Goal: Task Accomplishment & Management: Manage account settings

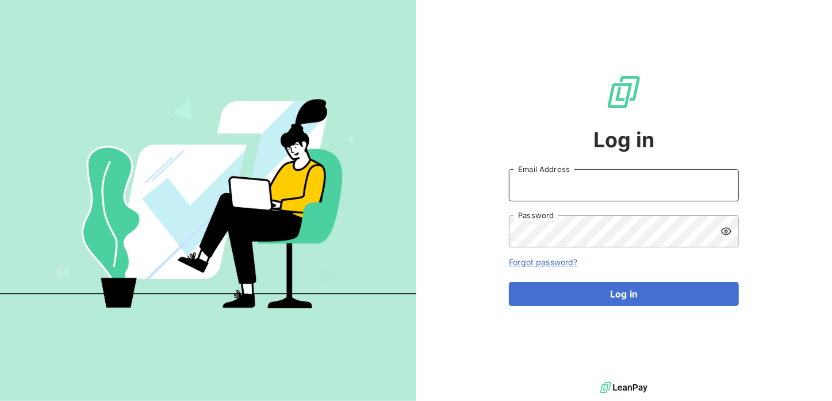
type input "[PERSON_NAME][EMAIL_ADDRESS][DOMAIN_NAME]"
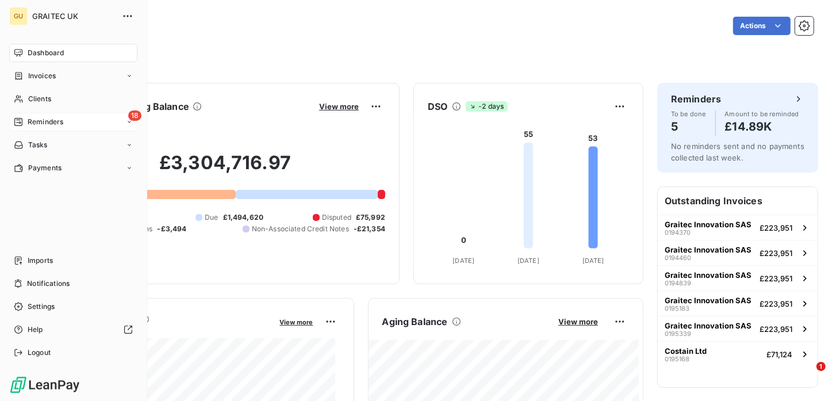
click at [22, 121] on icon at bounding box center [18, 121] width 9 height 9
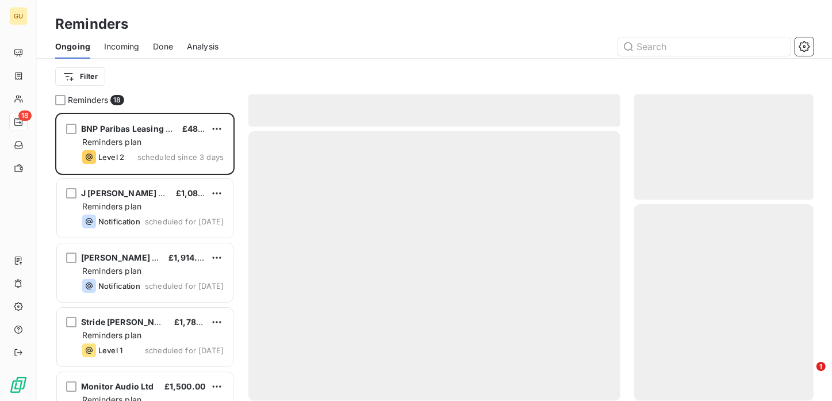
scroll to position [279, 170]
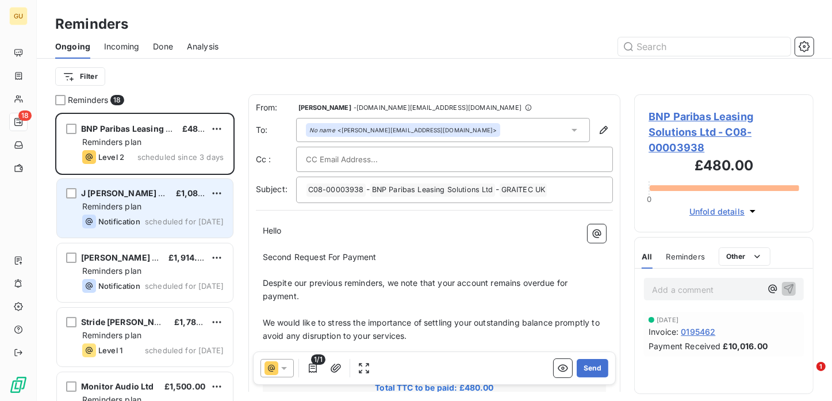
click at [136, 220] on span "Notification" at bounding box center [119, 221] width 42 height 9
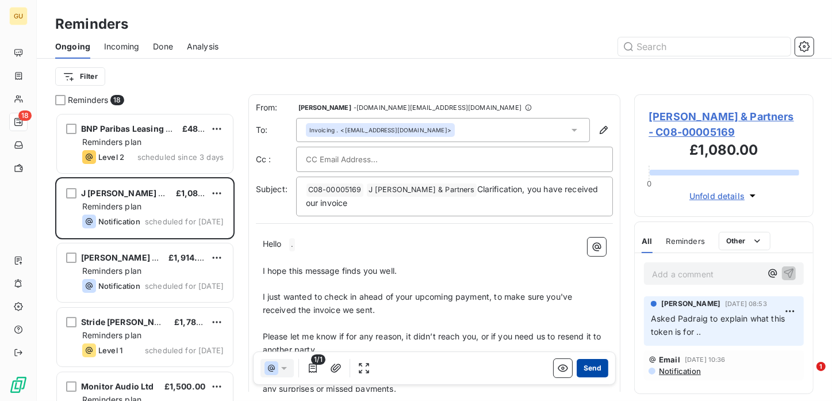
click at [577, 369] on button "Send" at bounding box center [593, 368] width 32 height 18
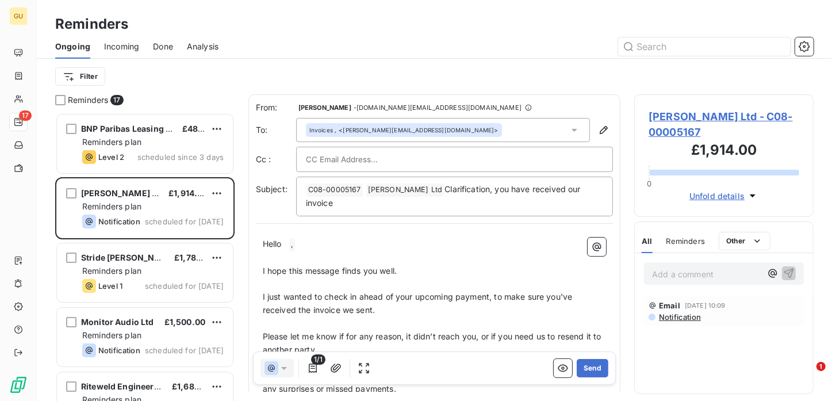
click at [577, 369] on button "Send" at bounding box center [593, 368] width 32 height 18
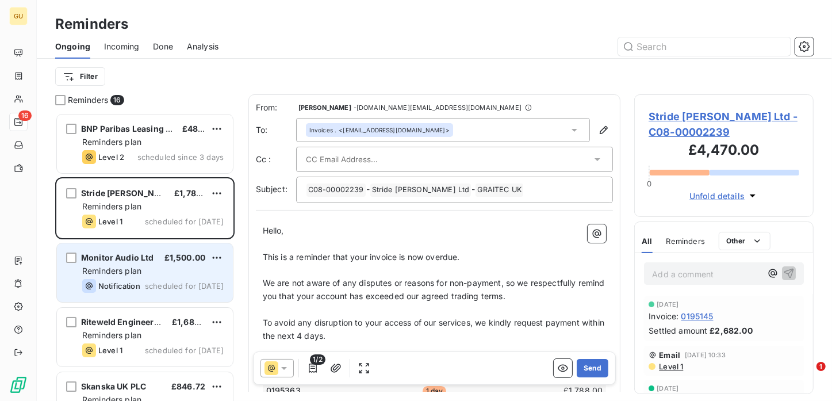
click at [115, 289] on span "Notification" at bounding box center [119, 285] width 42 height 9
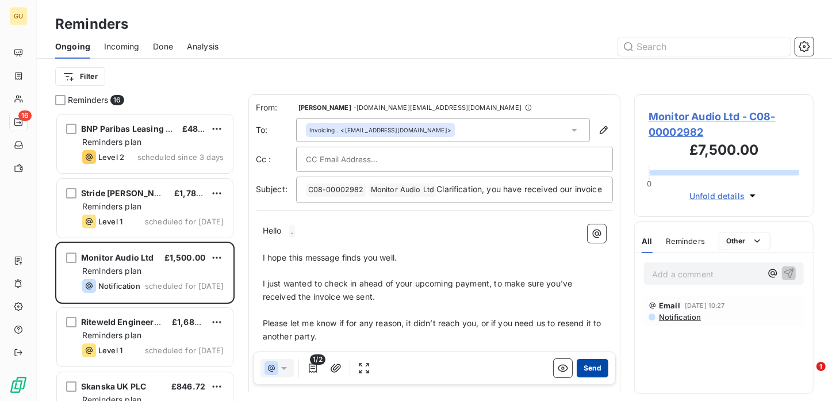
click at [579, 364] on button "Send" at bounding box center [593, 368] width 32 height 18
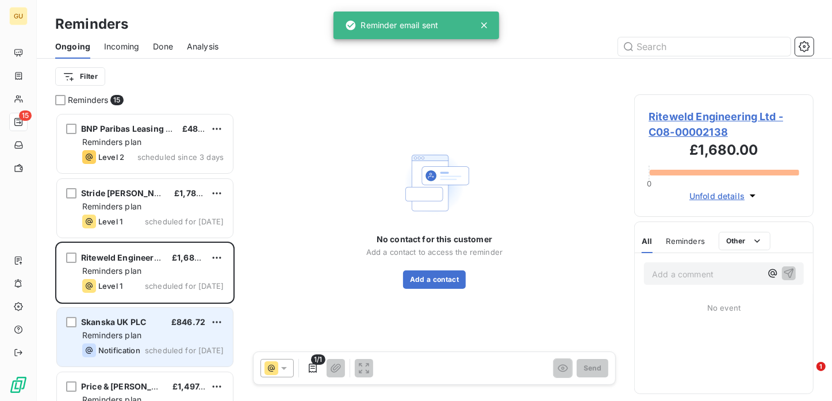
click at [130, 343] on div "Skanska UK PLC £846.72 Reminders plan Notification scheduled for [DATE]" at bounding box center [145, 337] width 176 height 59
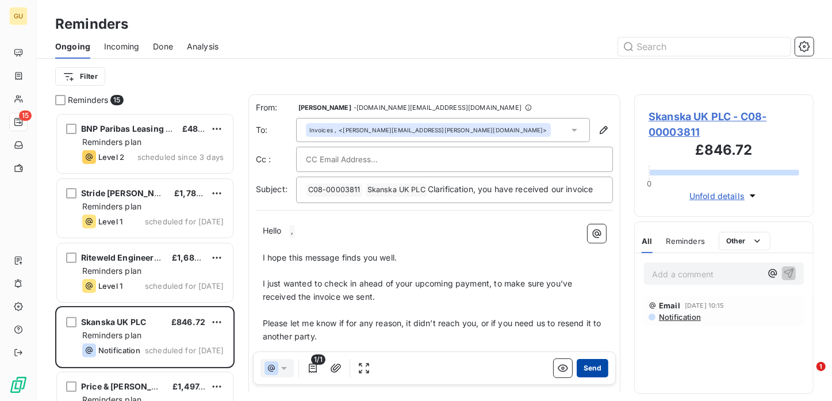
click at [582, 371] on button "Send" at bounding box center [593, 368] width 32 height 18
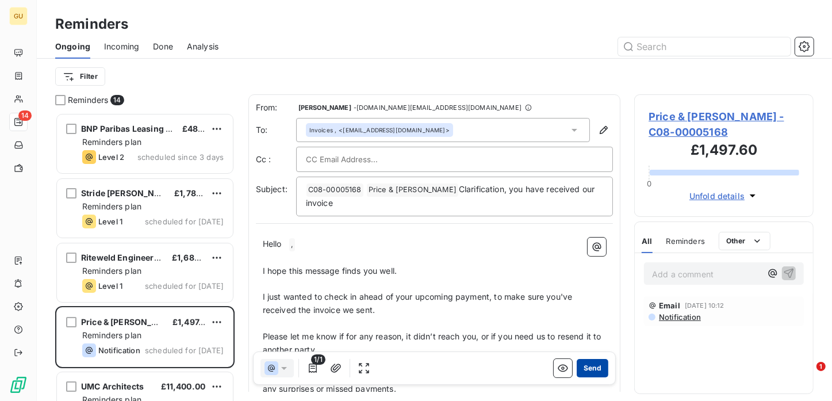
click at [582, 370] on button "Send" at bounding box center [593, 368] width 32 height 18
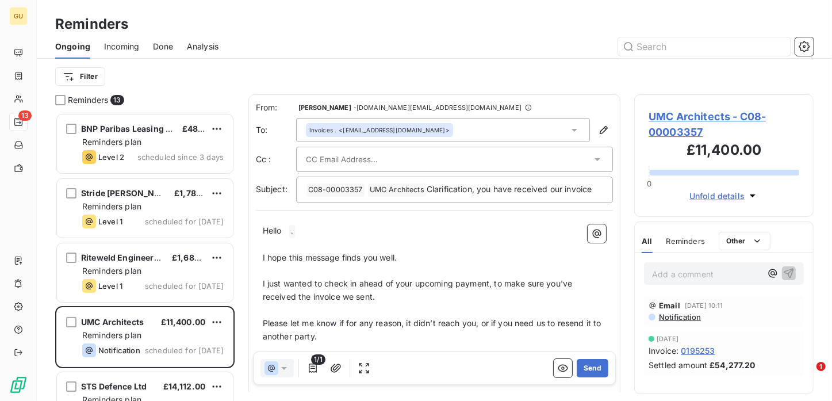
click at [582, 370] on button "Send" at bounding box center [593, 368] width 32 height 18
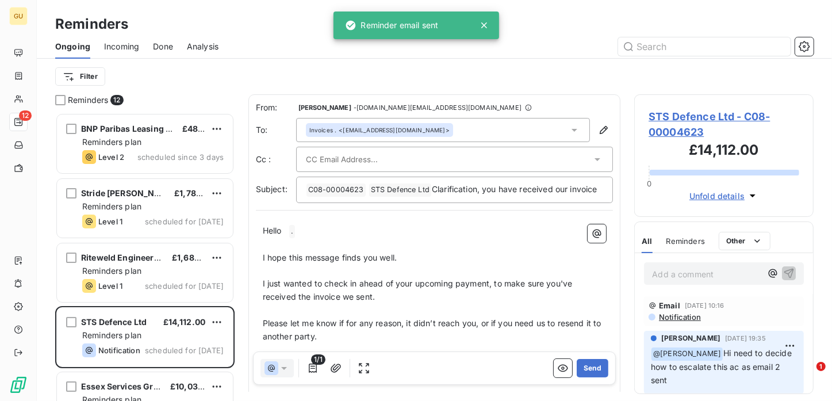
click at [582, 370] on button "Send" at bounding box center [593, 368] width 32 height 18
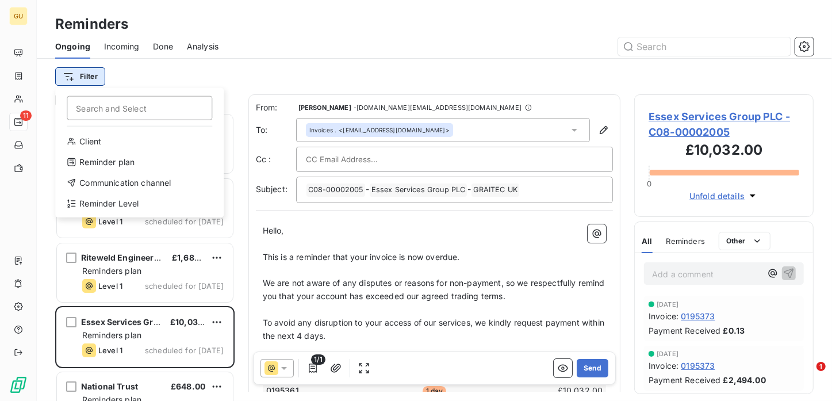
click at [77, 79] on html "GU 11 Reminders Ongoing Incoming Done Analysis Filter Search and Select Client …" at bounding box center [416, 200] width 832 height 401
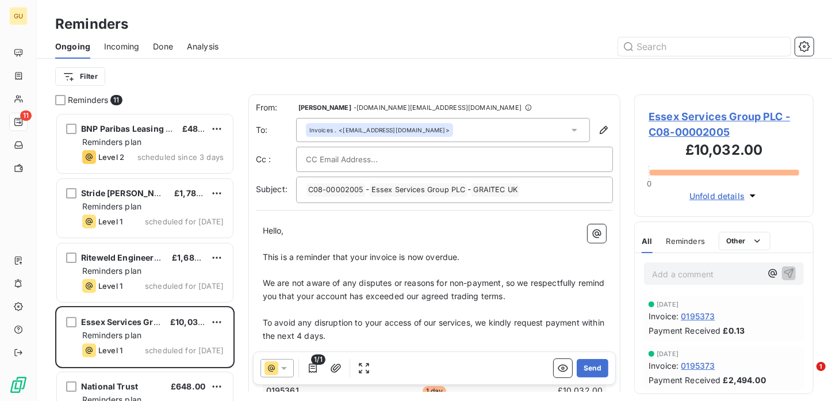
click at [87, 71] on html "GU 11 Reminders Ongoing Incoming Done Analysis Filter Reminders 11 BNP Paribas …" at bounding box center [416, 200] width 832 height 401
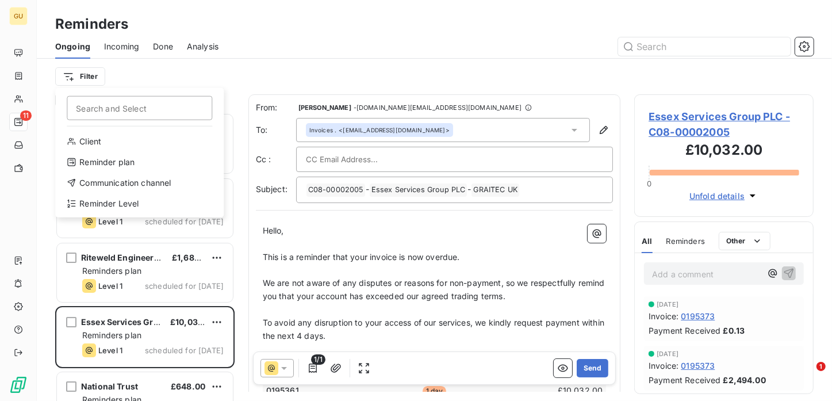
click at [87, 71] on html "GU 11 Reminders Ongoing Incoming Done Analysis Filter Search and Select Client …" at bounding box center [416, 200] width 832 height 401
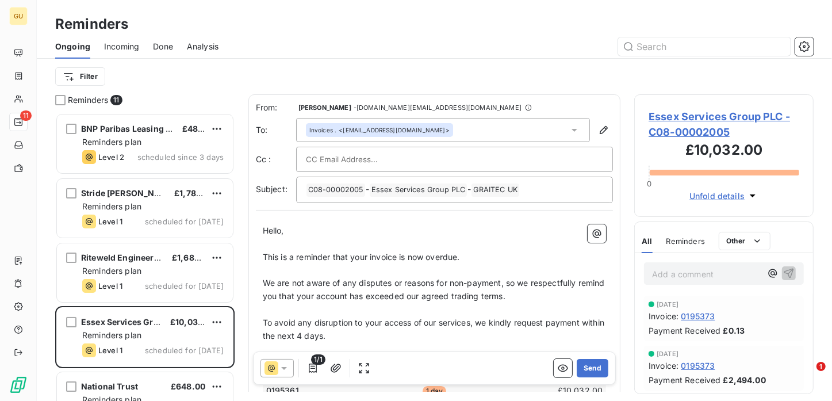
click at [65, 76] on html "GU 11 Reminders Ongoing Incoming Done Analysis Filter Reminders 11 BNP Paribas …" at bounding box center [416, 200] width 832 height 401
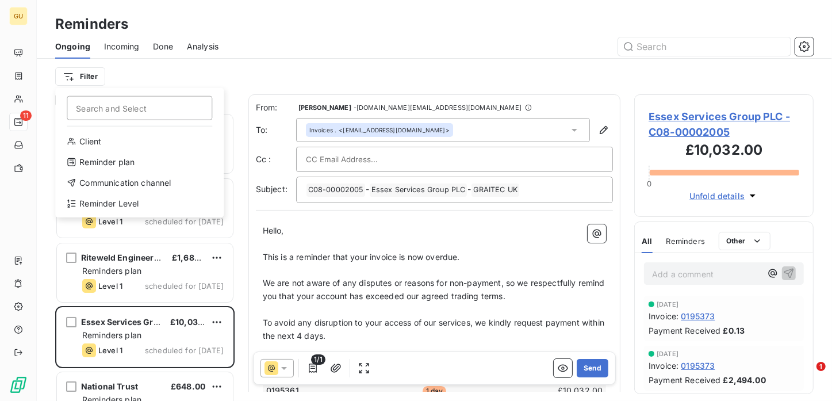
click at [130, 112] on input "Search and Select" at bounding box center [139, 108] width 145 height 24
click at [104, 204] on div "Reminder Level" at bounding box center [139, 203] width 159 height 18
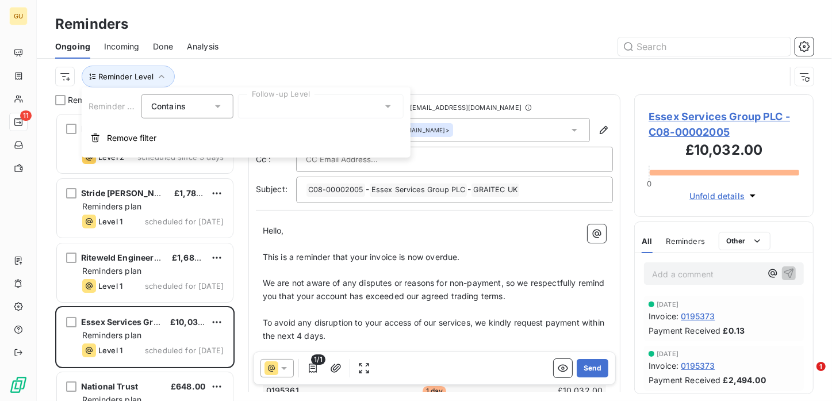
click at [176, 106] on span "Contains" at bounding box center [168, 106] width 34 height 10
click at [176, 131] on span "Contains" at bounding box center [181, 133] width 34 height 10
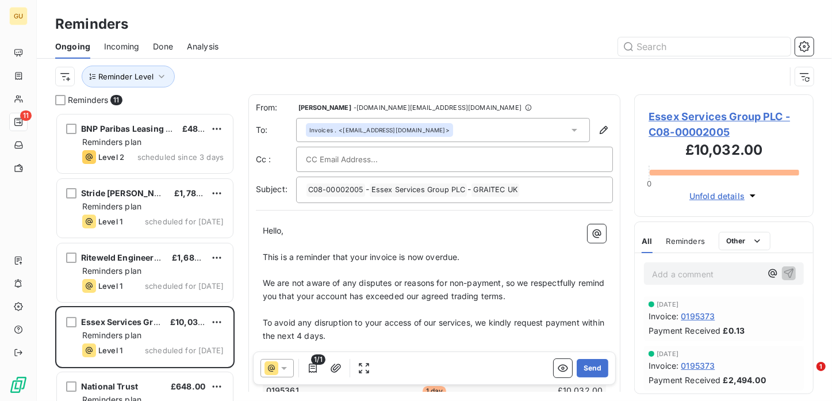
click at [201, 67] on div "Reminder Level" at bounding box center [420, 77] width 730 height 22
click at [139, 74] on span "Reminder Level" at bounding box center [125, 76] width 55 height 9
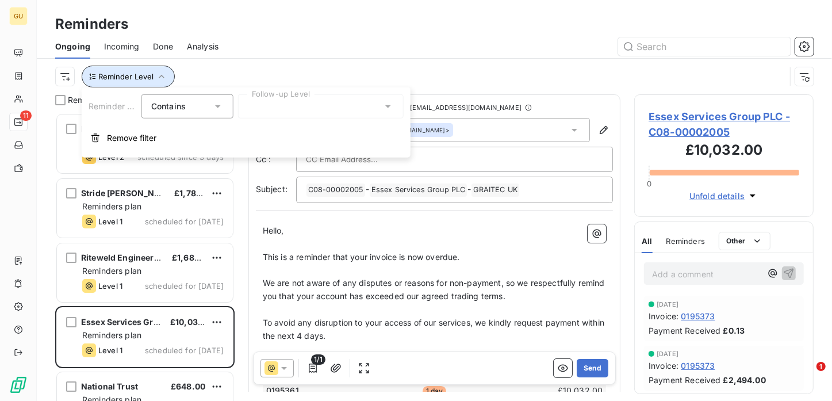
click at [108, 70] on button "Reminder Level" at bounding box center [128, 77] width 93 height 22
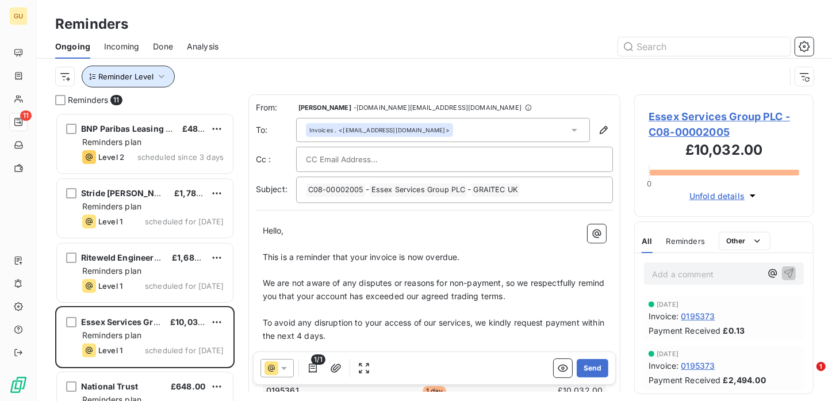
click at [158, 75] on icon "button" at bounding box center [161, 76] width 11 height 11
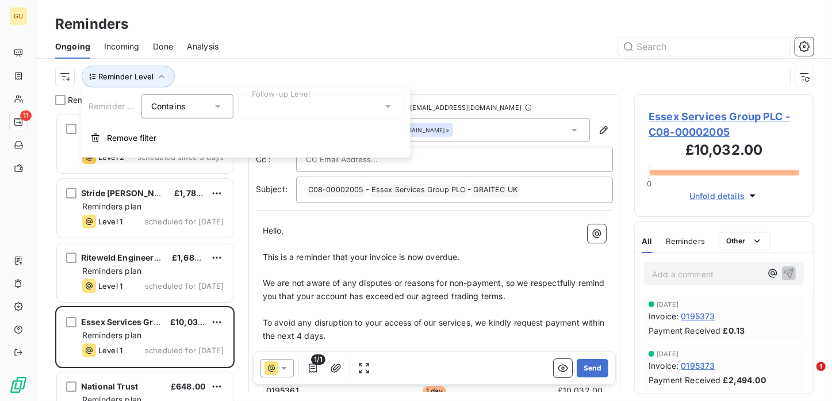
click at [216, 105] on icon at bounding box center [218, 106] width 6 height 3
click at [181, 130] on span "Contains" at bounding box center [181, 133] width 34 height 10
click at [383, 105] on icon at bounding box center [387, 106] width 11 height 11
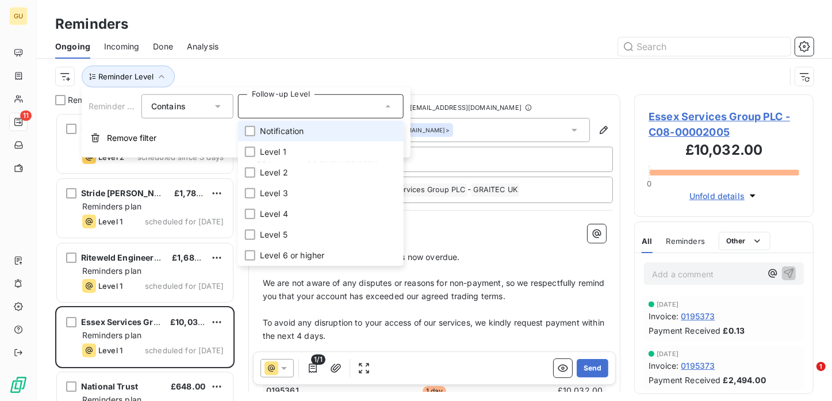
click at [301, 125] on span "Notification" at bounding box center [282, 130] width 44 height 11
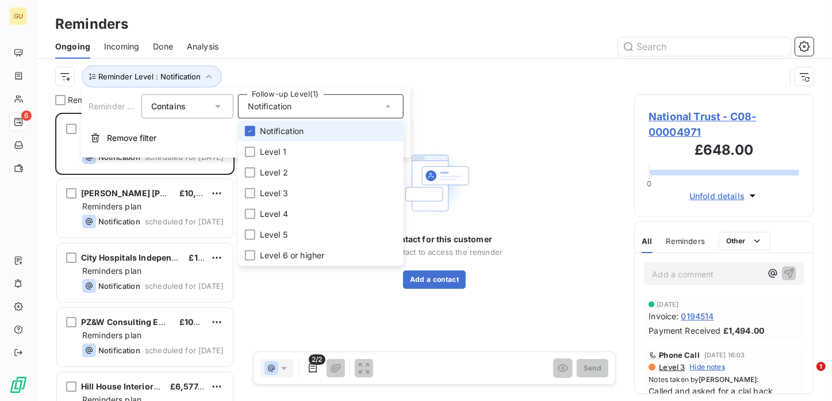
scroll to position [279, 170]
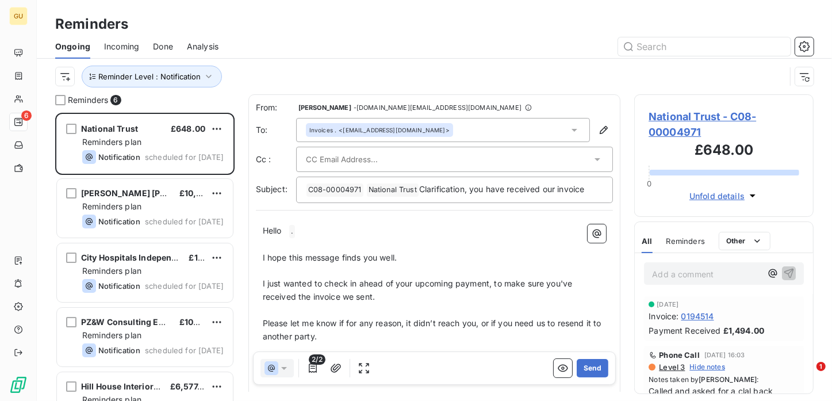
click at [511, 24] on div "Reminders" at bounding box center [434, 24] width 795 height 21
click at [586, 369] on button "Send" at bounding box center [593, 368] width 32 height 18
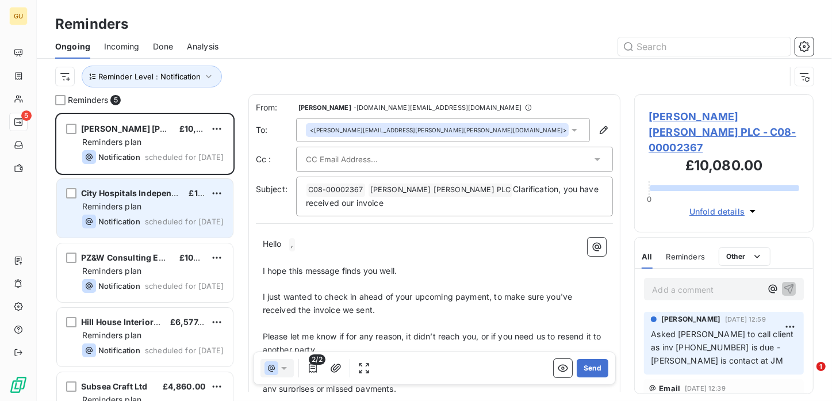
click at [133, 209] on span "Reminders plan" at bounding box center [111, 206] width 59 height 10
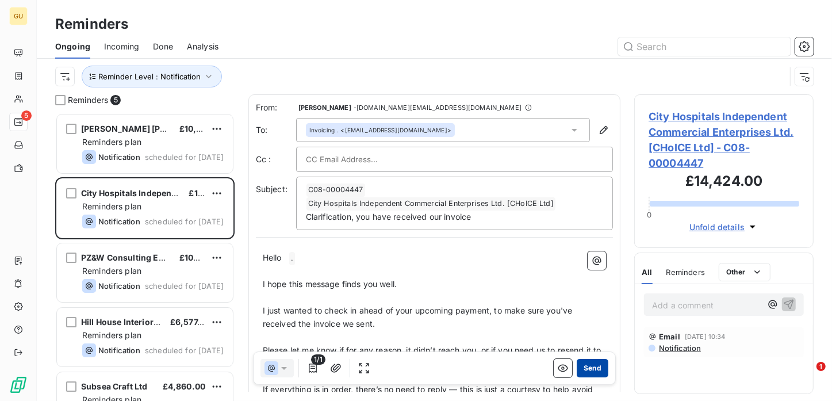
click at [582, 369] on button "Send" at bounding box center [593, 368] width 32 height 18
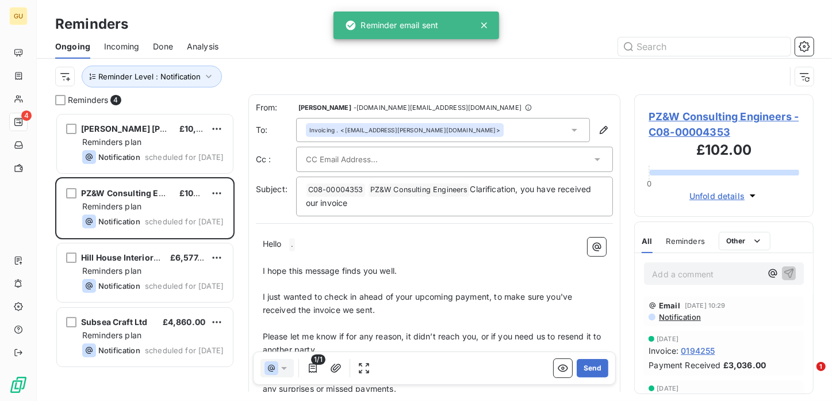
click at [582, 369] on button "Send" at bounding box center [593, 368] width 32 height 18
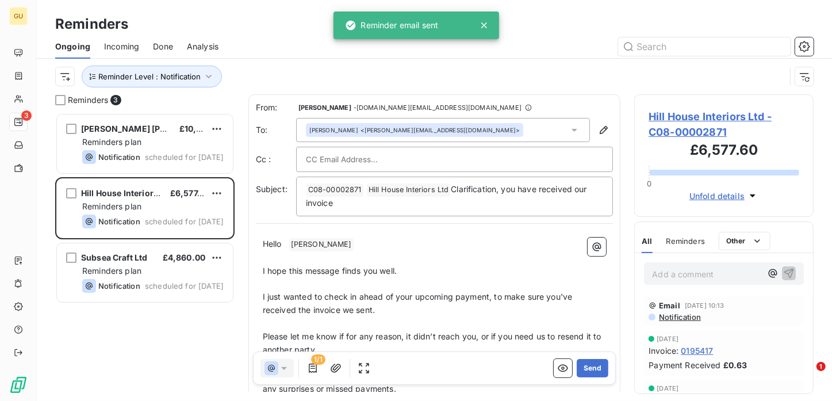
click at [582, 369] on button "Send" at bounding box center [593, 368] width 32 height 18
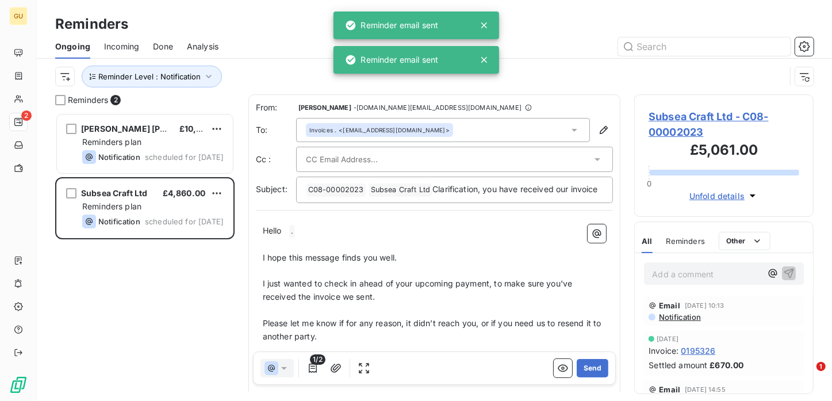
click at [582, 369] on button "Send" at bounding box center [593, 368] width 32 height 18
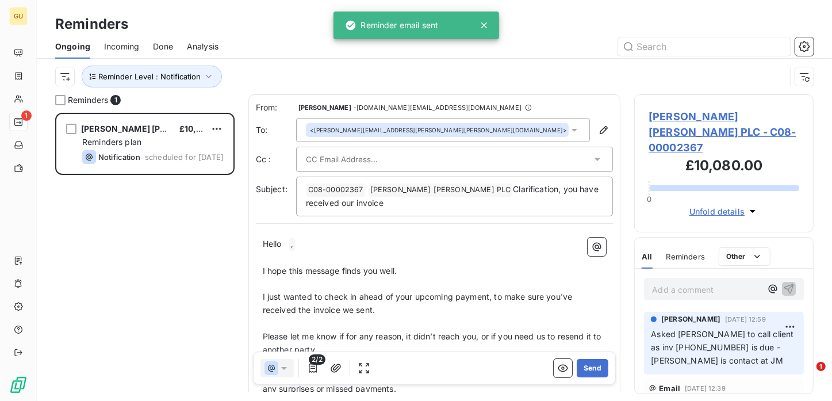
click at [369, 131] on div "Reminder , <[PERSON_NAME][EMAIL_ADDRESS][PERSON_NAME][PERSON_NAME][DOMAIN_NAME]>" at bounding box center [437, 130] width 256 height 8
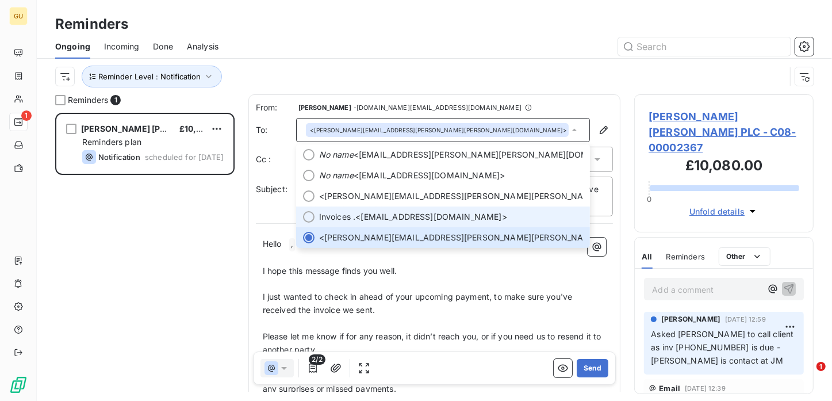
click at [339, 218] on span "Invoices ." at bounding box center [337, 216] width 37 height 11
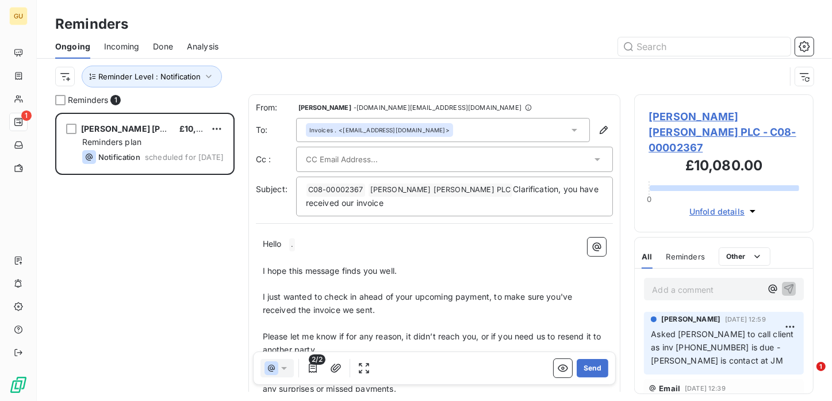
click at [342, 159] on input "text" at bounding box center [368, 159] width 124 height 17
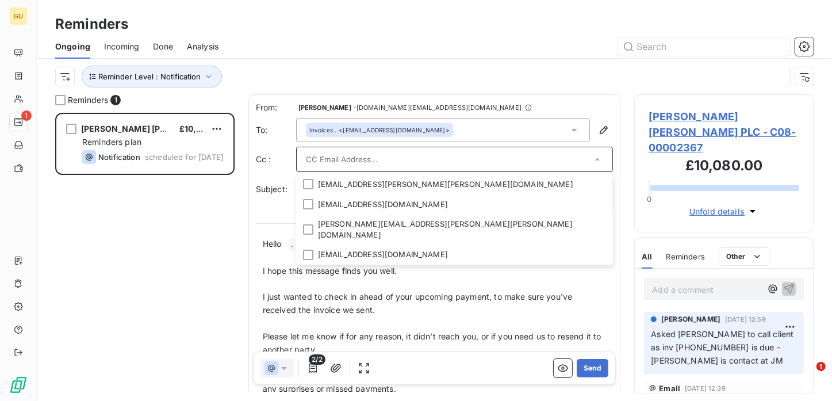
click at [466, 151] on input "text" at bounding box center [449, 159] width 286 height 17
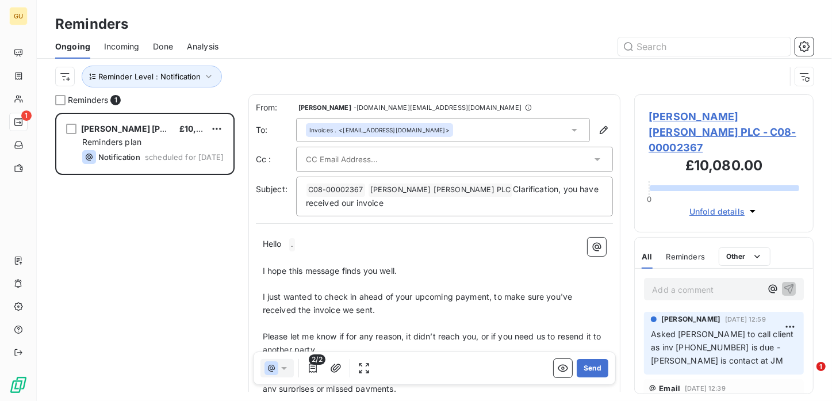
click at [363, 128] on div "Invoices . <[EMAIL_ADDRESS][DOMAIN_NAME]>" at bounding box center [379, 130] width 140 height 8
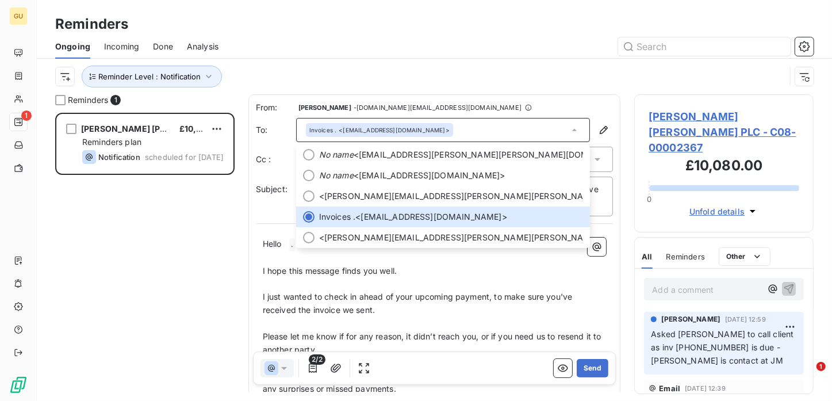
click at [454, 126] on div "Invoices . <[EMAIL_ADDRESS][DOMAIN_NAME]>" at bounding box center [443, 130] width 294 height 24
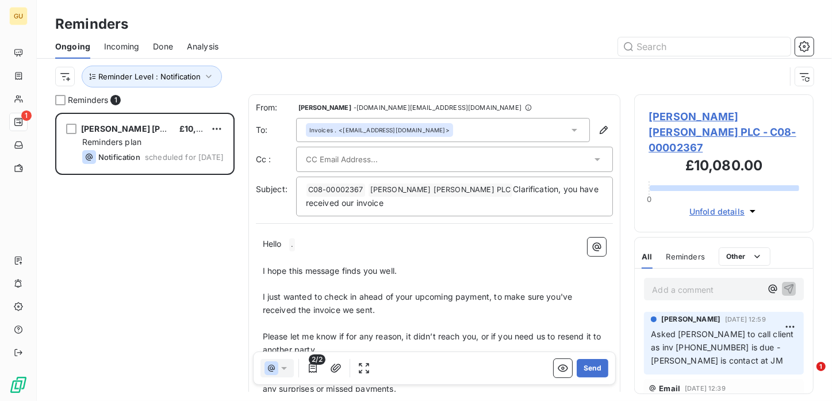
click at [344, 159] on input "text" at bounding box center [368, 159] width 124 height 17
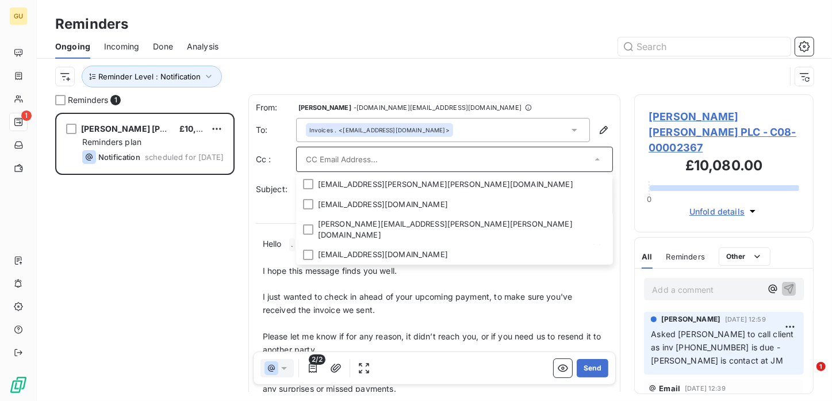
click at [507, 132] on div "Invoices . <[EMAIL_ADDRESS][DOMAIN_NAME]>" at bounding box center [443, 130] width 294 height 24
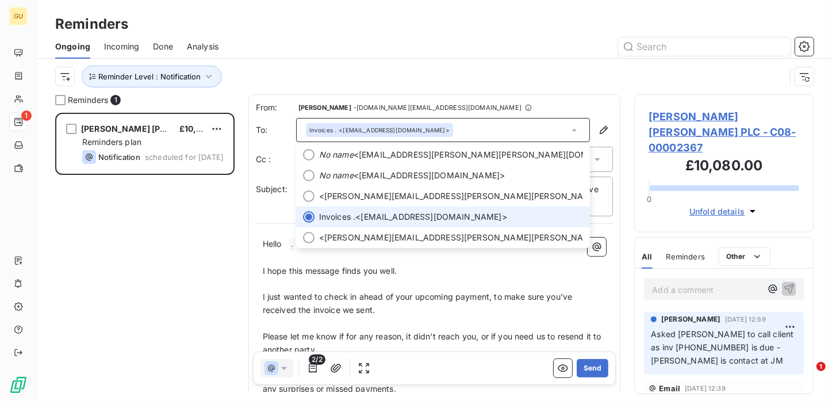
click at [486, 49] on div at bounding box center [522, 46] width 581 height 18
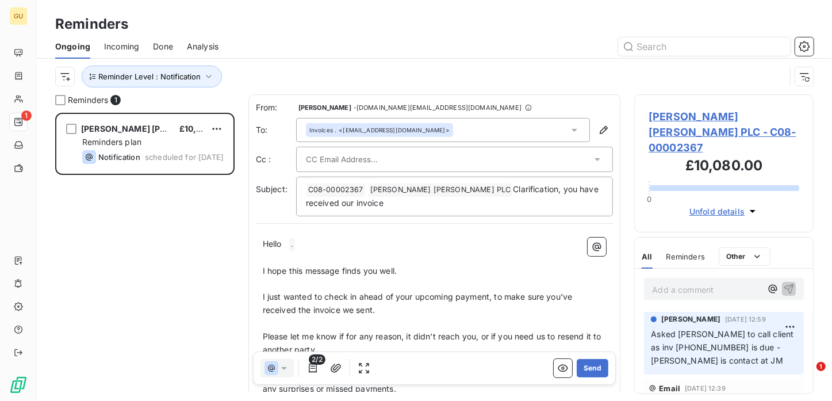
click at [379, 130] on div "Invoices . <[EMAIL_ADDRESS][DOMAIN_NAME]>" at bounding box center [379, 130] width 140 height 8
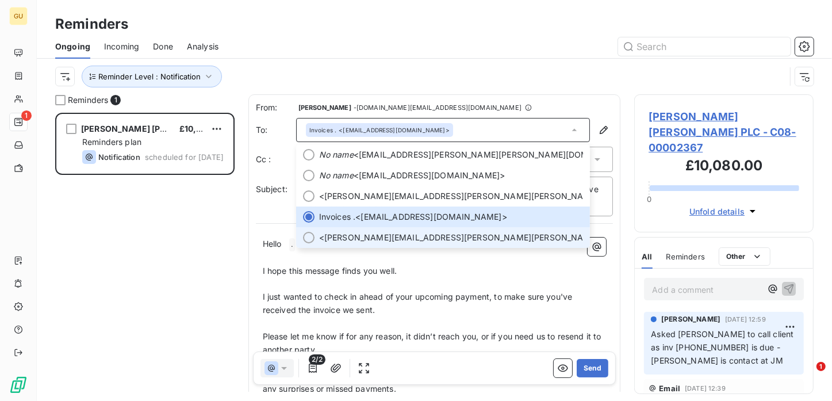
click at [319, 237] on span "Reminder ," at bounding box center [319, 237] width 0 height 11
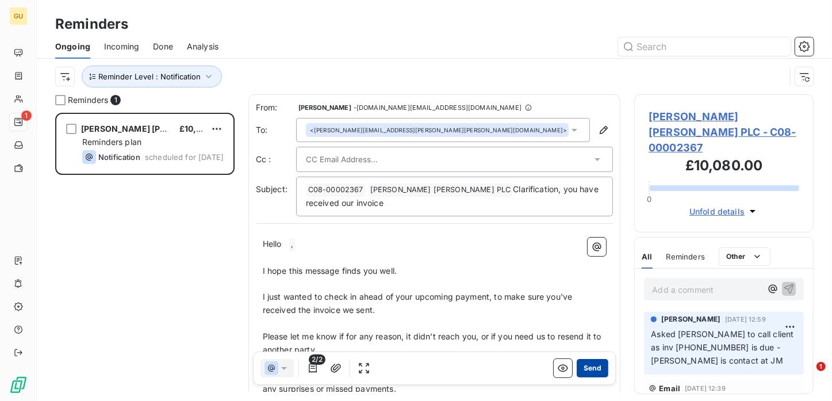
click at [578, 364] on button "Send" at bounding box center [593, 368] width 32 height 18
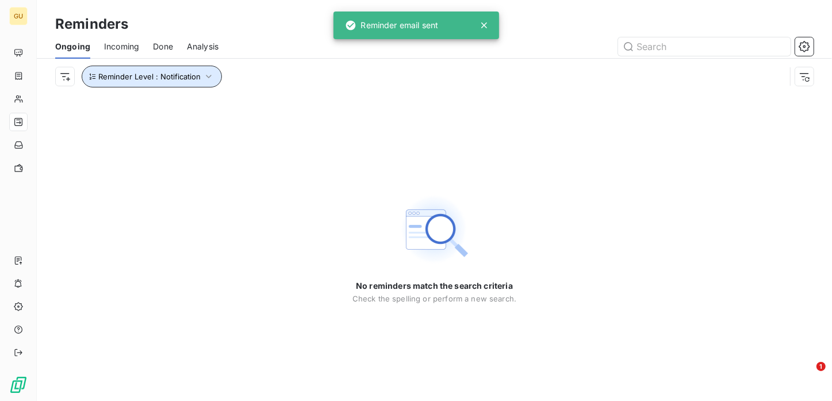
click at [149, 74] on span "Reminder Level : Notification" at bounding box center [149, 76] width 102 height 9
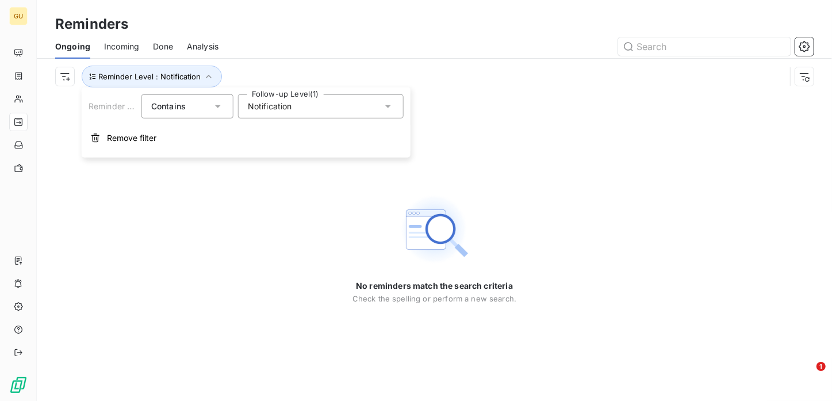
click at [390, 105] on icon at bounding box center [387, 106] width 11 height 11
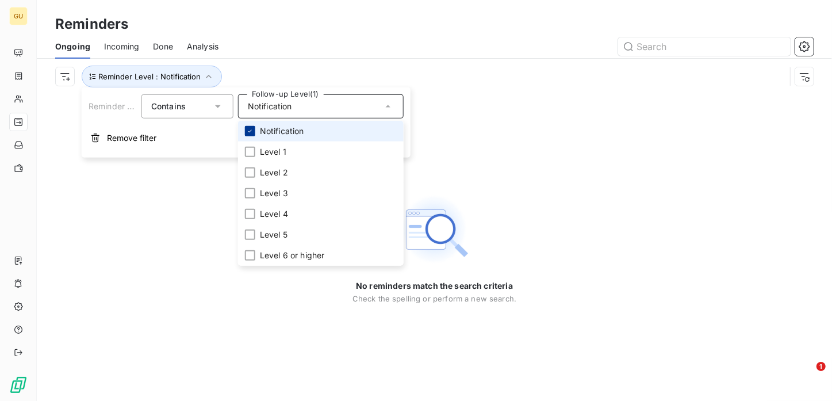
click at [250, 128] on icon at bounding box center [250, 131] width 7 height 7
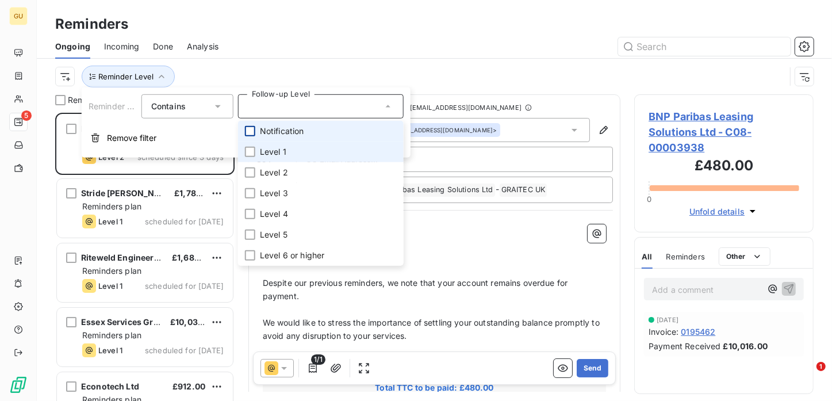
scroll to position [279, 170]
click at [248, 150] on div at bounding box center [250, 152] width 10 height 10
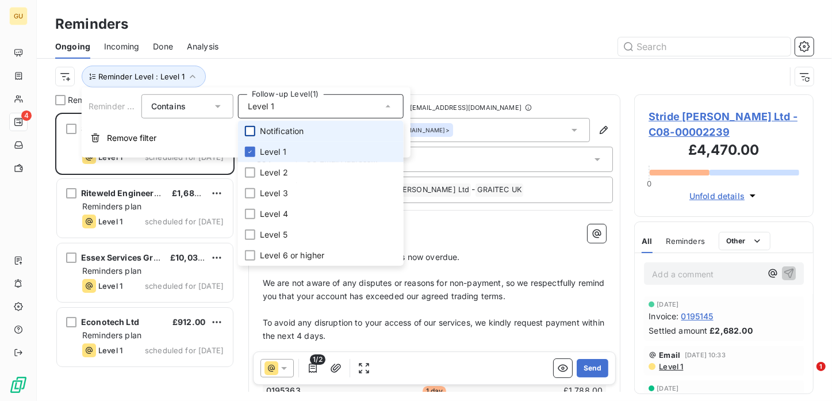
scroll to position [279, 170]
click at [444, 45] on div at bounding box center [522, 46] width 581 height 18
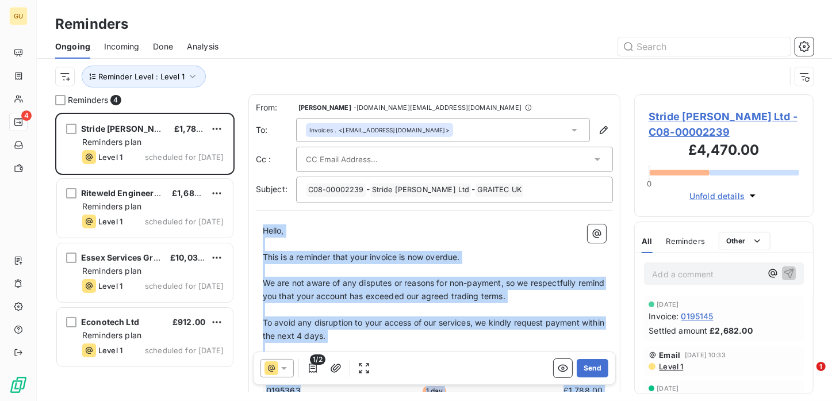
drag, startPoint x: 608, startPoint y: 190, endPoint x: 609, endPoint y: 214, distance: 24.2
click at [609, 214] on div "From: [PERSON_NAME] - [DOMAIN_NAME][EMAIL_ADDRESS][DOMAIN_NAME] To: Invoices . …" at bounding box center [434, 398] width 373 height 608
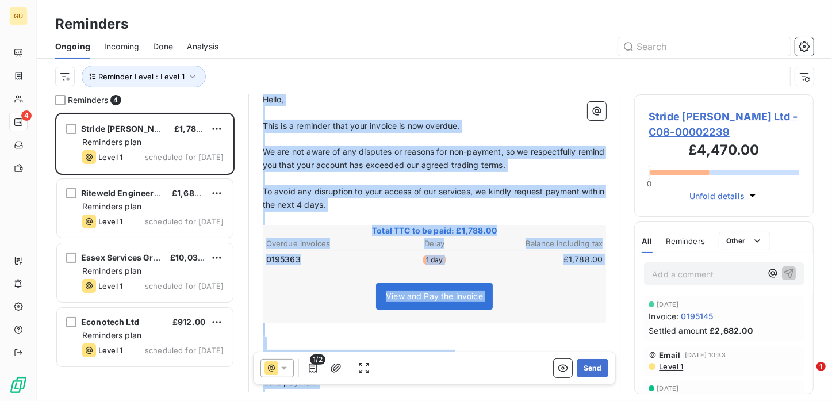
scroll to position [141, 0]
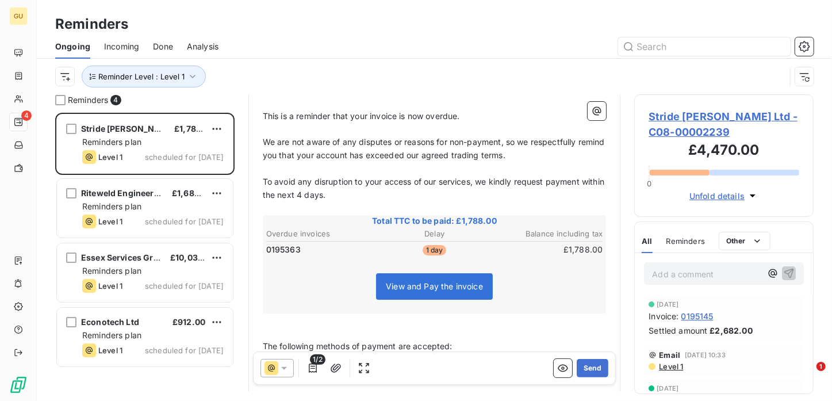
click at [516, 36] on div "Ongoing Incoming Done Analysis" at bounding box center [434, 46] width 795 height 24
click at [167, 74] on span "Reminder Level : Level 1" at bounding box center [141, 76] width 86 height 9
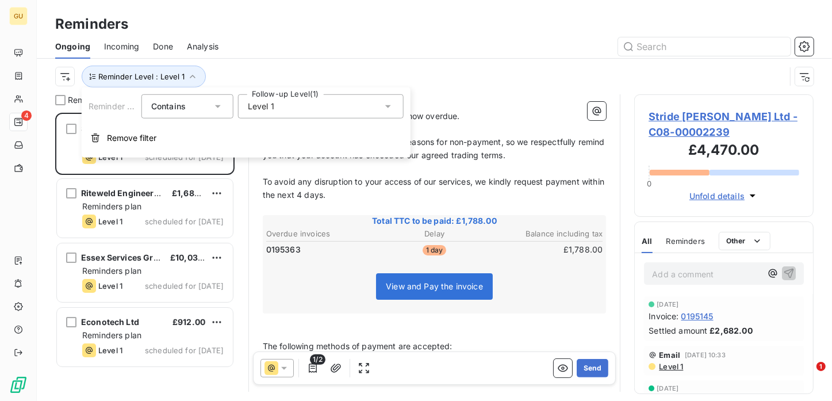
click at [267, 105] on span "Level 1" at bounding box center [261, 106] width 26 height 11
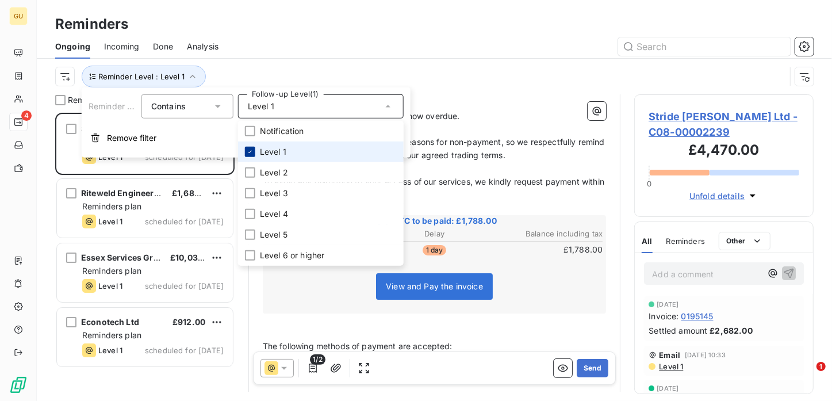
click at [254, 156] on div at bounding box center [250, 152] width 10 height 10
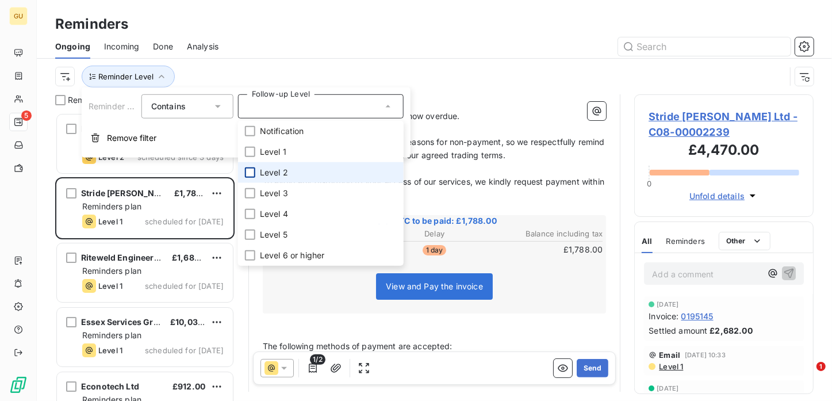
click at [252, 173] on div at bounding box center [250, 172] width 10 height 10
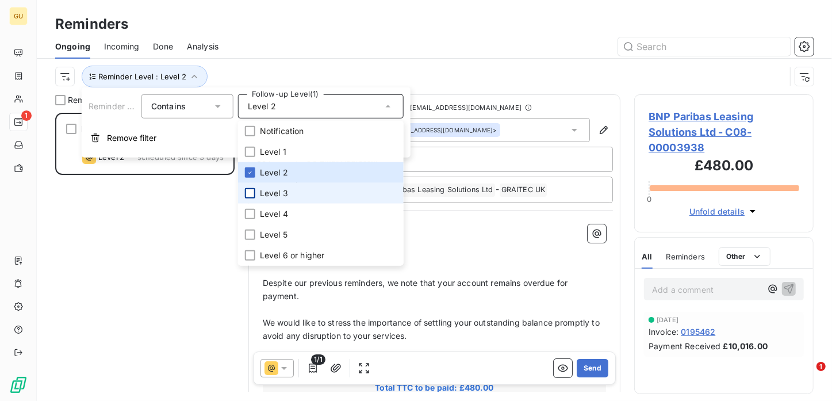
scroll to position [279, 170]
click at [248, 190] on div at bounding box center [250, 193] width 10 height 10
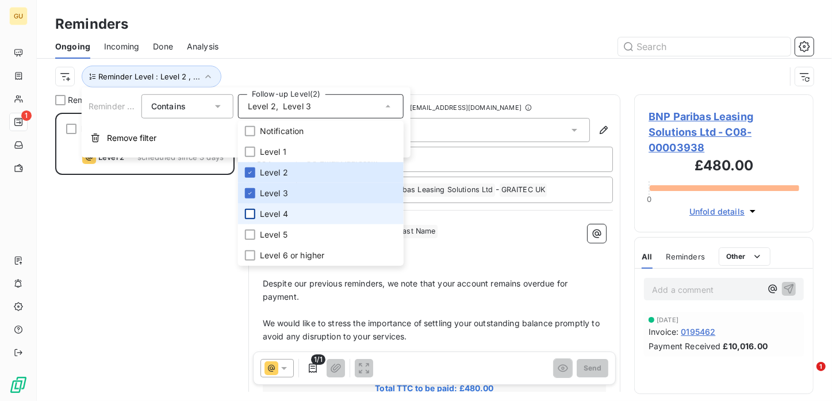
click at [247, 210] on div at bounding box center [250, 214] width 10 height 10
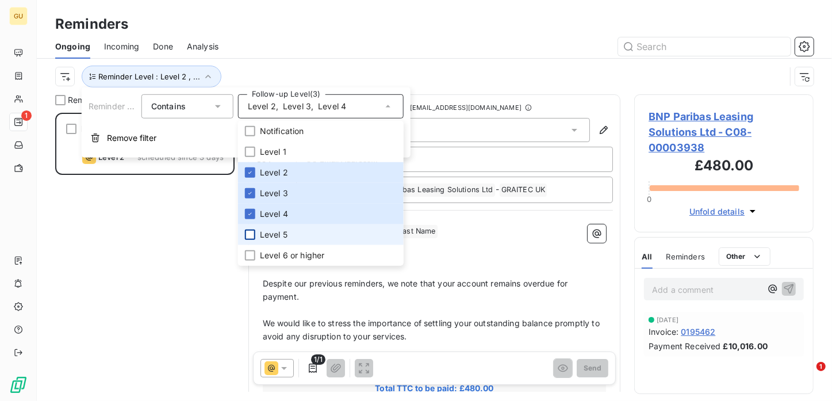
click at [251, 229] on div at bounding box center [250, 234] width 10 height 10
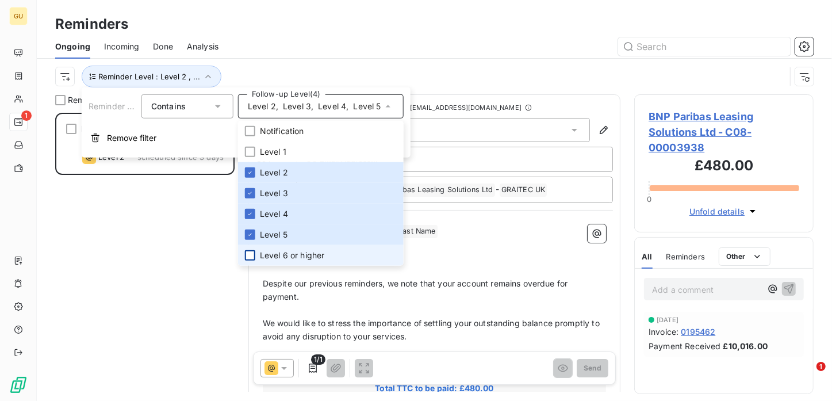
click at [250, 252] on div at bounding box center [250, 255] width 10 height 10
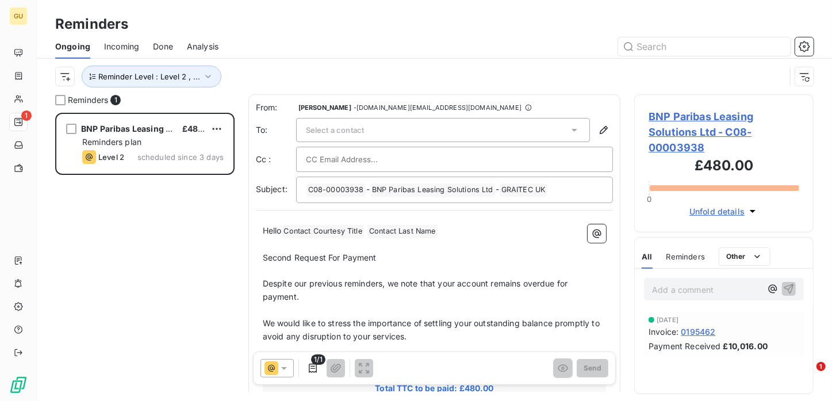
click at [475, 29] on div "Reminders" at bounding box center [434, 24] width 795 height 21
click at [169, 77] on span "Reminder Level : Level 2 , ..." at bounding box center [149, 76] width 102 height 9
click at [350, 33] on div "Reminders" at bounding box center [434, 24] width 795 height 21
click at [202, 78] on icon "button" at bounding box center [207, 76] width 11 height 11
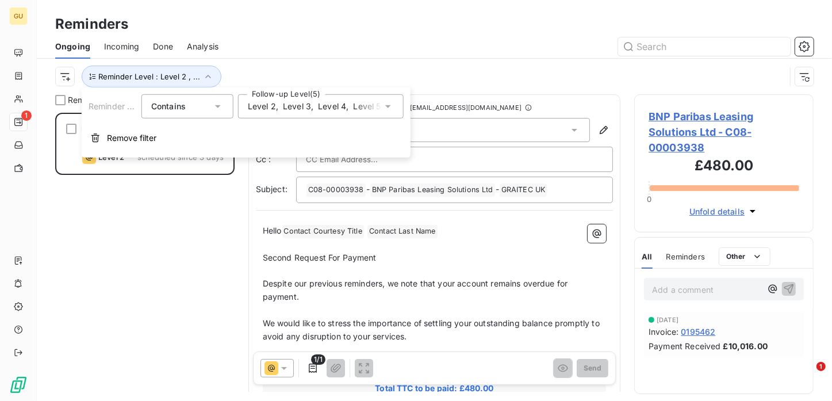
click at [389, 106] on icon at bounding box center [388, 106] width 6 height 3
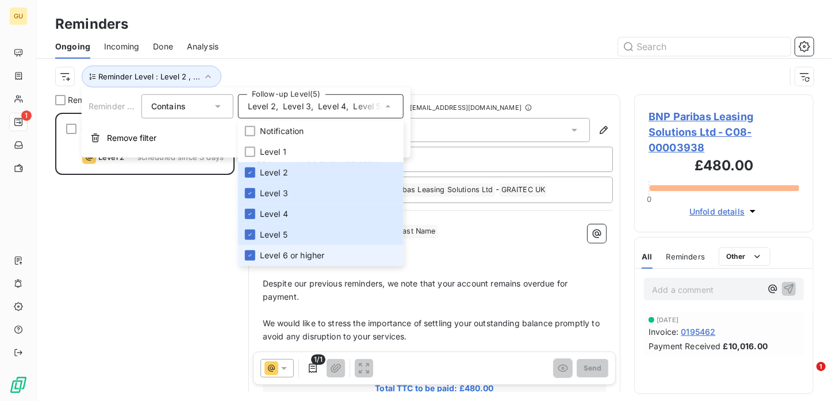
click at [256, 250] on li "Level 6 or higher" at bounding box center [321, 255] width 166 height 21
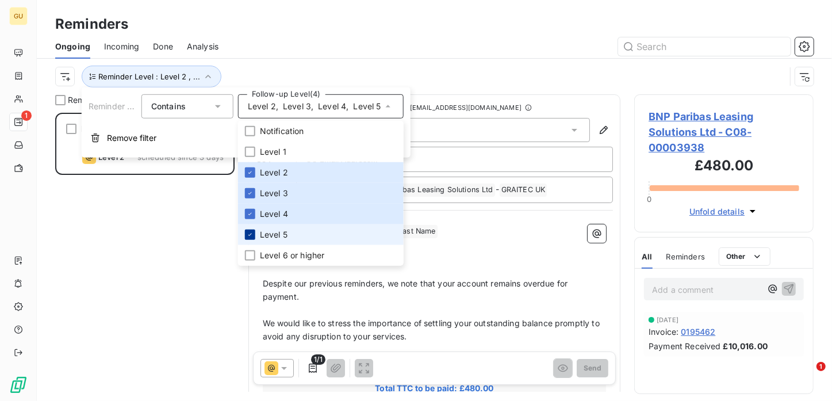
click at [252, 236] on icon at bounding box center [250, 234] width 7 height 7
click at [251, 209] on div at bounding box center [250, 214] width 10 height 10
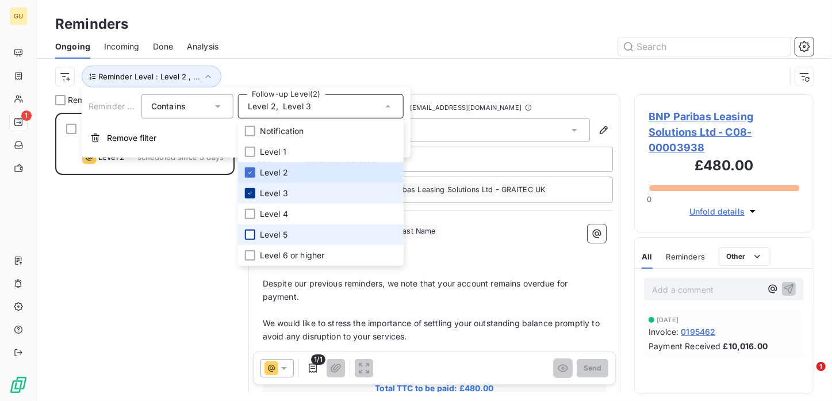
click at [248, 191] on icon at bounding box center [250, 193] width 7 height 7
click at [250, 170] on icon at bounding box center [250, 172] width 7 height 7
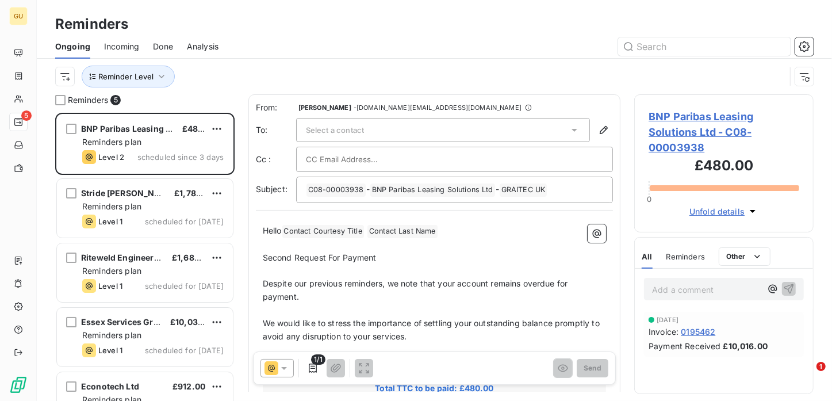
click at [440, 31] on div "Reminders" at bounding box center [434, 24] width 795 height 21
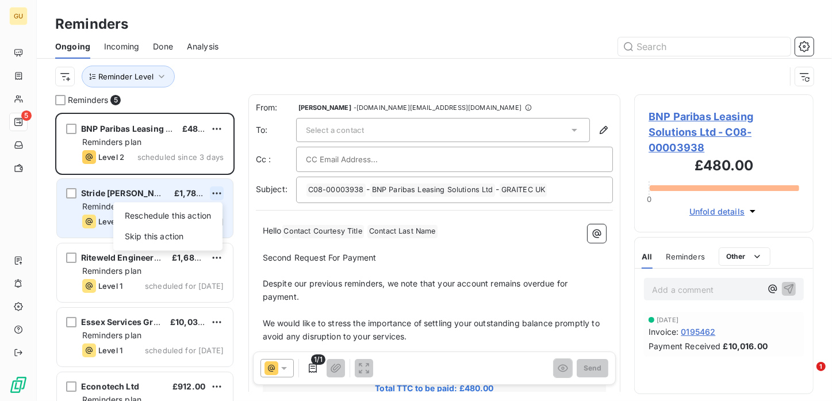
click at [220, 193] on html "GU 5 Reminders Ongoing Incoming Done Analysis Reminder Level Reminders 5 BNP Pa…" at bounding box center [416, 200] width 832 height 401
click at [211, 221] on div "Reschedule this action" at bounding box center [168, 215] width 100 height 18
select select "7"
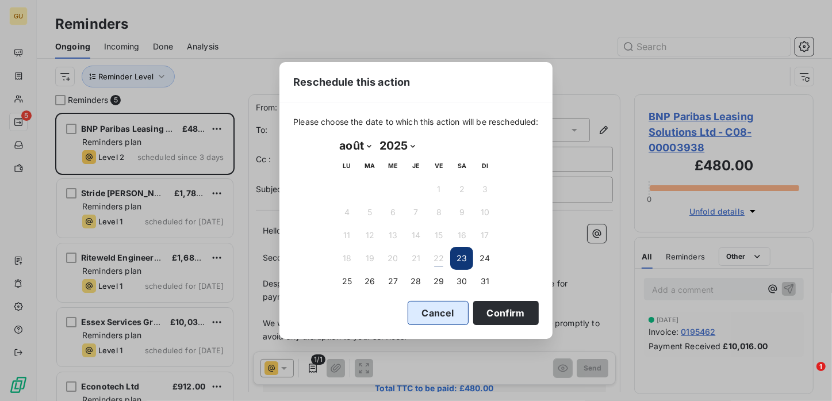
click at [426, 310] on button "Cancel" at bounding box center [438, 313] width 61 height 24
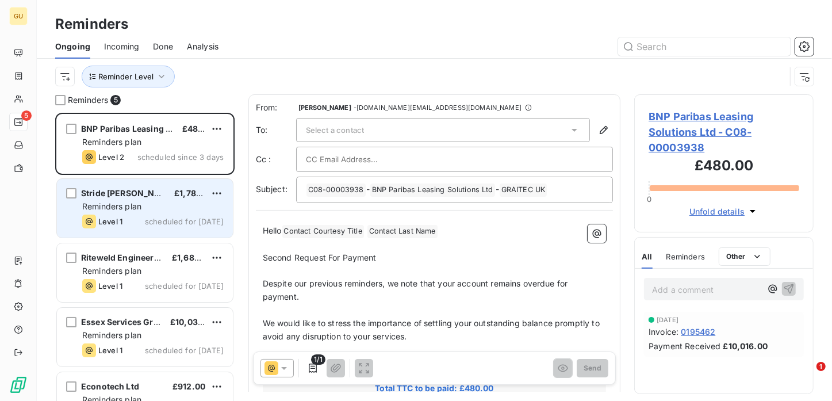
click at [155, 211] on div "Reminders plan" at bounding box center [152, 206] width 141 height 11
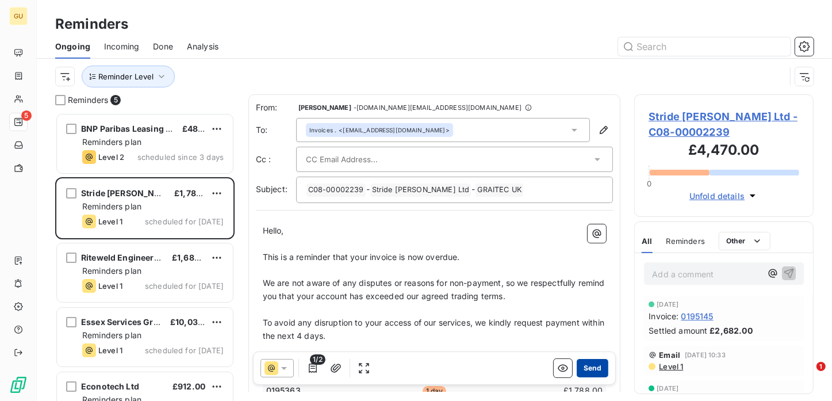
click at [581, 367] on button "Send" at bounding box center [593, 368] width 32 height 18
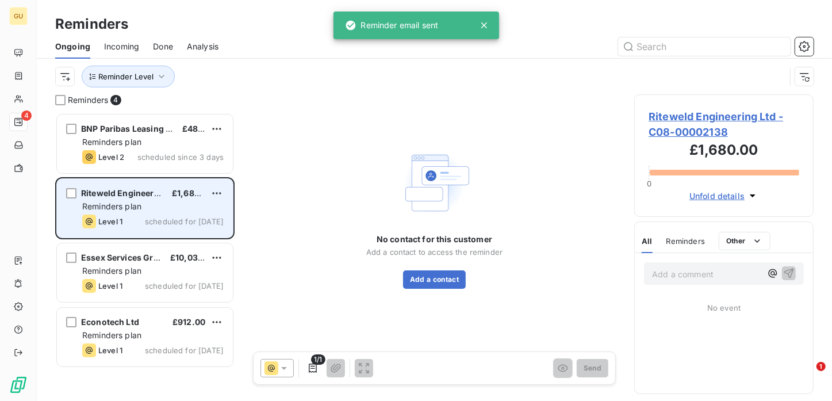
click at [153, 202] on div "Reminders plan" at bounding box center [152, 206] width 141 height 11
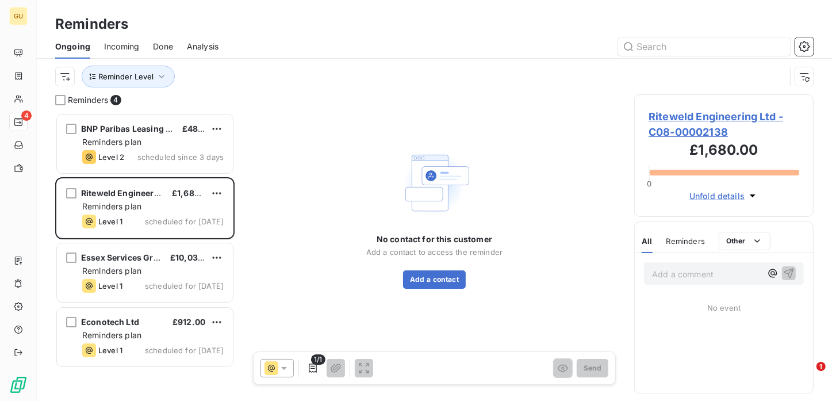
click at [707, 113] on span "Riteweld Engineering Ltd - C08-00002138" at bounding box center [723, 124] width 151 height 31
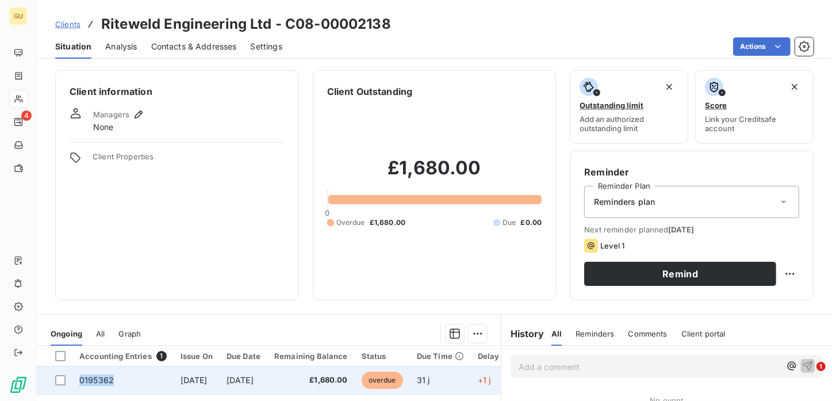
drag, startPoint x: 113, startPoint y: 377, endPoint x: 80, endPoint y: 377, distance: 32.2
click at [80, 377] on td "0195362" at bounding box center [122, 380] width 101 height 28
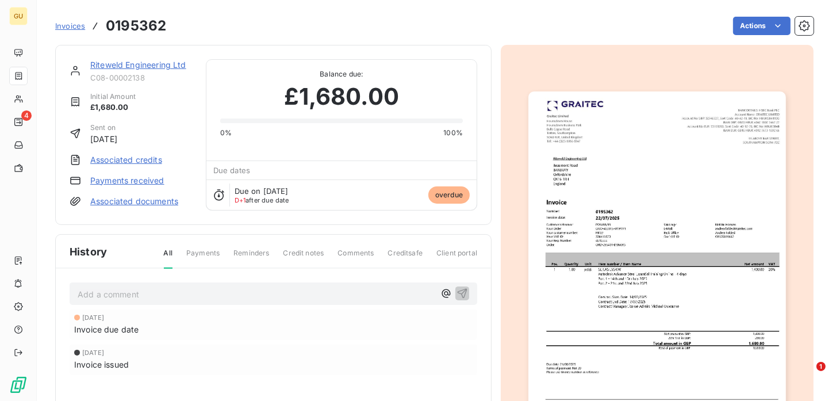
click at [396, 34] on div "Actions" at bounding box center [497, 26] width 634 height 18
drag, startPoint x: 107, startPoint y: 26, endPoint x: 164, endPoint y: 28, distance: 57.5
click at [164, 28] on h3 "0195362" at bounding box center [136, 26] width 60 height 21
copy h3 "0195362"
click at [135, 60] on link "Riteweld Engineering Ltd" at bounding box center [138, 65] width 96 height 10
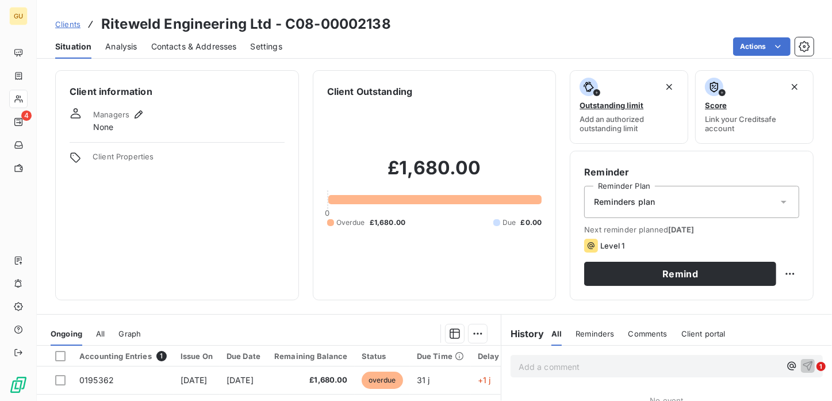
click at [175, 43] on span "Contacts & Addresses" at bounding box center [194, 46] width 86 height 11
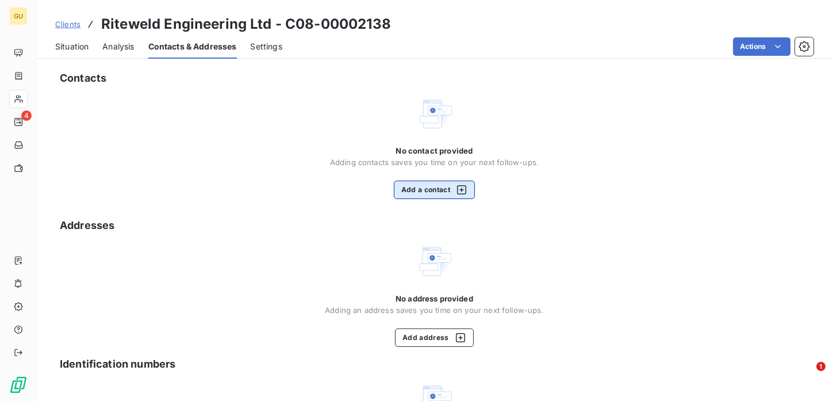
click at [413, 190] on button "Add a contact" at bounding box center [434, 190] width 81 height 18
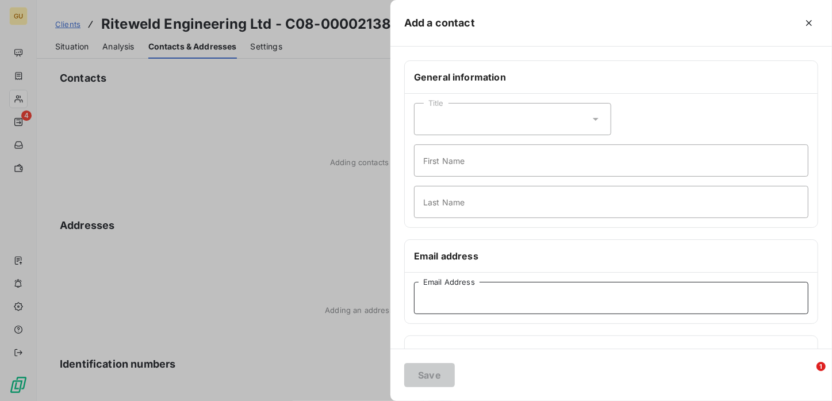
drag, startPoint x: 442, startPoint y: 300, endPoint x: 448, endPoint y: 295, distance: 7.8
click at [443, 300] on input "Email Address" at bounding box center [611, 298] width 394 height 32
paste input "[PERSON_NAME][EMAIL_ADDRESS][DOMAIN_NAME]"
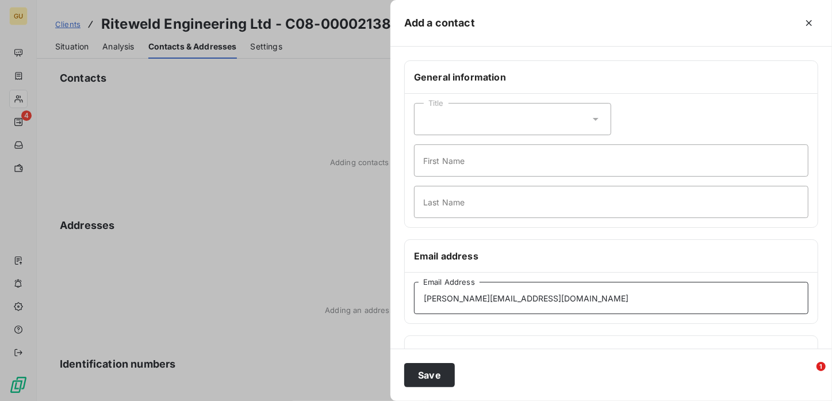
type input "[PERSON_NAME][EMAIL_ADDRESS][DOMAIN_NAME]"
click at [442, 153] on input "First Name" at bounding box center [611, 160] width 394 height 32
type input "Invoices"
type input ","
click at [677, 94] on div "Title Invoices First Name , Last Name" at bounding box center [611, 160] width 413 height 133
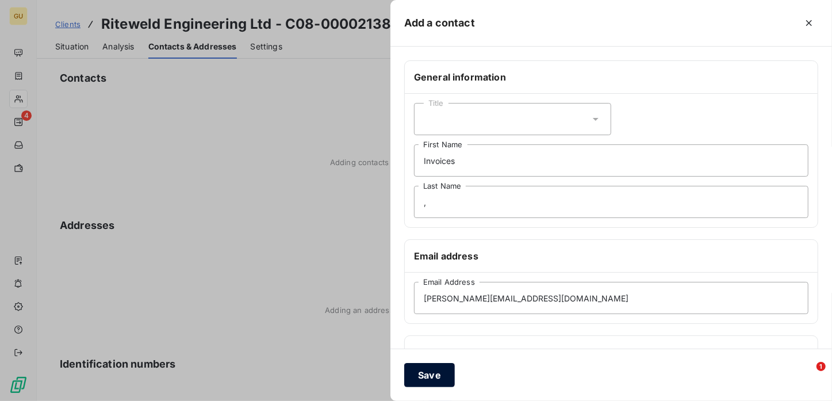
click at [408, 375] on button "Save" at bounding box center [429, 375] width 51 height 24
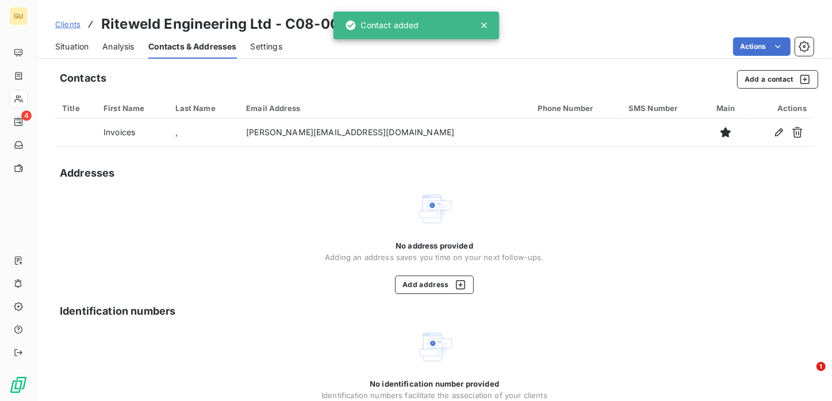
click at [75, 45] on span "Situation" at bounding box center [71, 46] width 33 height 11
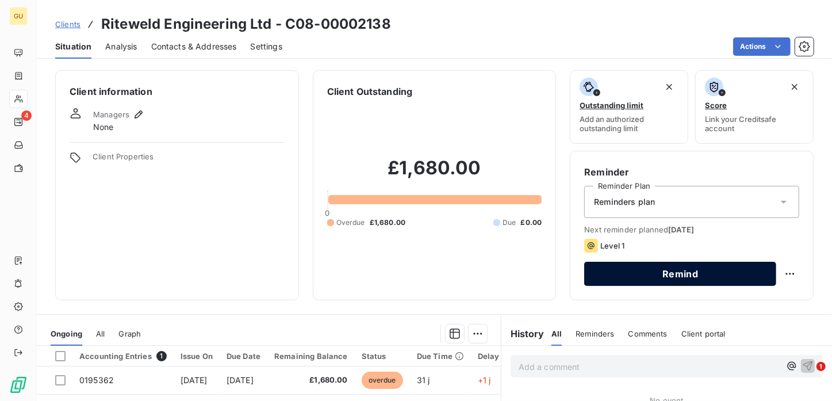
click at [643, 270] on button "Remind" at bounding box center [680, 274] width 192 height 24
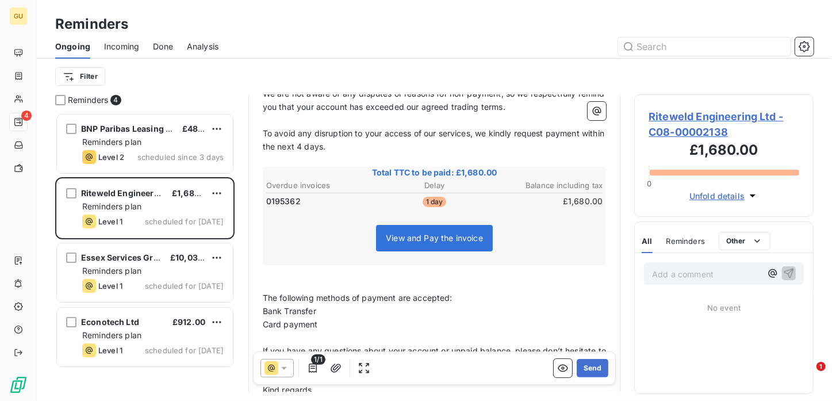
scroll to position [195, 0]
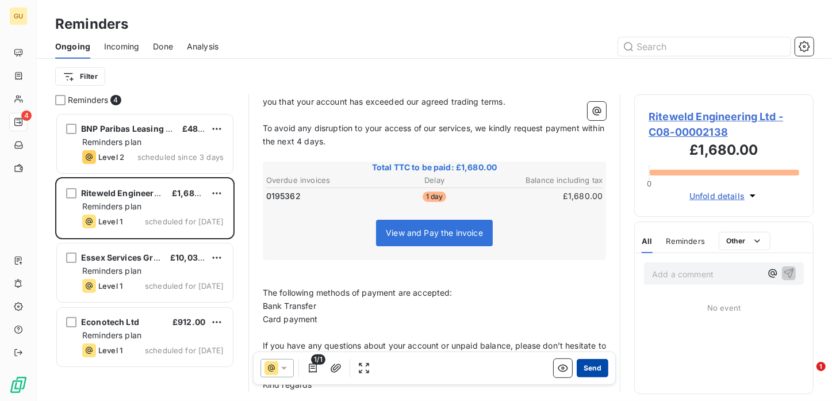
click at [584, 366] on button "Send" at bounding box center [593, 368] width 32 height 18
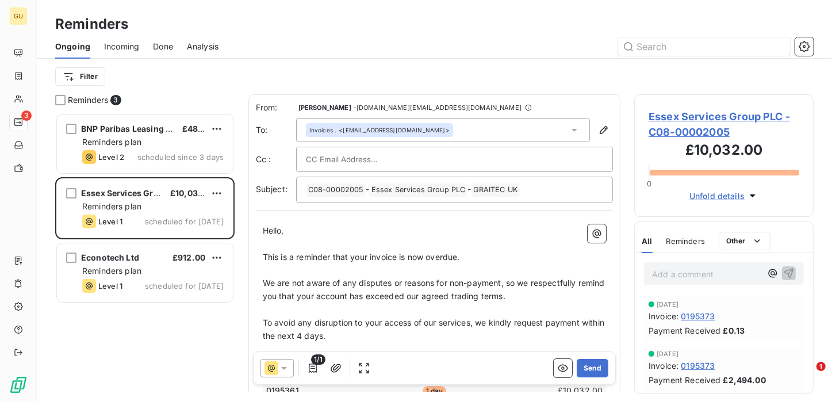
click at [695, 116] on span "Essex Services Group PLC - C08-00002005" at bounding box center [723, 124] width 151 height 31
click at [586, 366] on button "Send" at bounding box center [593, 368] width 32 height 18
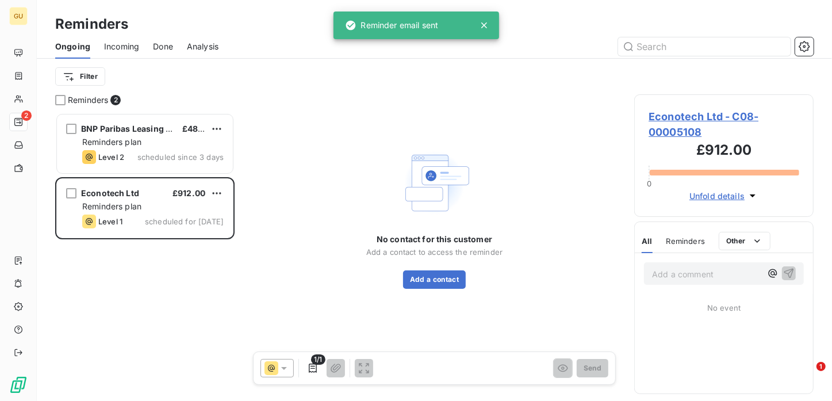
click at [674, 118] on span "Econotech Ltd - C08-00005108" at bounding box center [723, 124] width 151 height 31
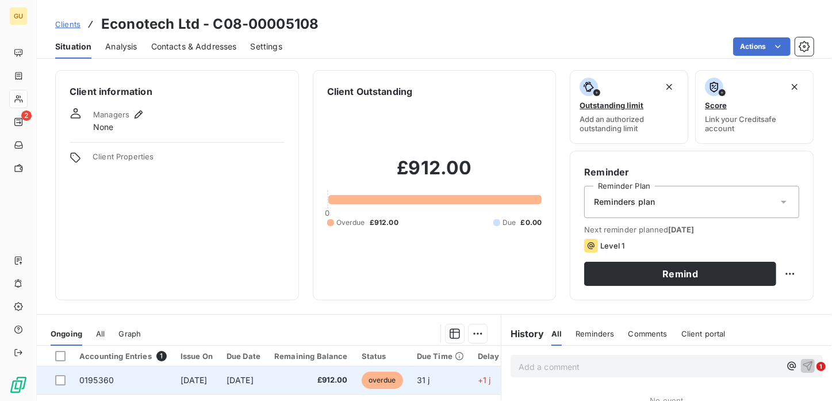
click at [105, 383] on span "0195360" at bounding box center [96, 380] width 34 height 10
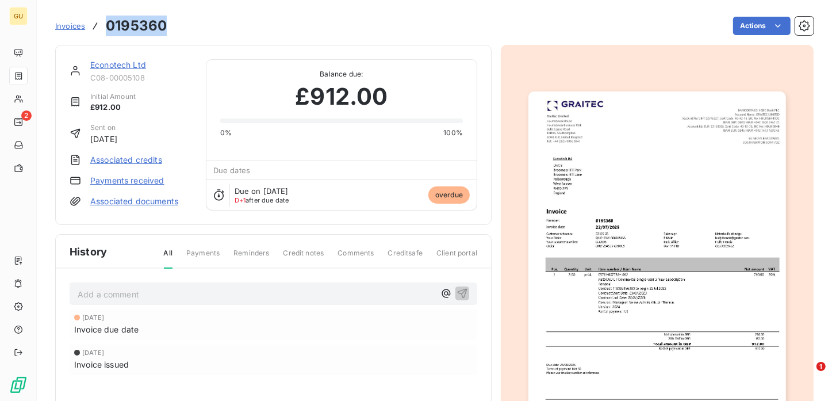
drag, startPoint x: 167, startPoint y: 24, endPoint x: 105, endPoint y: 30, distance: 61.8
click at [105, 30] on div "Invoices 0195360 Actions" at bounding box center [434, 26] width 758 height 24
copy h3 "0195360"
click at [130, 63] on link "Econotech Ltd" at bounding box center [118, 65] width 56 height 10
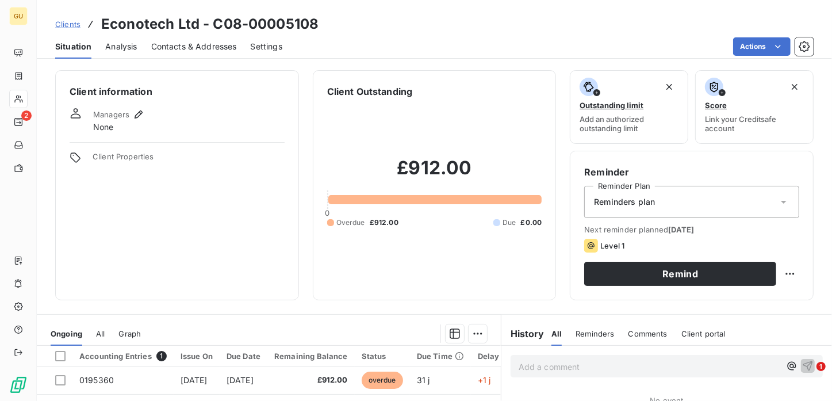
click at [201, 48] on span "Contacts & Addresses" at bounding box center [194, 46] width 86 height 11
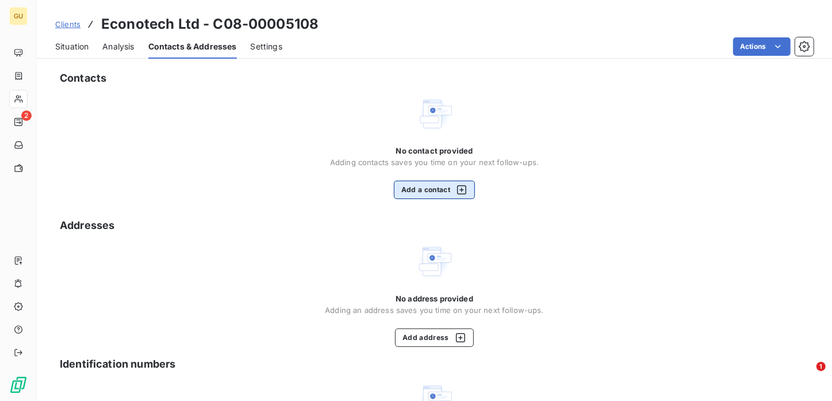
click at [409, 190] on button "Add a contact" at bounding box center [434, 190] width 81 height 18
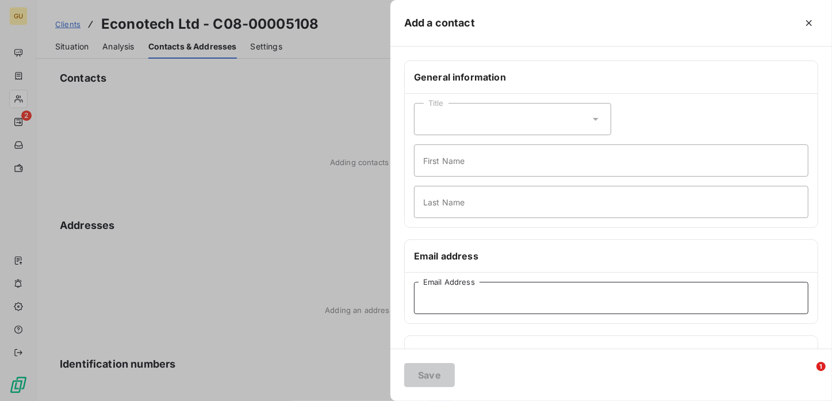
click at [433, 291] on input "Email Address" at bounding box center [611, 298] width 394 height 32
paste input "[EMAIL_ADDRESS][DOMAIN_NAME]"
type input "[EMAIL_ADDRESS][DOMAIN_NAME]"
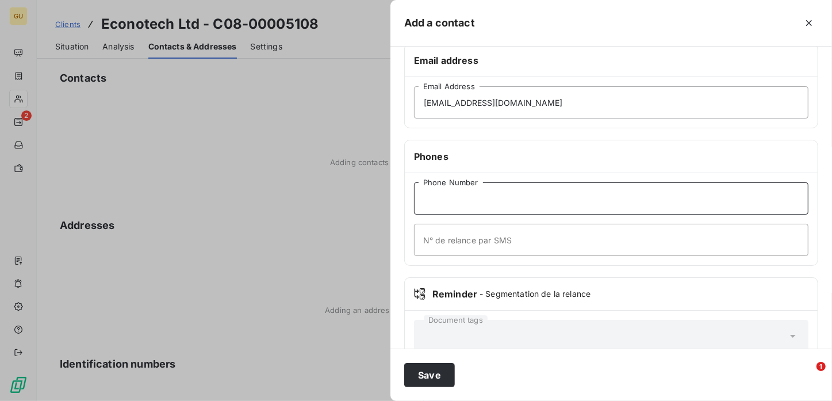
click at [440, 201] on input "Phone Number" at bounding box center [611, 198] width 394 height 32
type input "Invoices"
click at [446, 239] on input "N° de relance par SMS" at bounding box center [611, 240] width 394 height 32
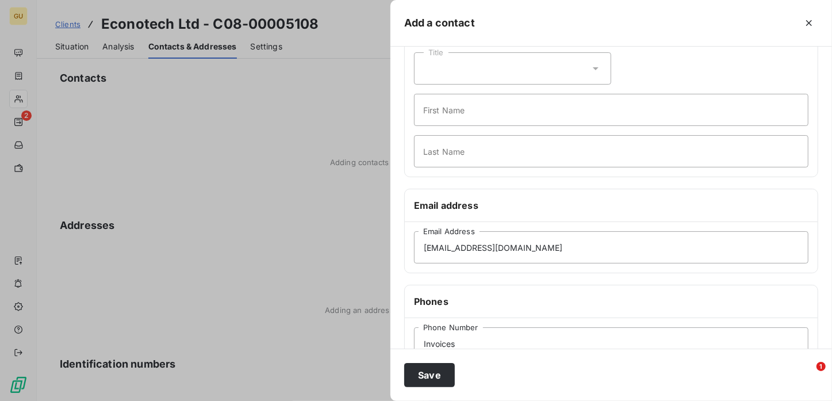
scroll to position [49, 0]
type input ","
click at [479, 110] on input "First Name" at bounding box center [611, 111] width 394 height 32
type input "Invoices"
type input ","
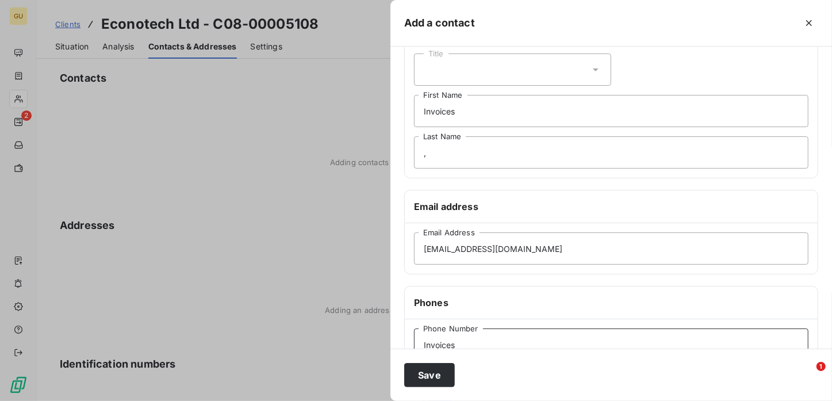
scroll to position [60, 0]
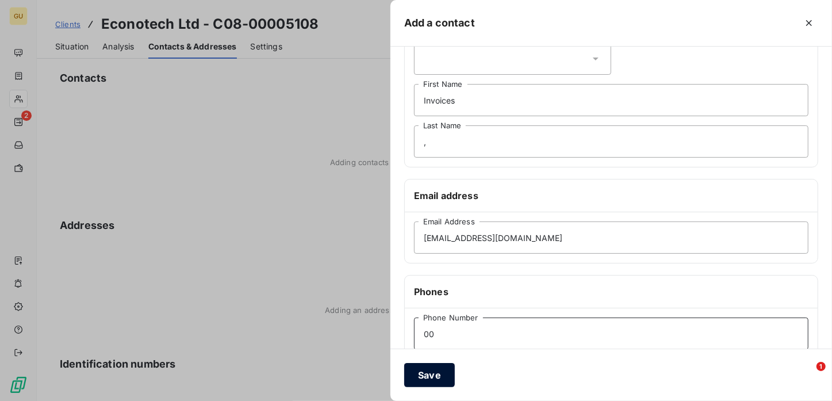
type input "00"
click at [432, 377] on button "Save" at bounding box center [429, 375] width 51 height 24
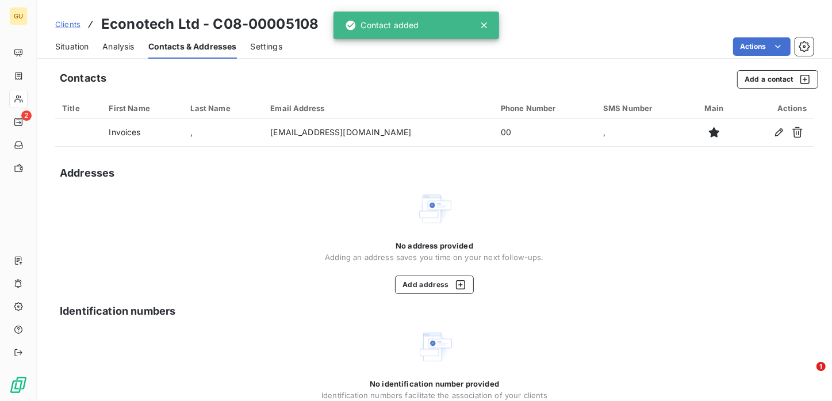
click at [78, 47] on span "Situation" at bounding box center [71, 46] width 33 height 11
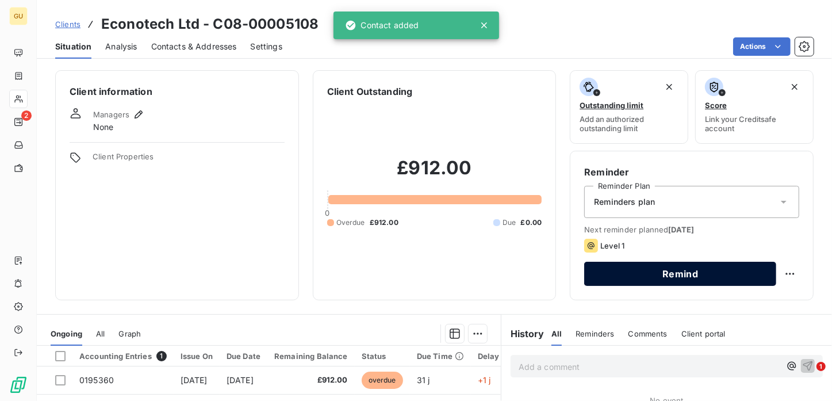
click at [644, 272] on button "Remind" at bounding box center [680, 274] width 192 height 24
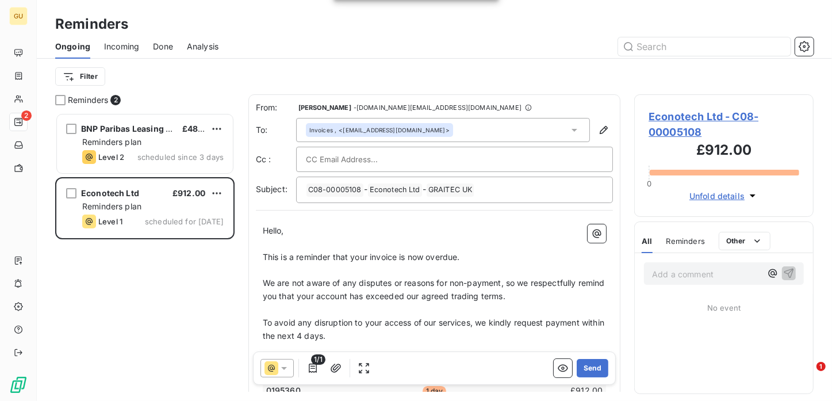
scroll to position [279, 170]
click at [588, 360] on button "Send" at bounding box center [593, 368] width 32 height 18
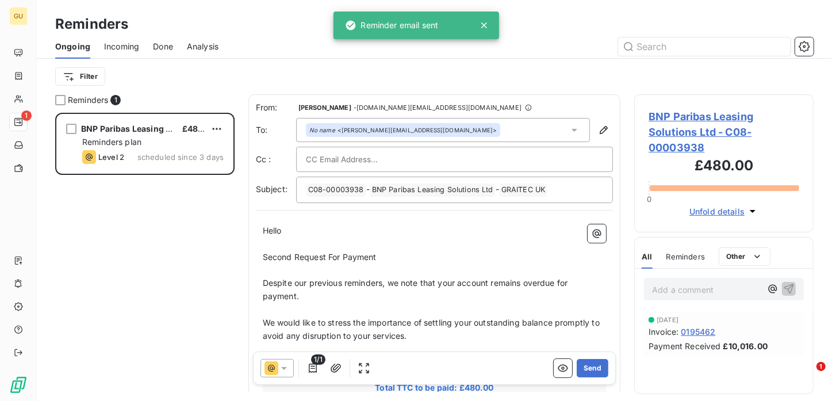
click at [136, 49] on span "Incoming" at bounding box center [121, 46] width 35 height 11
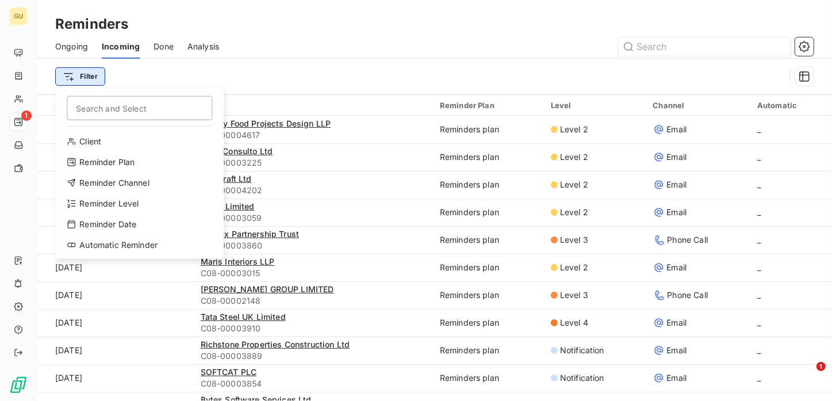
click at [86, 73] on html "GU 1 Reminders Ongoing Incoming Done Analysis Filter Search and Select Client R…" at bounding box center [416, 200] width 832 height 401
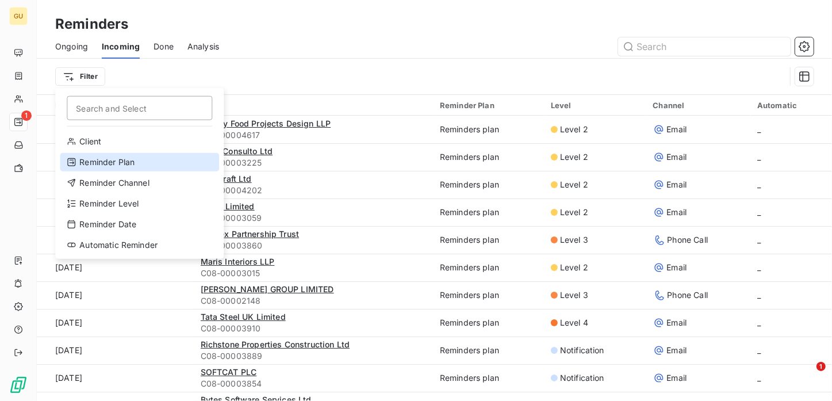
click at [119, 164] on div "Reminder Plan" at bounding box center [139, 162] width 159 height 18
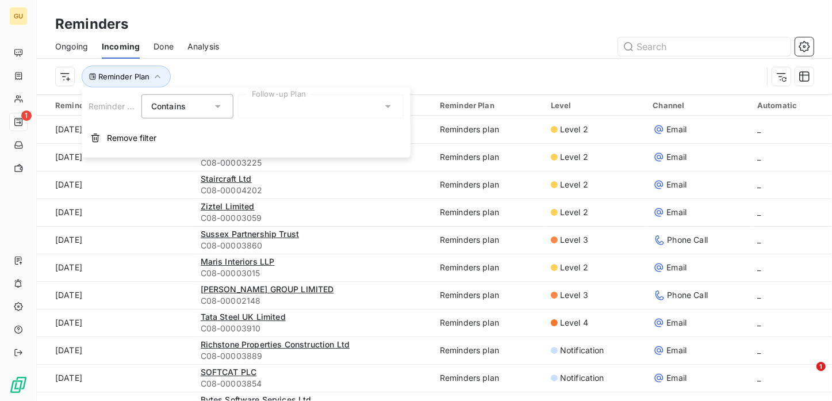
click at [195, 104] on div "Contains is" at bounding box center [181, 106] width 61 height 16
click at [359, 112] on div at bounding box center [321, 106] width 166 height 24
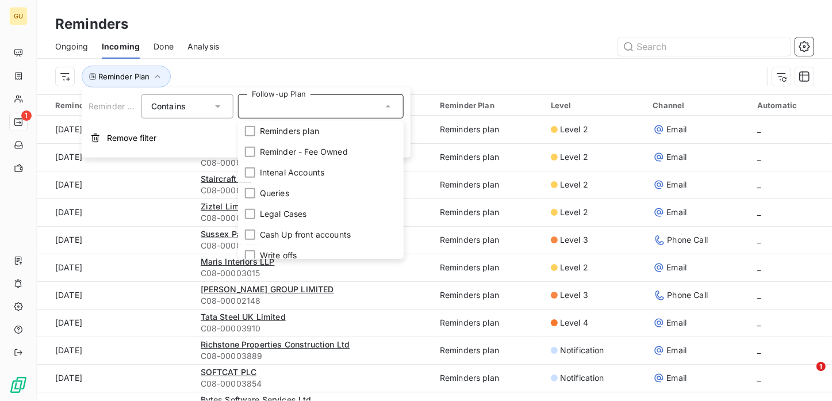
click at [499, 64] on div "Reminder Plan" at bounding box center [434, 77] width 758 height 36
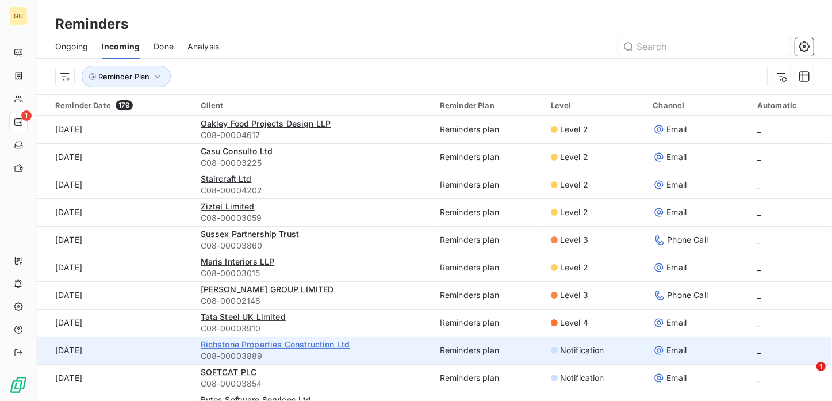
click at [248, 345] on span "Richstone Properties Construction Ltd" at bounding box center [275, 344] width 149 height 10
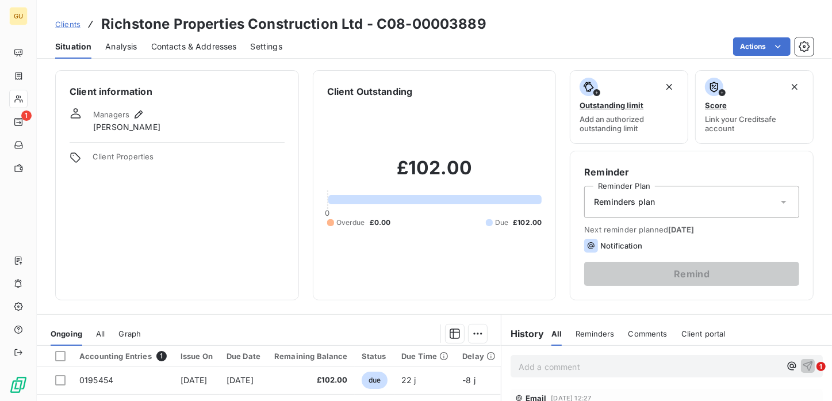
click at [671, 230] on span "[DATE]" at bounding box center [681, 229] width 26 height 9
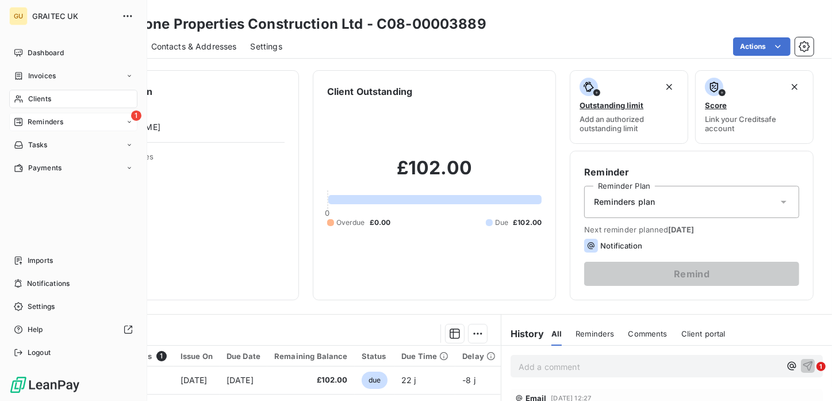
click at [34, 121] on span "Reminders" at bounding box center [46, 122] width 36 height 10
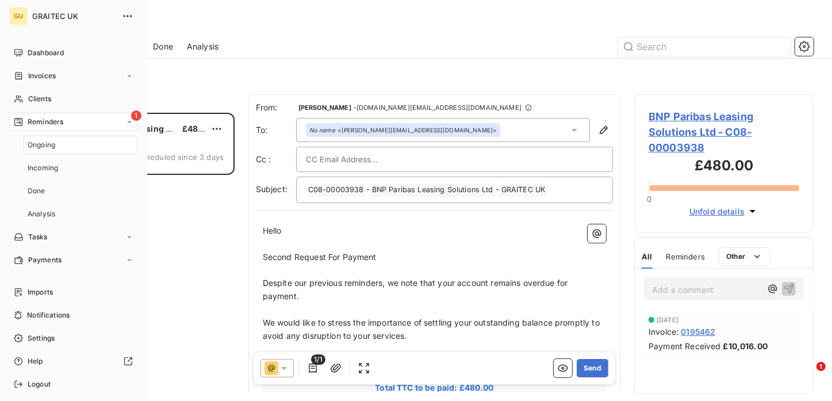
scroll to position [279, 170]
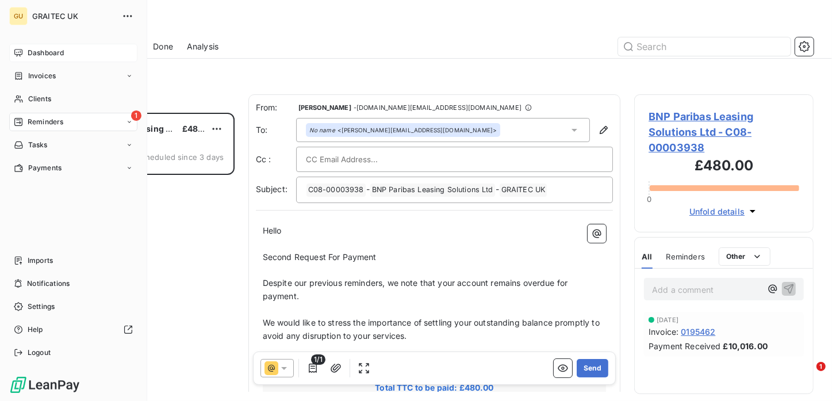
click at [41, 53] on span "Dashboard" at bounding box center [46, 53] width 36 height 10
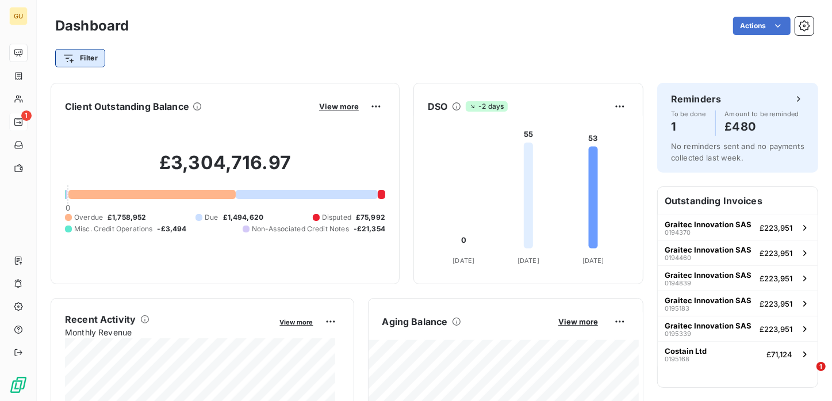
click at [95, 61] on html "GU 1 Dashboard Actions Filter Client Outstanding Balance View more £3,304,716.9…" at bounding box center [416, 200] width 832 height 401
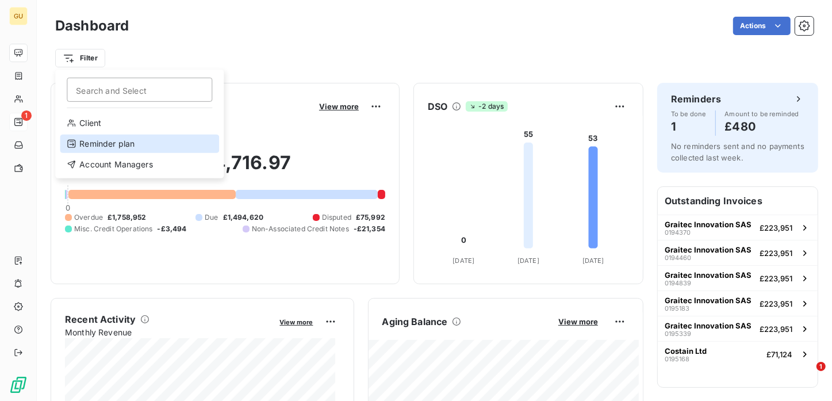
click at [103, 145] on div "Reminder plan" at bounding box center [139, 144] width 159 height 18
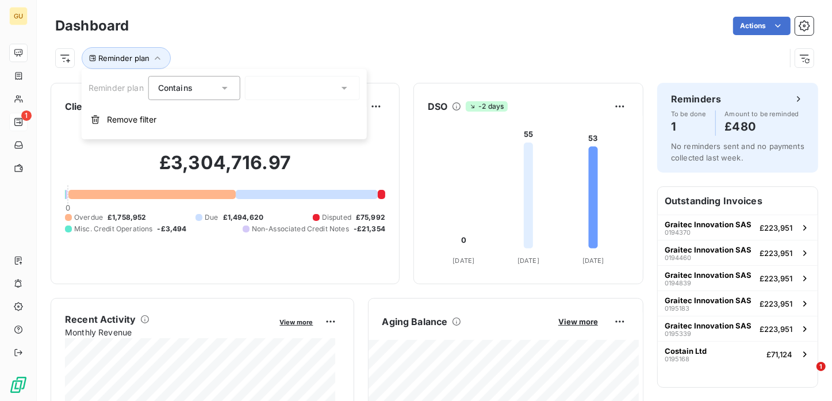
click at [191, 85] on span "Contains" at bounding box center [175, 88] width 34 height 10
click at [348, 89] on icon at bounding box center [344, 87] width 11 height 11
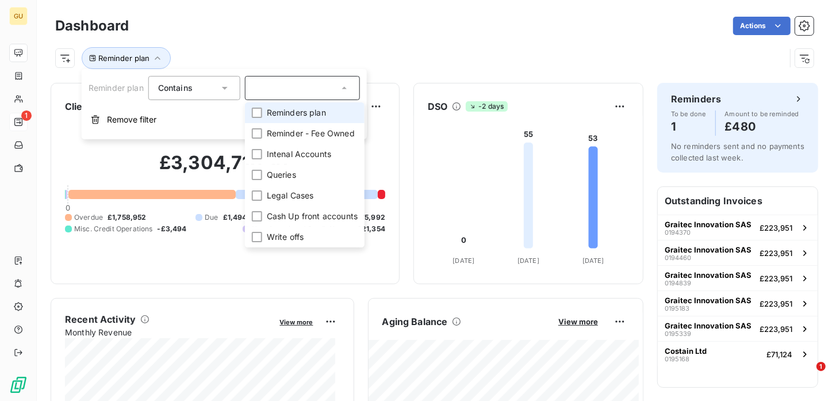
click at [320, 108] on span "Reminders plan" at bounding box center [296, 112] width 59 height 11
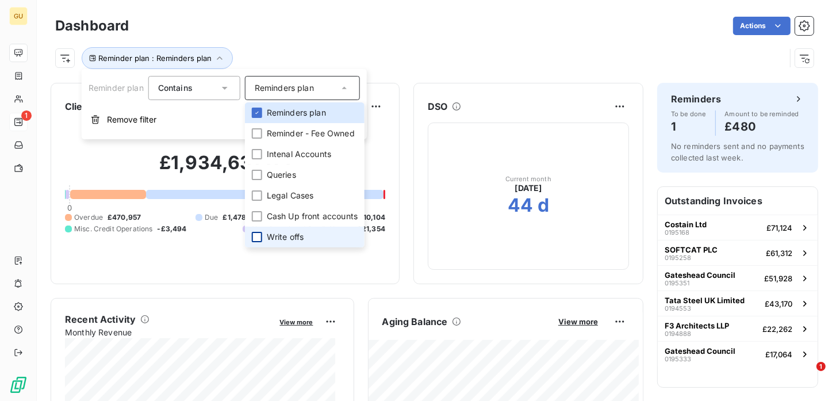
click at [262, 234] on div at bounding box center [257, 237] width 10 height 10
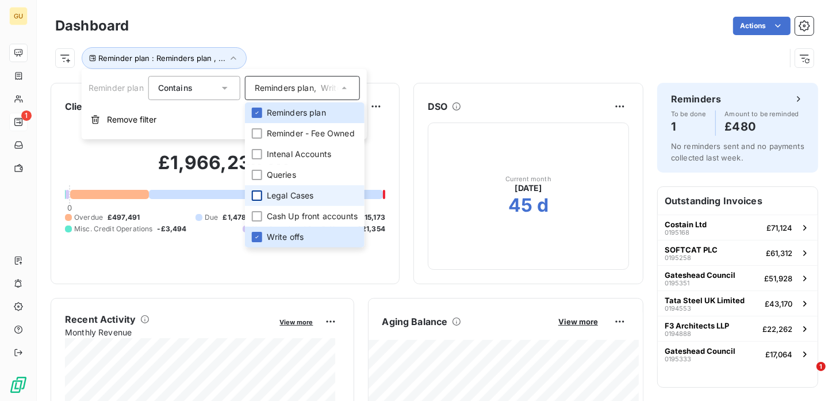
click at [259, 195] on div at bounding box center [257, 195] width 10 height 10
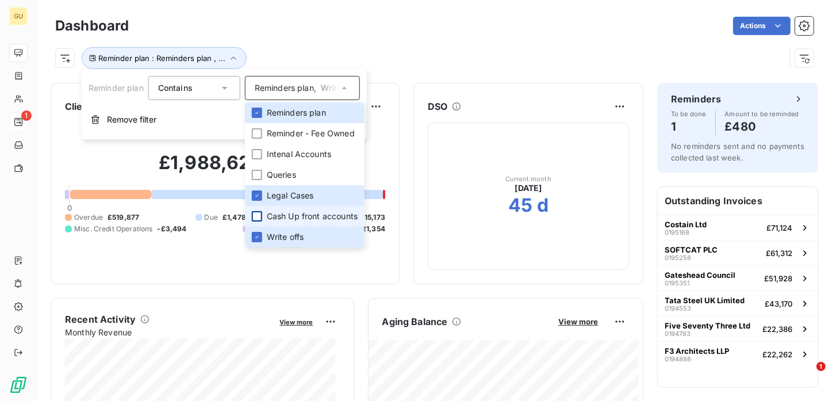
click at [259, 214] on div at bounding box center [257, 216] width 10 height 10
click at [260, 173] on div at bounding box center [257, 175] width 10 height 10
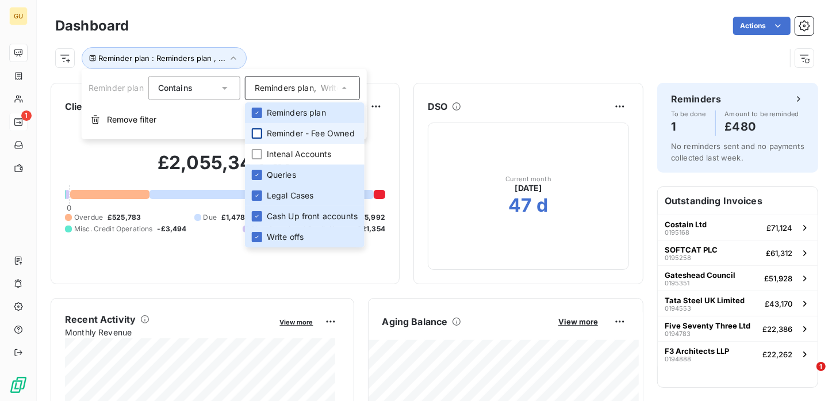
click at [260, 132] on div at bounding box center [257, 133] width 10 height 10
click at [589, 64] on div "Reminder plan : Reminders plan , ..." at bounding box center [420, 58] width 730 height 22
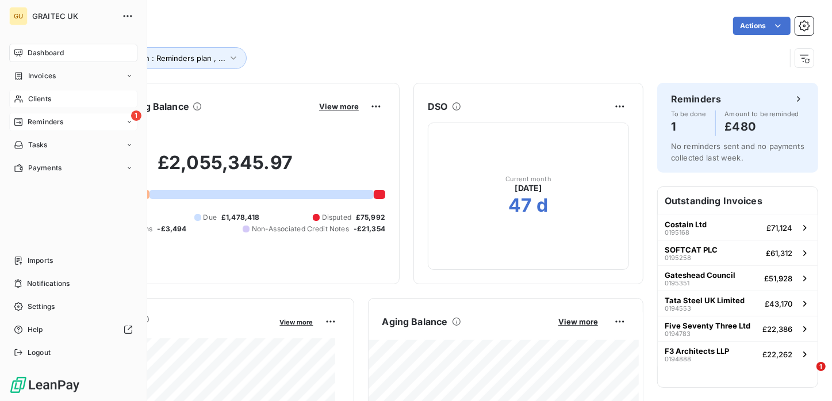
click at [37, 95] on span "Clients" at bounding box center [39, 99] width 23 height 10
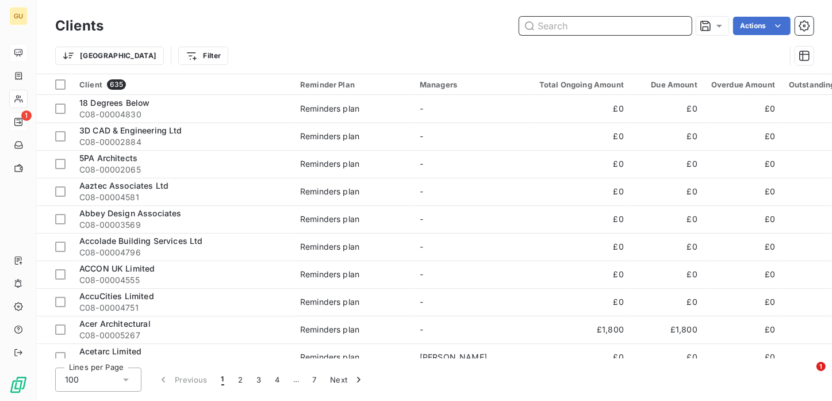
click at [594, 30] on input "text" at bounding box center [605, 26] width 172 height 18
paste input "GASCOYNE &"
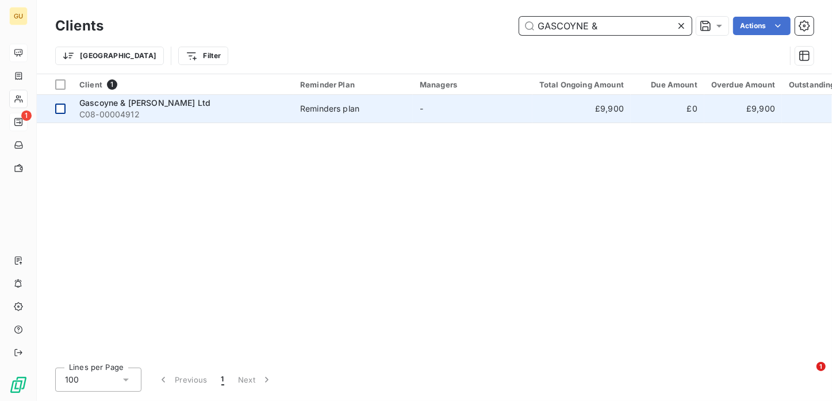
type input "GASCOYNE &"
click at [66, 109] on td at bounding box center [55, 109] width 36 height 28
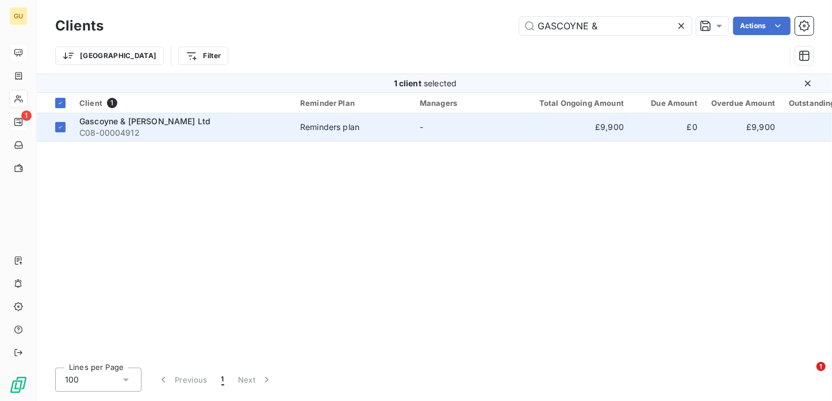
click at [122, 123] on span "Gascoyne & [PERSON_NAME] Ltd" at bounding box center [144, 121] width 131 height 10
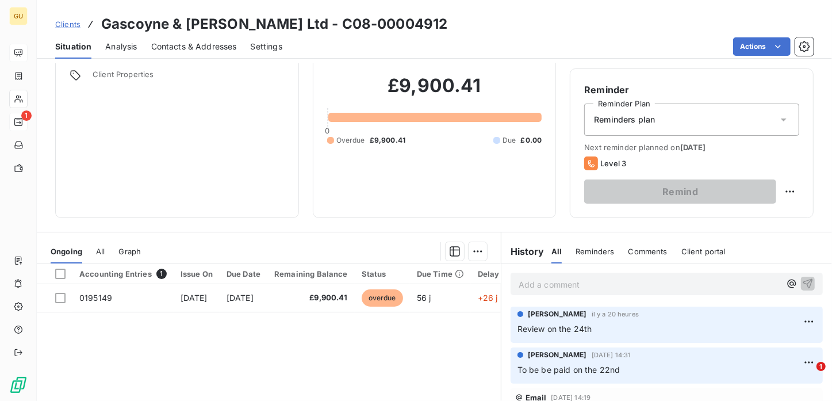
scroll to position [85, 0]
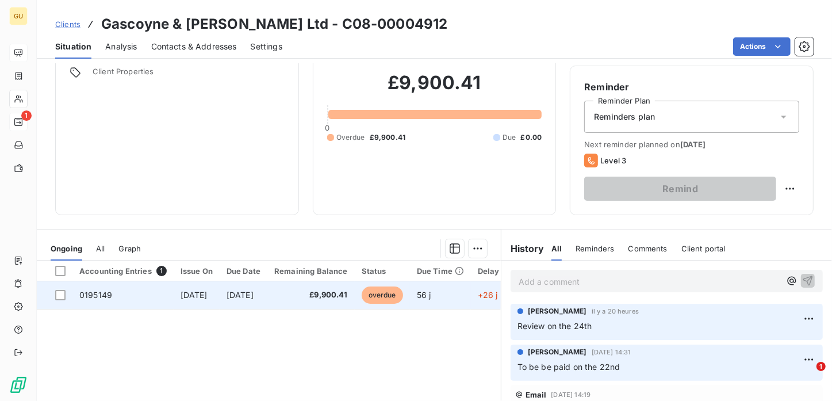
click at [68, 293] on td at bounding box center [55, 295] width 36 height 28
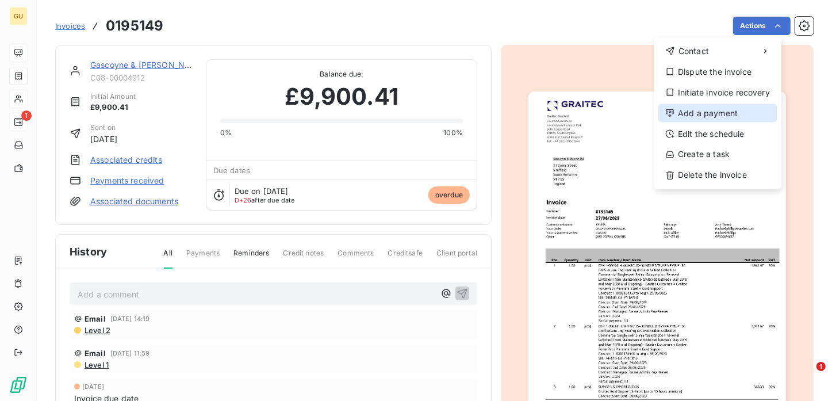
click at [707, 112] on div "Add a payment" at bounding box center [717, 113] width 118 height 18
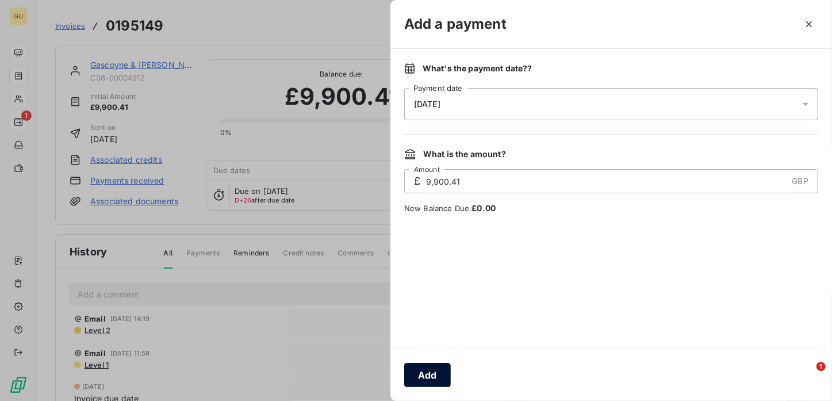
click at [423, 378] on button "Add" at bounding box center [427, 375] width 47 height 24
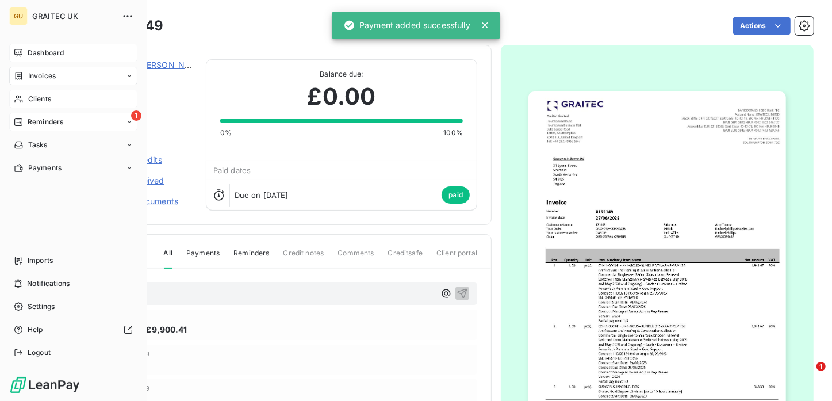
drag, startPoint x: 30, startPoint y: 95, endPoint x: 48, endPoint y: 95, distance: 18.4
click at [30, 95] on span "Clients" at bounding box center [39, 99] width 23 height 10
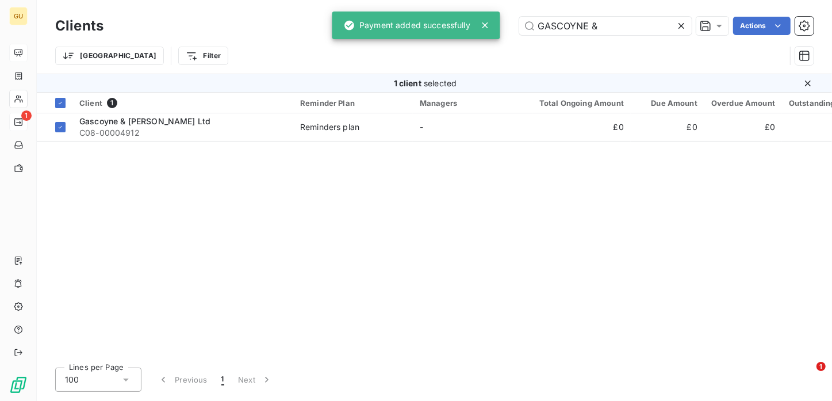
drag, startPoint x: 605, startPoint y: 25, endPoint x: 453, endPoint y: 24, distance: 152.4
click at [453, 24] on div "GU 1 Clients GASCOYNE & Actions Trier Filter 1 client selected Client 1 Reminde…" at bounding box center [416, 200] width 832 height 401
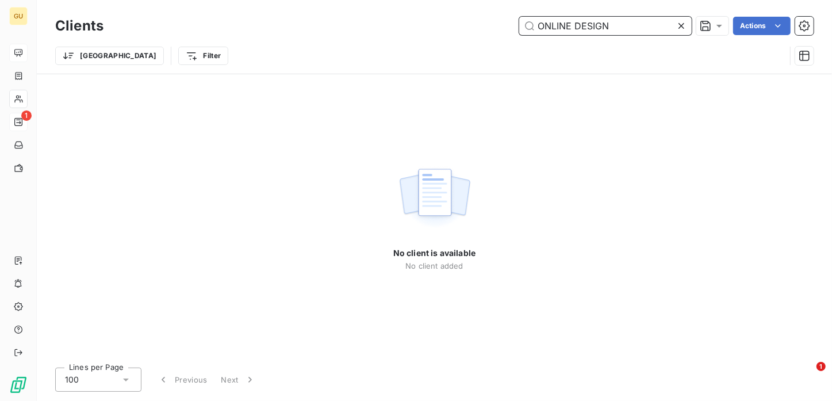
click at [620, 30] on input "ONLINE DESIGN" at bounding box center [605, 26] width 172 height 18
drag, startPoint x: 620, startPoint y: 29, endPoint x: 502, endPoint y: 26, distance: 117.9
click at [502, 26] on div "ONLINE DESIGN Actions" at bounding box center [465, 26] width 696 height 18
paste input "PHOENIX"
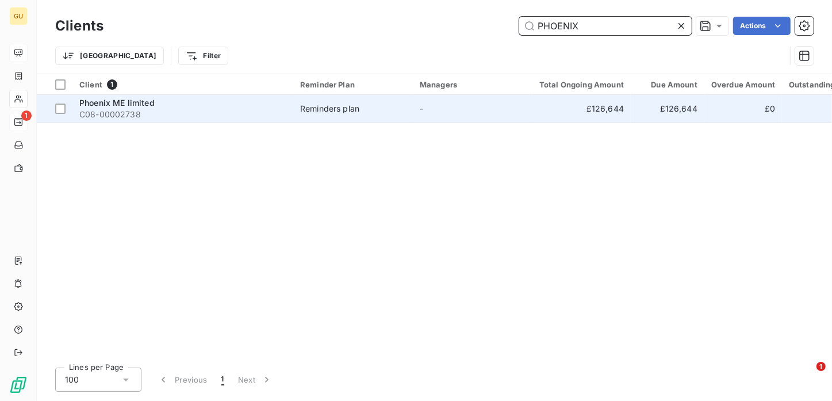
type input "PHOENIX"
click at [116, 109] on span "C08-00002738" at bounding box center [182, 114] width 207 height 11
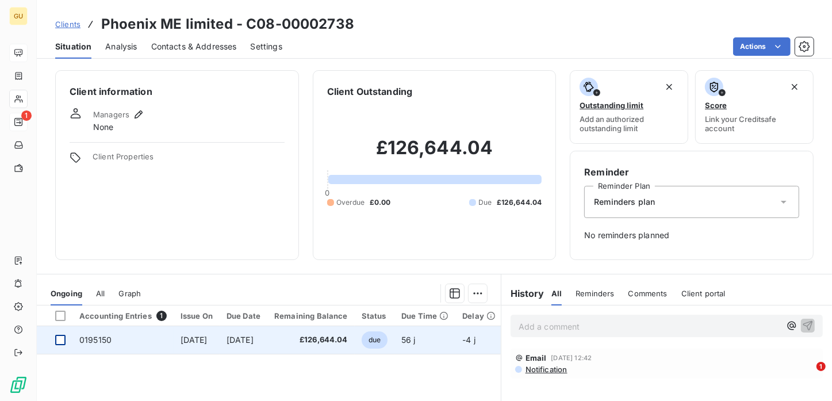
click at [57, 341] on div at bounding box center [60, 340] width 10 height 10
click at [87, 339] on span "0195150" at bounding box center [95, 340] width 32 height 10
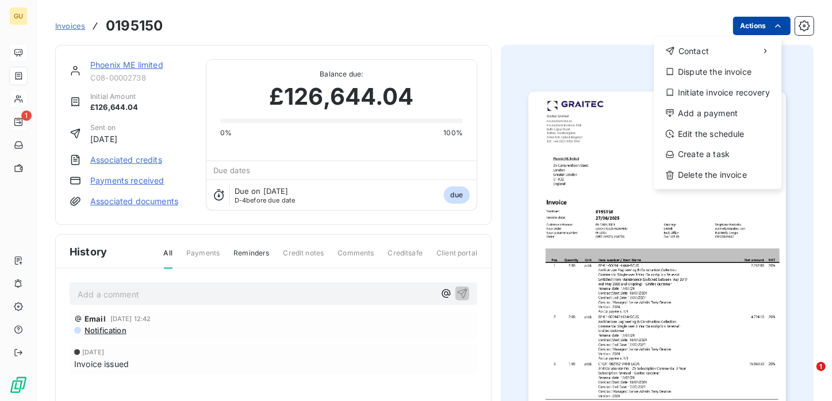
click at [744, 18] on html "GU 1 Invoices 0195150 Actions Contact Dispute the invoice Initiate invoice reco…" at bounding box center [416, 200] width 832 height 401
click at [710, 113] on div "Add a payment" at bounding box center [717, 113] width 118 height 18
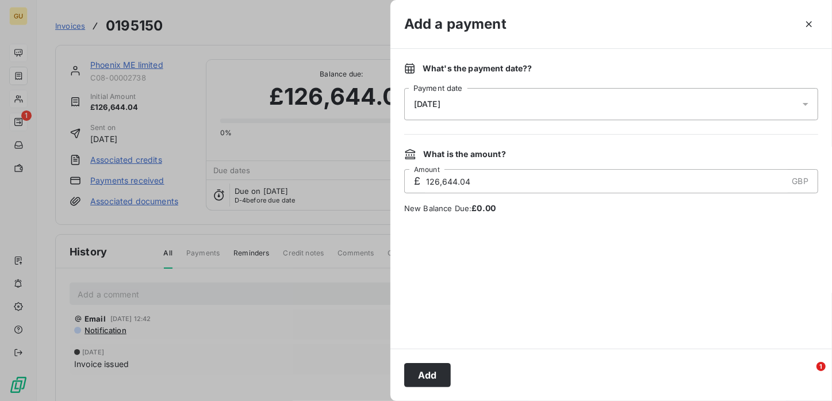
click at [433, 369] on button "Add" at bounding box center [427, 375] width 47 height 24
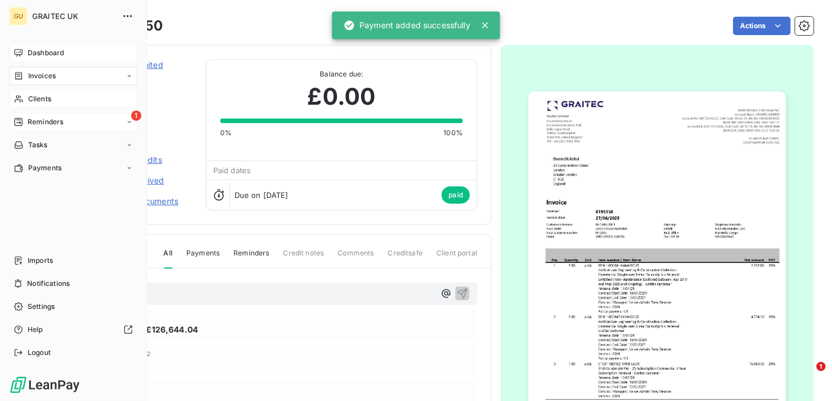
click at [32, 99] on span "Clients" at bounding box center [39, 99] width 23 height 10
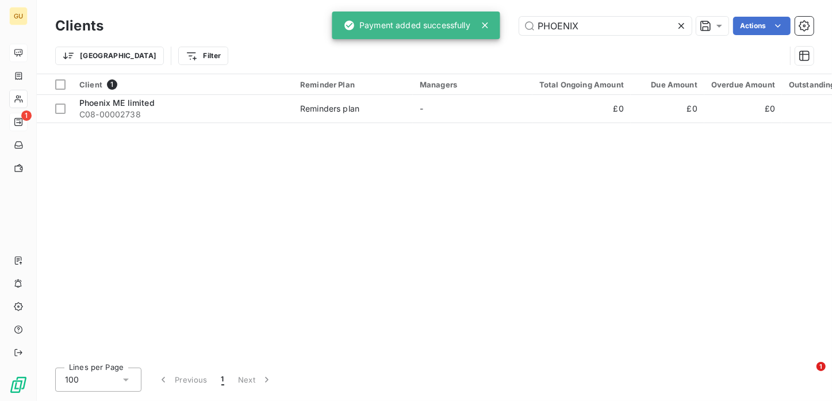
drag, startPoint x: 584, startPoint y: 29, endPoint x: 454, endPoint y: 29, distance: 129.9
click at [454, 29] on div "GU 1 Clients PHOENIX Actions Trier Filter Client 1 Reminder Plan Managers Total…" at bounding box center [416, 200] width 832 height 401
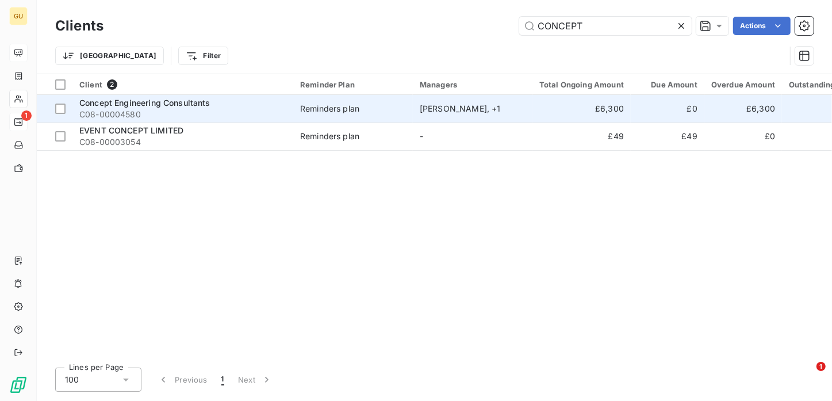
type input "CONCEPT"
click at [72, 109] on td "Concept Engineering Consultants C08-00004580" at bounding box center [182, 109] width 221 height 28
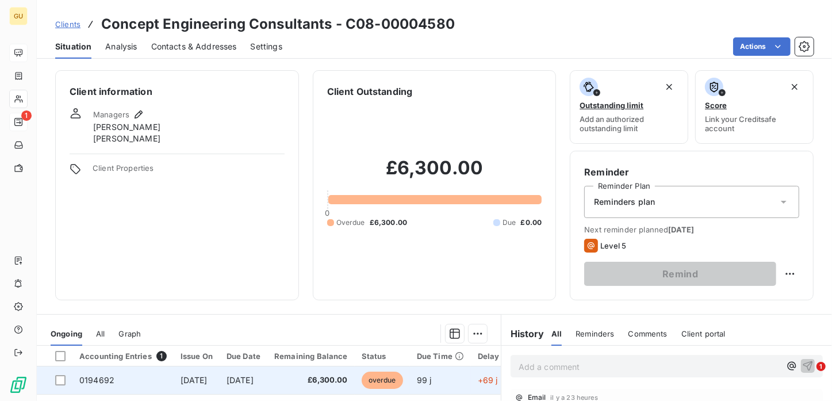
click at [67, 377] on td at bounding box center [55, 380] width 36 height 28
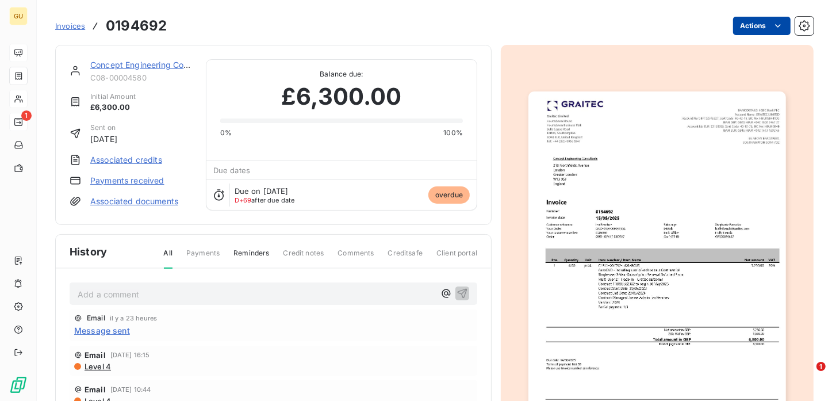
click at [758, 24] on html "GU 1 Invoices 0194692 Actions Concept Engineering Consultants C08-00004580 Init…" at bounding box center [416, 200] width 832 height 401
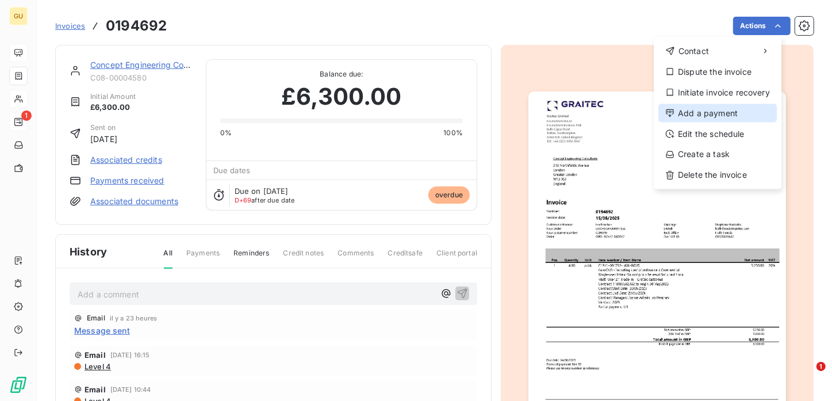
click at [704, 116] on div "Add a payment" at bounding box center [717, 113] width 118 height 18
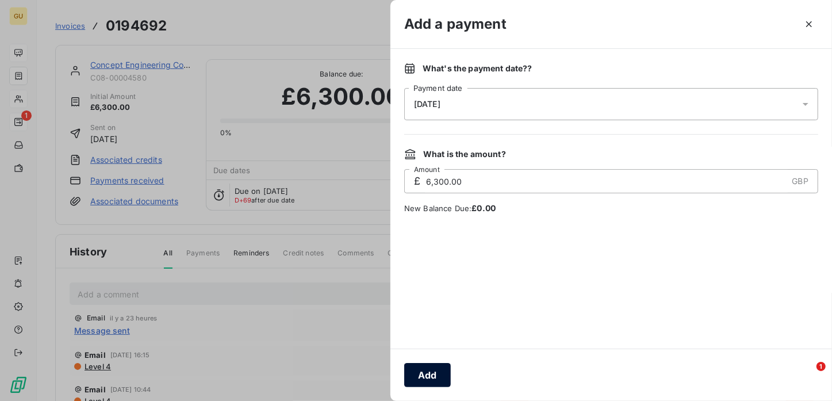
click at [423, 374] on button "Add" at bounding box center [427, 375] width 47 height 24
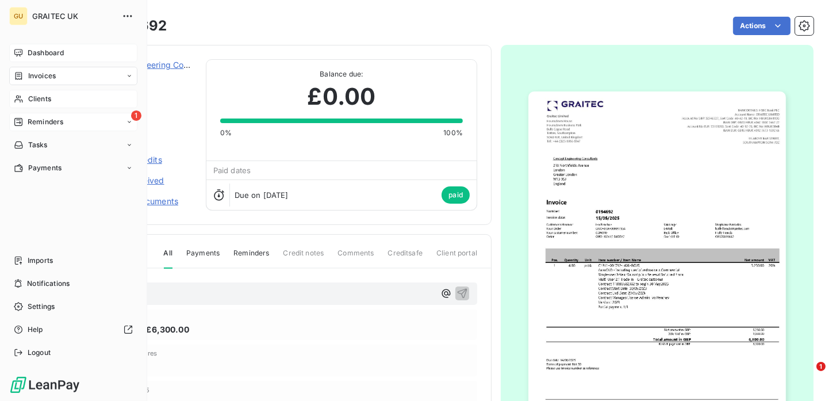
drag, startPoint x: 33, startPoint y: 95, endPoint x: 91, endPoint y: 98, distance: 57.6
click at [33, 95] on span "Clients" at bounding box center [39, 99] width 23 height 10
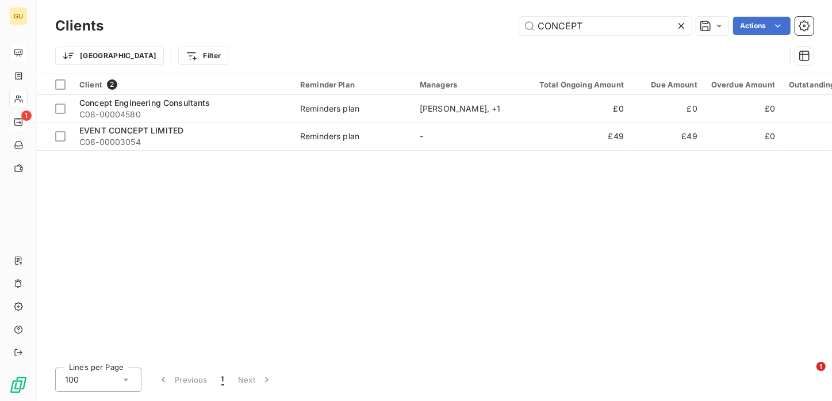
drag, startPoint x: 611, startPoint y: 24, endPoint x: 461, endPoint y: 24, distance: 149.5
click at [461, 24] on div "CONCEPT Actions" at bounding box center [465, 26] width 696 height 18
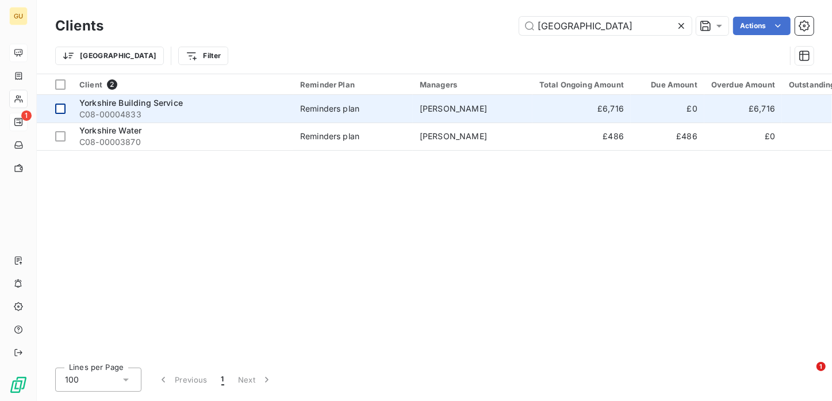
type input "[GEOGRAPHIC_DATA]"
click at [60, 109] on div at bounding box center [60, 108] width 10 height 10
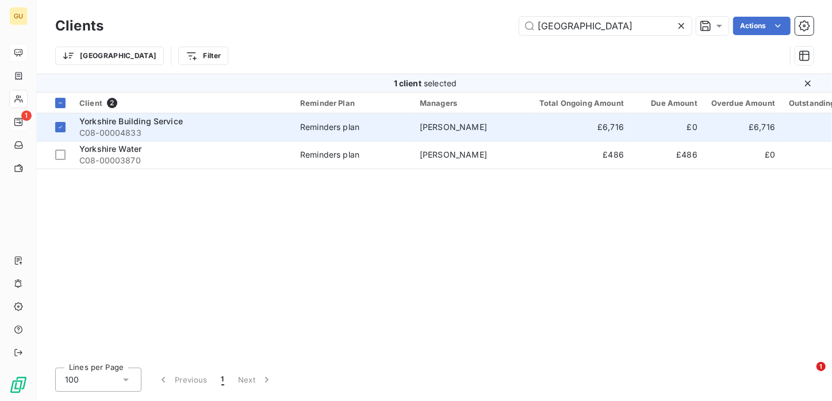
click at [136, 124] on span "Yorkshire Building Service" at bounding box center [130, 121] width 103 height 10
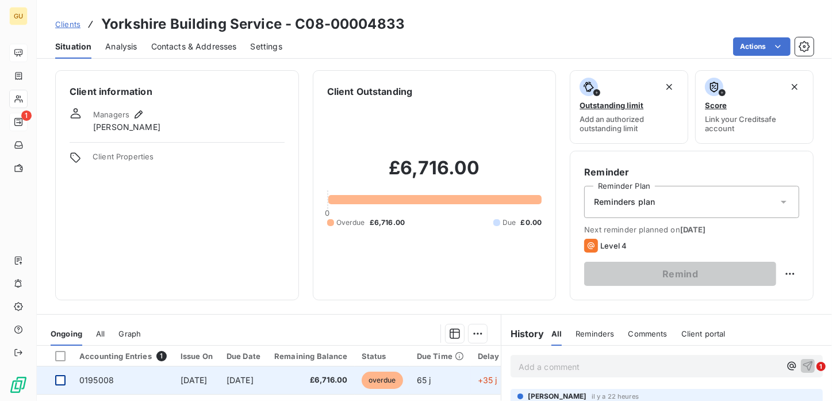
click at [64, 379] on div at bounding box center [60, 380] width 10 height 10
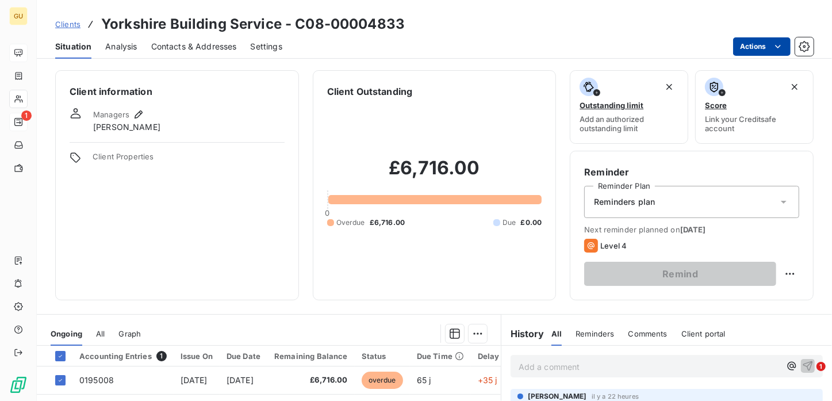
click at [750, 44] on html "GU 1 Clients Yorkshire Building Service - C08-00004833 Situation Analysis Conta…" at bounding box center [416, 200] width 832 height 401
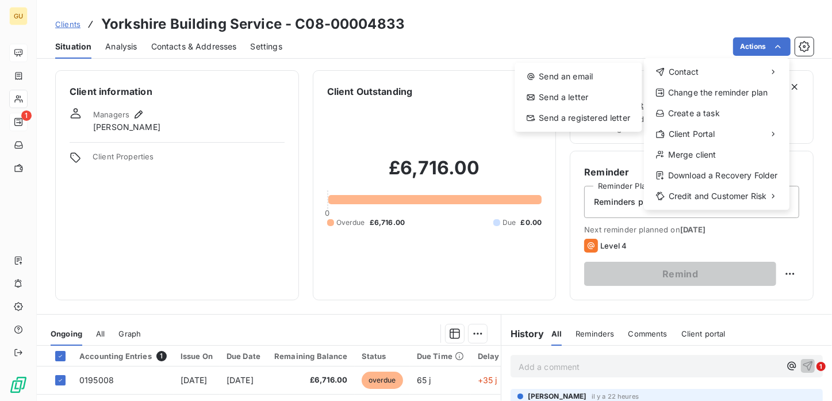
click at [97, 380] on html "GU 1 Clients Yorkshire Building Service - C08-00004833 Situation Analysis Conta…" at bounding box center [416, 200] width 832 height 401
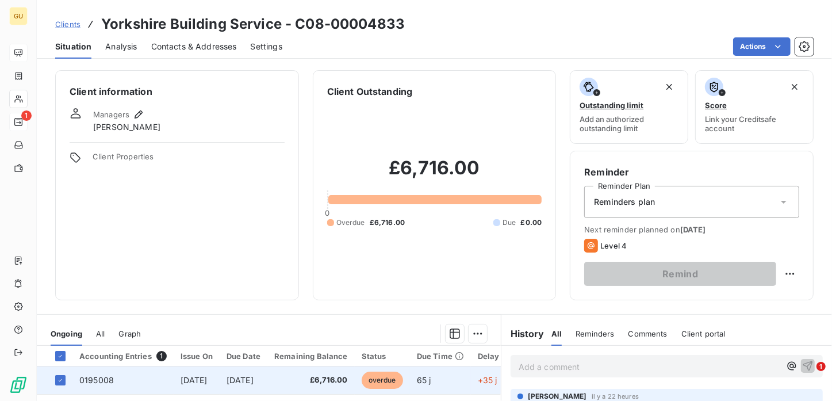
click at [97, 380] on span "0195008" at bounding box center [96, 380] width 34 height 10
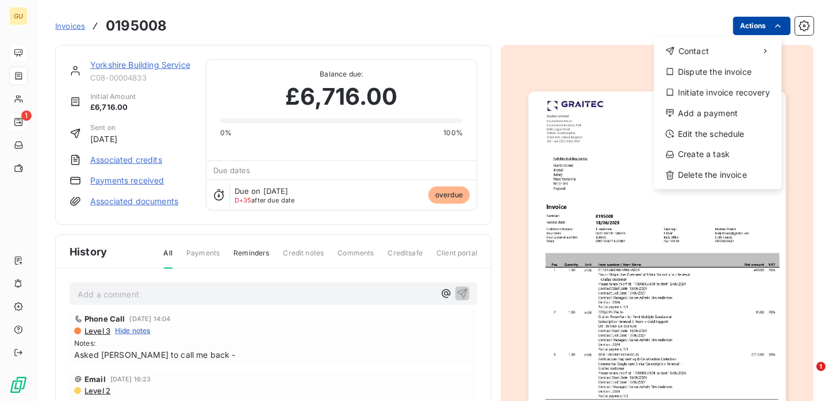
click at [775, 26] on html "GU 1 Invoices 0195008 Actions Contact Dispute the invoice Initiate invoice reco…" at bounding box center [416, 200] width 832 height 401
click at [700, 112] on div "Add a payment" at bounding box center [717, 113] width 118 height 18
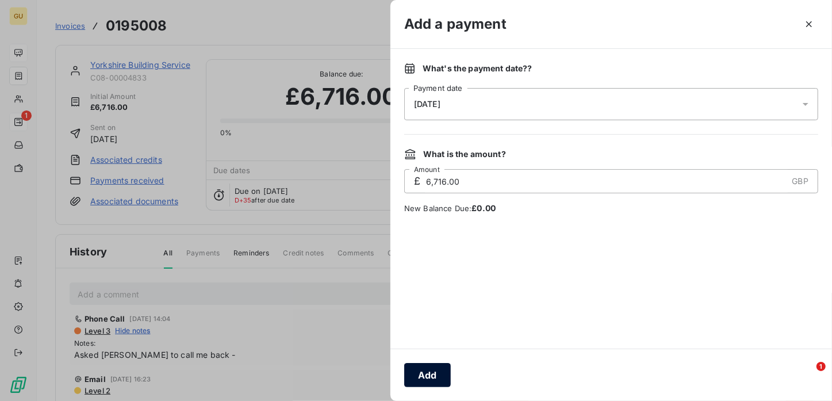
click at [430, 378] on button "Add" at bounding box center [427, 375] width 47 height 24
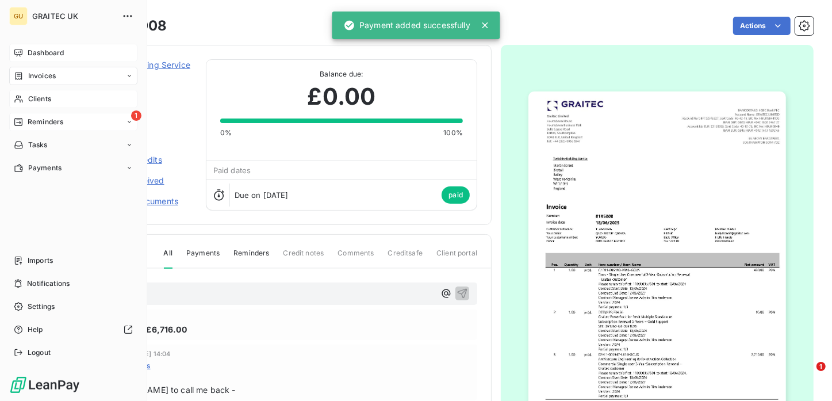
drag, startPoint x: 33, startPoint y: 99, endPoint x: 93, endPoint y: 102, distance: 60.4
click at [32, 99] on span "Clients" at bounding box center [39, 99] width 23 height 10
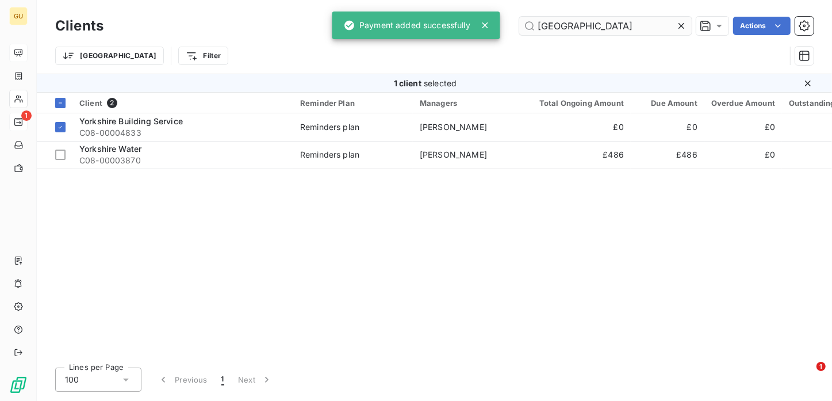
click at [616, 25] on input "[GEOGRAPHIC_DATA]" at bounding box center [605, 26] width 172 height 18
drag, startPoint x: 606, startPoint y: 25, endPoint x: 442, endPoint y: 18, distance: 164.5
click at [442, 18] on div "GU 1 Clients YORKSHIRE Actions [GEOGRAPHIC_DATA] Filter 1 client selected Clien…" at bounding box center [416, 200] width 832 height 401
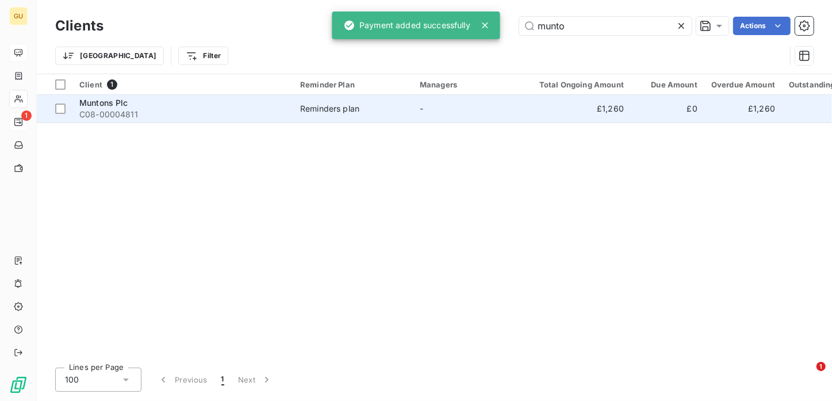
type input "munto"
click at [130, 103] on div "Muntons Plc" at bounding box center [182, 102] width 207 height 11
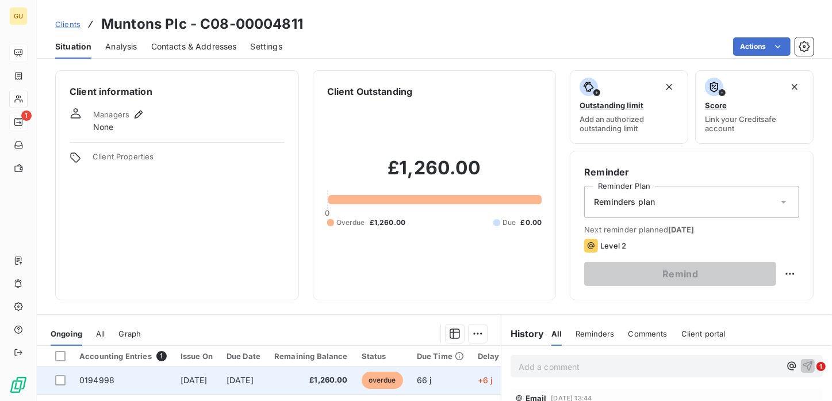
click at [85, 377] on span "0194998" at bounding box center [96, 380] width 35 height 10
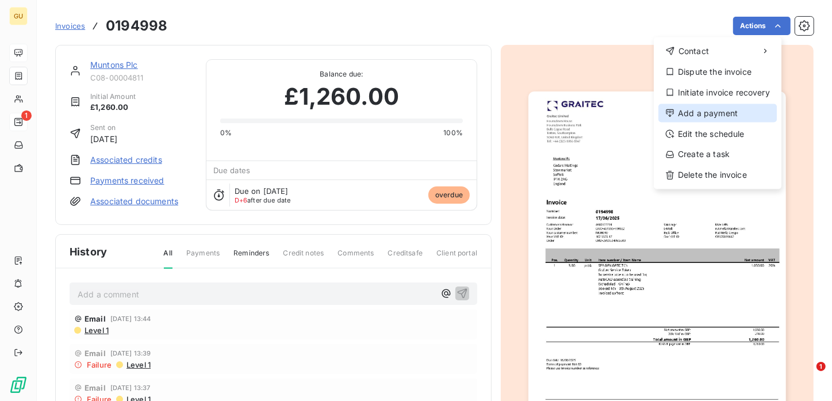
click at [704, 113] on div "Add a payment" at bounding box center [717, 113] width 118 height 18
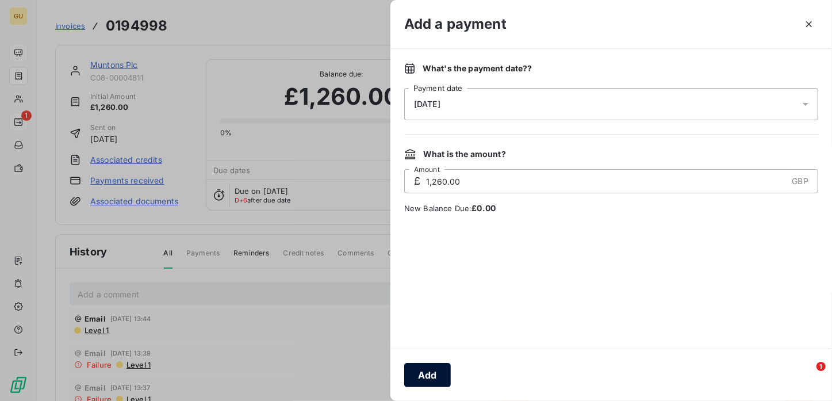
click at [436, 371] on button "Add" at bounding box center [427, 375] width 47 height 24
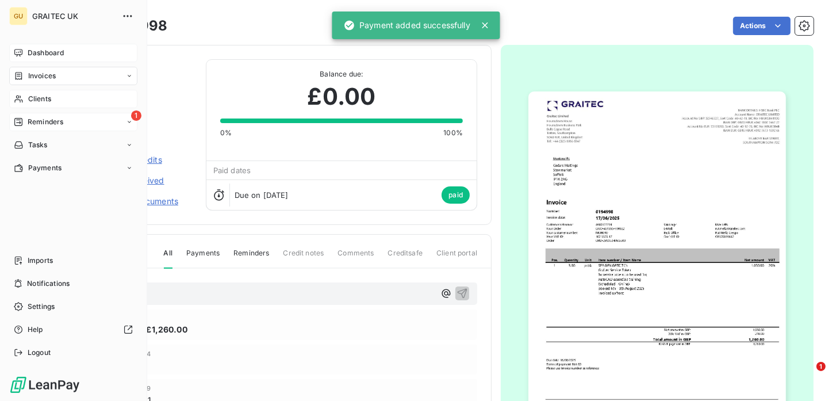
click at [41, 97] on span "Clients" at bounding box center [39, 99] width 23 height 10
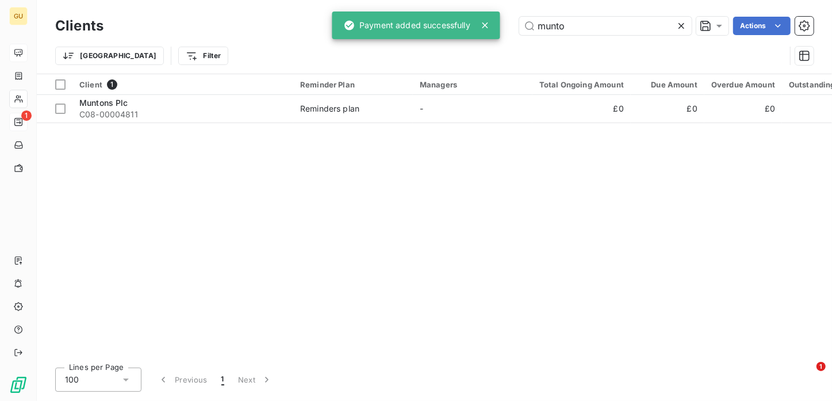
drag, startPoint x: 578, startPoint y: 29, endPoint x: 452, endPoint y: 28, distance: 125.9
click at [452, 28] on div "GU 1 Clients munto Actions Trier Filter Client 1 Reminder Plan Managers Total O…" at bounding box center [416, 200] width 832 height 401
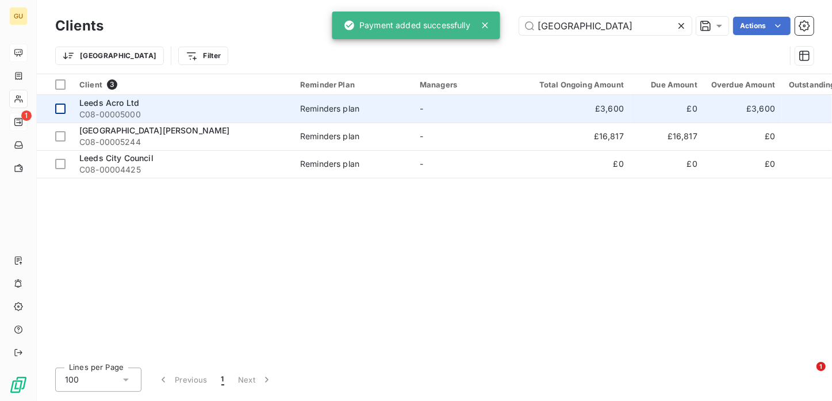
type input "[GEOGRAPHIC_DATA]"
click at [58, 105] on div at bounding box center [60, 108] width 10 height 10
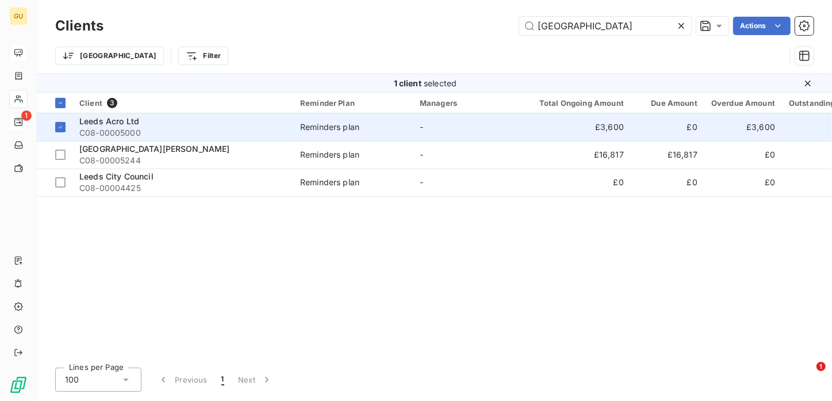
click at [132, 122] on span "Leeds Acro Ltd" at bounding box center [109, 121] width 60 height 10
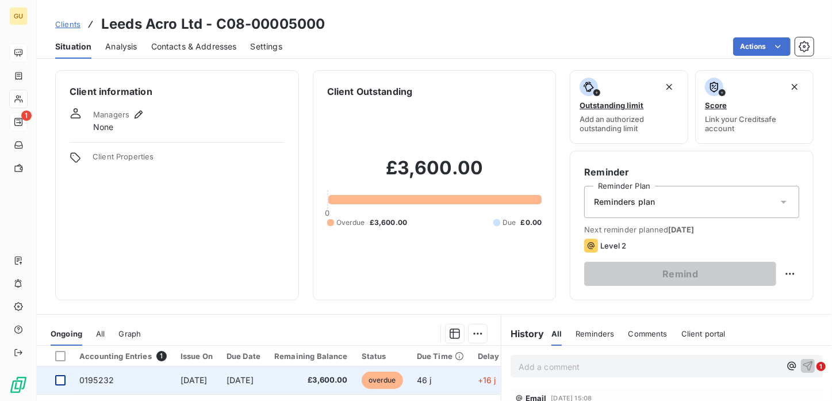
click at [57, 377] on div at bounding box center [60, 380] width 10 height 10
click at [101, 378] on span "0195232" at bounding box center [96, 380] width 34 height 10
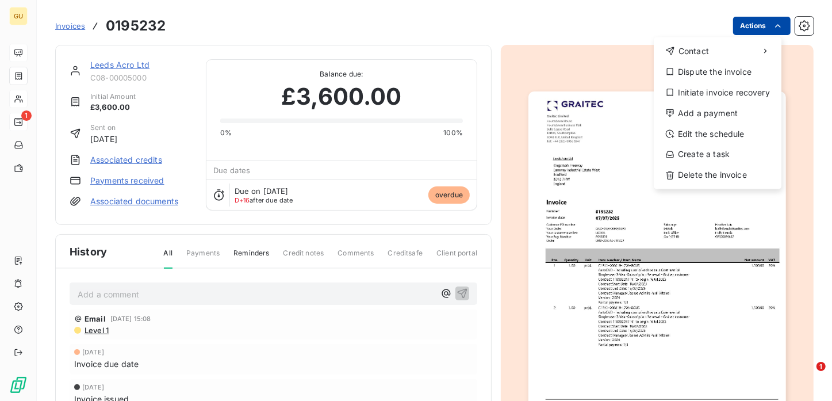
click at [755, 26] on html "GU 1 Invoices 0195232 Actions Contact Dispute the invoice Initiate invoice reco…" at bounding box center [416, 200] width 832 height 401
click at [701, 115] on div "Add a payment" at bounding box center [717, 113] width 118 height 18
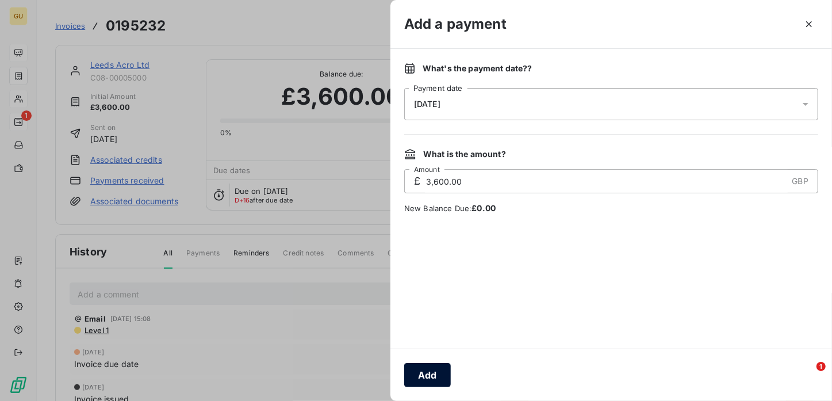
click at [425, 375] on button "Add" at bounding box center [427, 375] width 47 height 24
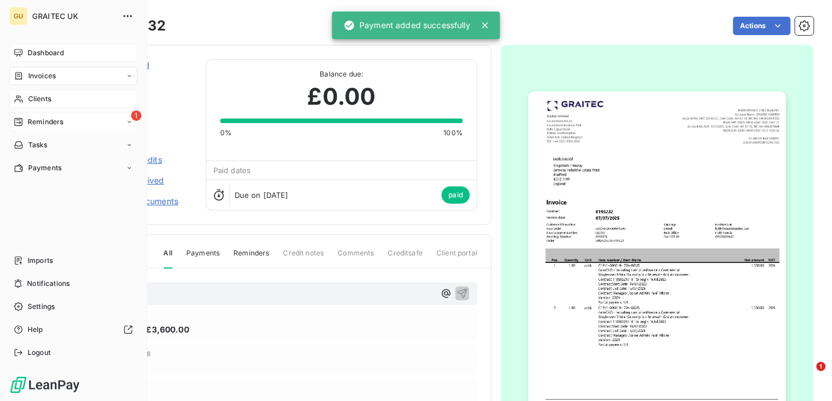
click at [34, 101] on span "Clients" at bounding box center [39, 99] width 23 height 10
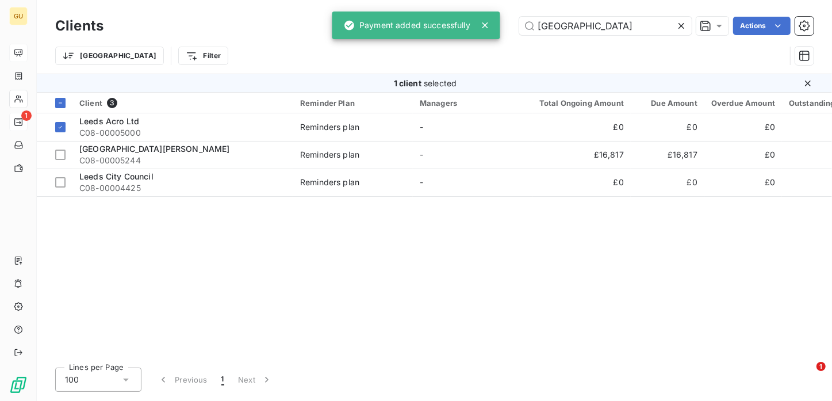
drag, startPoint x: 596, startPoint y: 23, endPoint x: 448, endPoint y: 22, distance: 147.2
click at [448, 21] on div "GU 1 Clients Leeds Actions [GEOGRAPHIC_DATA] Filter 1 client selected Client 3 …" at bounding box center [416, 200] width 832 height 401
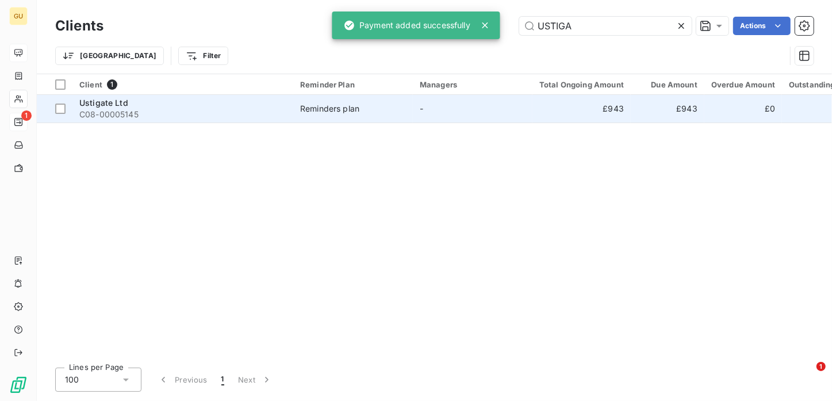
type input "USTIGA"
click at [118, 106] on span "Ustigate Ltd" at bounding box center [103, 103] width 49 height 10
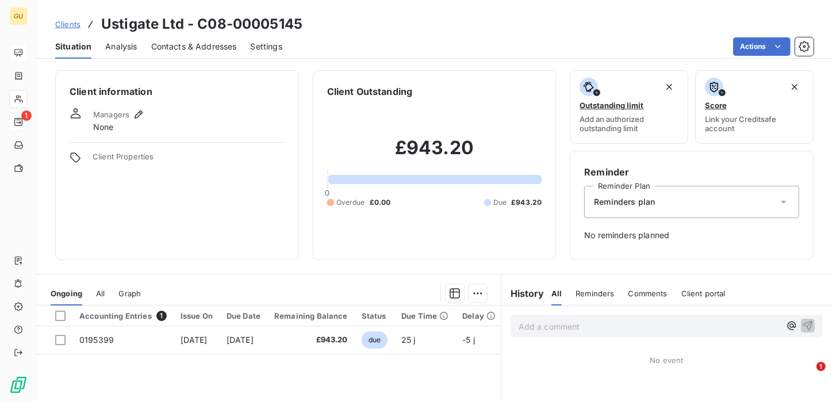
click at [64, 24] on span "Clients" at bounding box center [67, 24] width 25 height 9
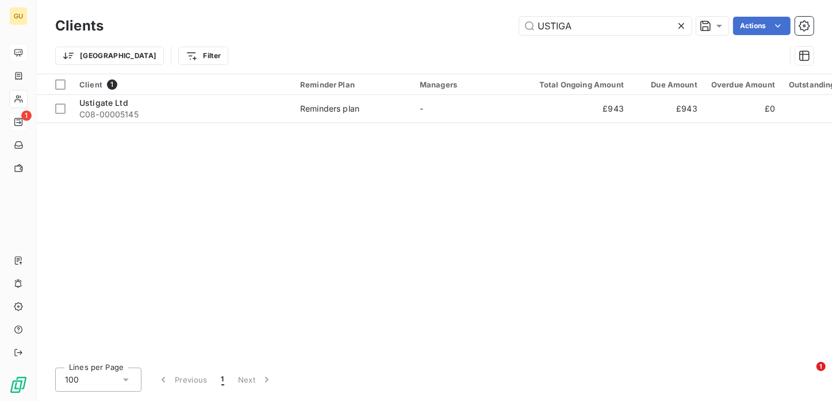
drag, startPoint x: 607, startPoint y: 26, endPoint x: 471, endPoint y: 16, distance: 136.6
click at [471, 16] on div "Clients USTIGA Actions" at bounding box center [434, 26] width 758 height 24
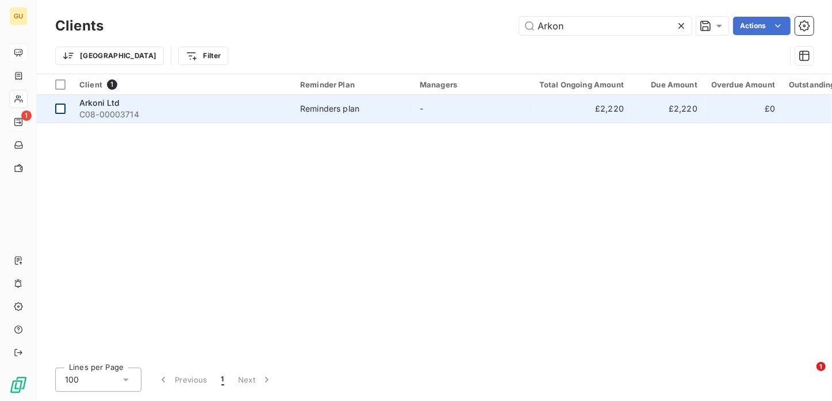
type input "Arkon"
click at [62, 109] on div at bounding box center [60, 108] width 10 height 10
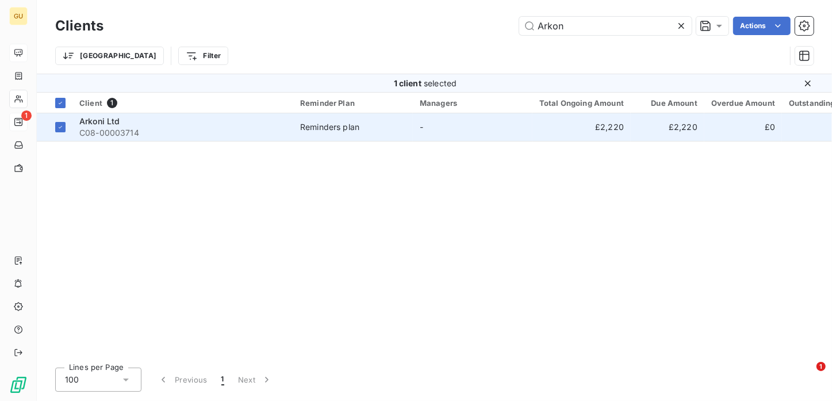
click at [110, 121] on span "Arkoni Ltd" at bounding box center [99, 121] width 41 height 10
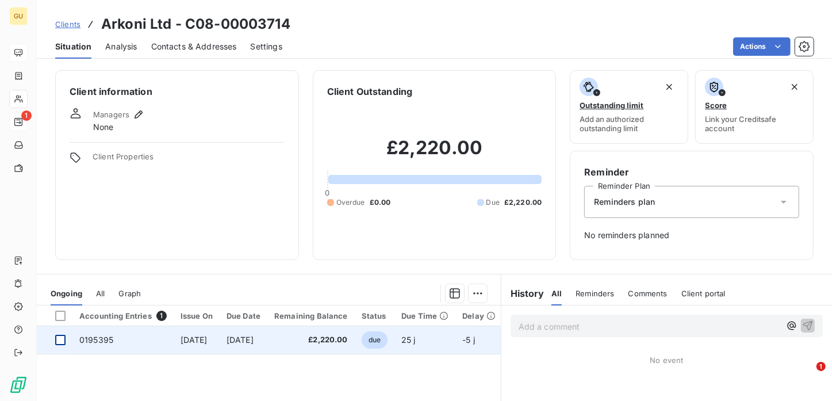
click at [60, 339] on div at bounding box center [60, 340] width 10 height 10
click at [98, 337] on span "0195395" at bounding box center [96, 340] width 34 height 10
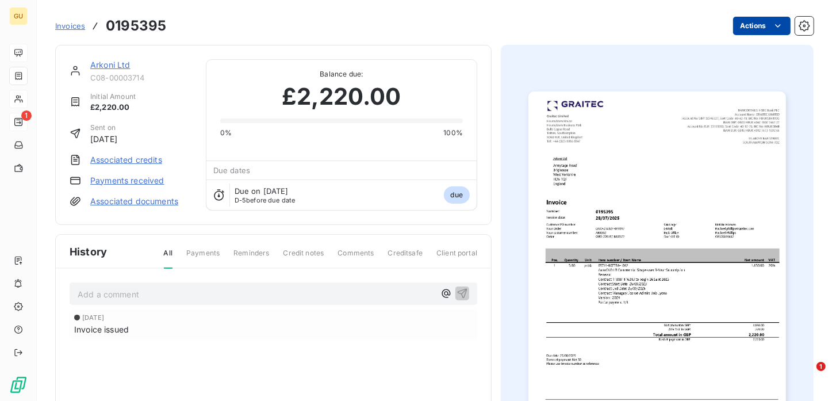
click at [775, 22] on html "GU 1 Invoices 0195395 Actions Arkoni Ltd C08-00003714 Initial Amount £2,220.00 …" at bounding box center [416, 200] width 832 height 401
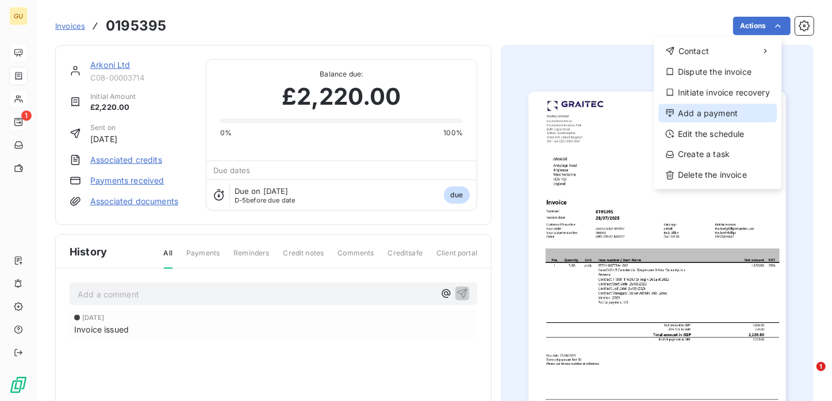
click at [708, 113] on div "Add a payment" at bounding box center [717, 113] width 118 height 18
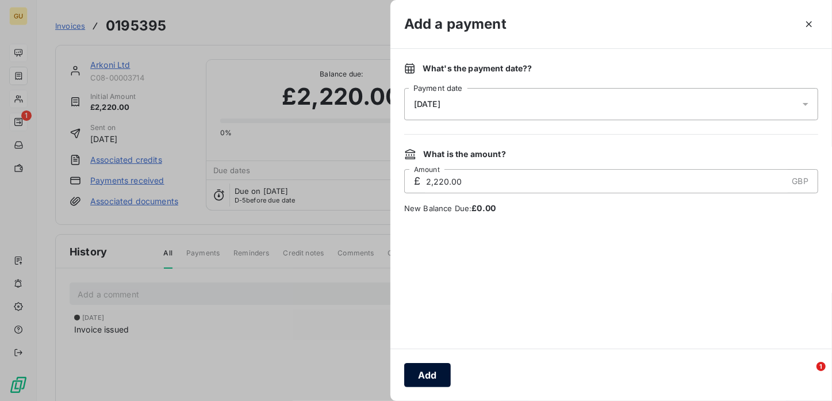
click at [429, 378] on button "Add" at bounding box center [427, 375] width 47 height 24
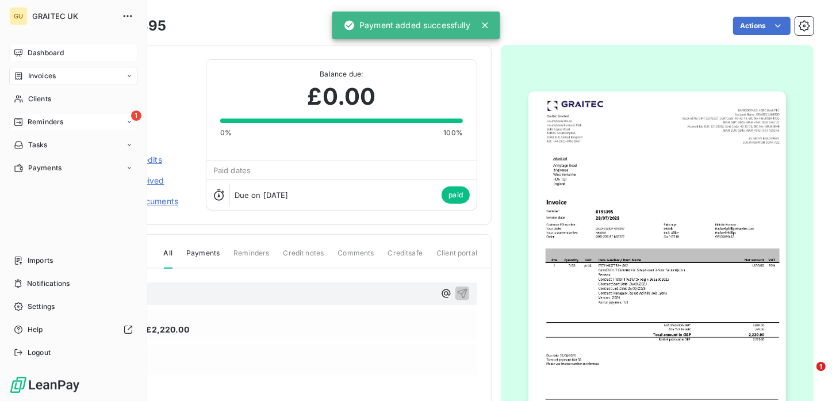
drag, startPoint x: 33, startPoint y: 98, endPoint x: 138, endPoint y: 101, distance: 104.7
click at [33, 98] on span "Clients" at bounding box center [39, 99] width 23 height 10
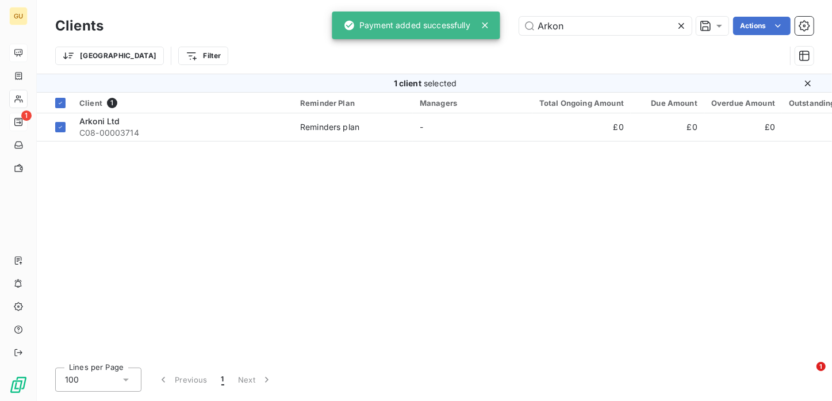
drag, startPoint x: 582, startPoint y: 26, endPoint x: 443, endPoint y: 21, distance: 139.2
click at [442, 21] on div "GU 1 Clients Arkon Actions Trier Filter 1 client selected Client 1 Reminder Pla…" at bounding box center [416, 200] width 832 height 401
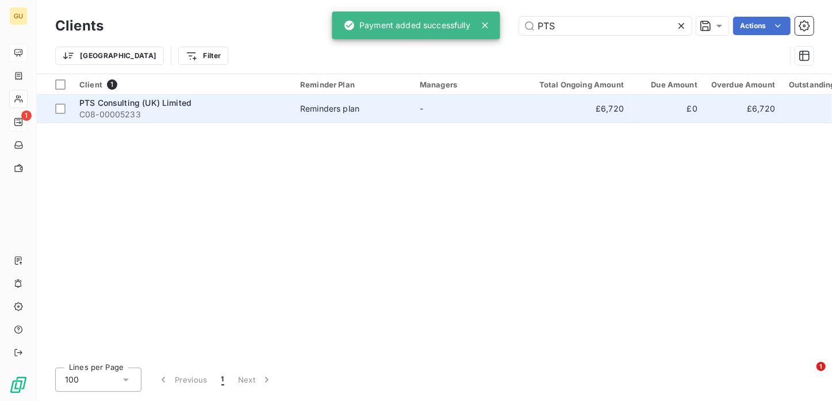
type input "PTS"
click at [145, 105] on span "PTS Consulting (UK) Limited" at bounding box center [135, 103] width 112 height 10
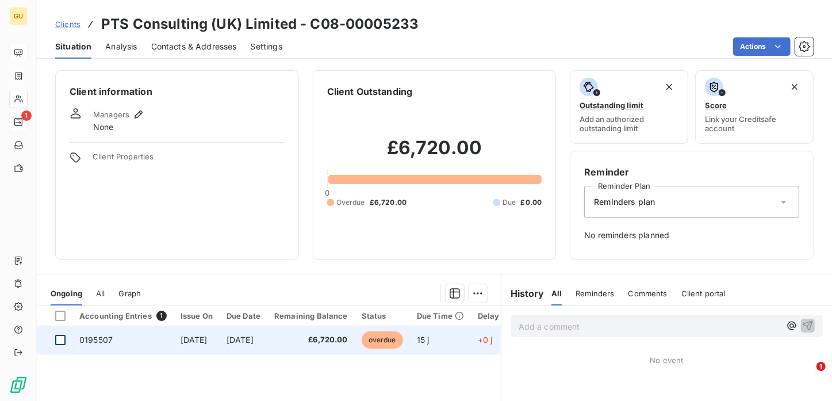
click at [64, 339] on div at bounding box center [60, 340] width 10 height 10
click at [101, 341] on span "0195507" at bounding box center [95, 340] width 33 height 10
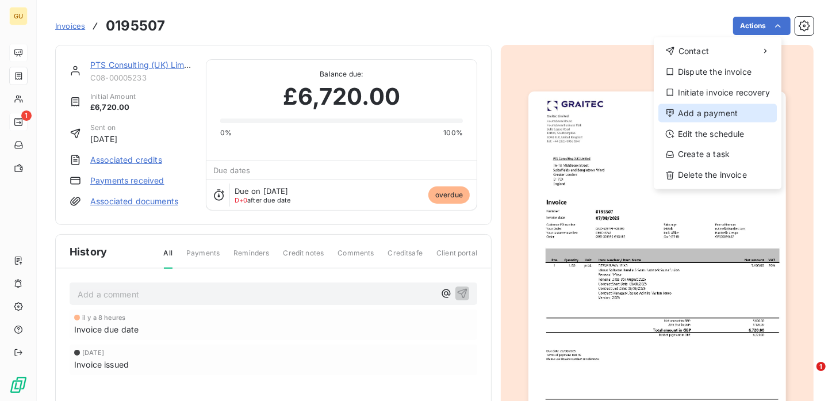
click at [702, 114] on div "Add a payment" at bounding box center [717, 113] width 118 height 18
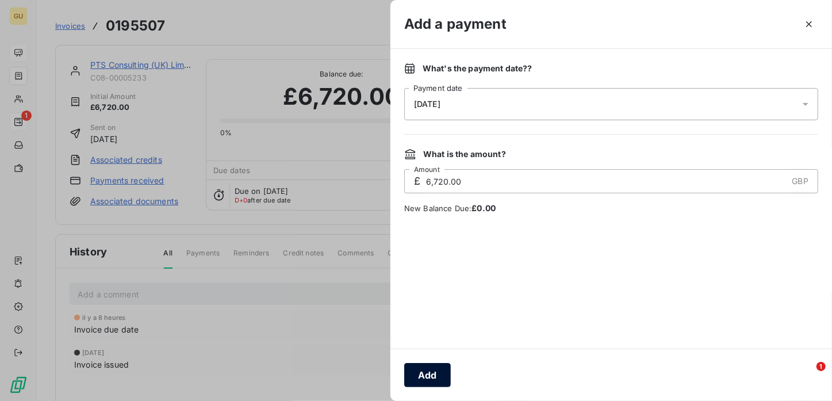
click at [416, 379] on button "Add" at bounding box center [427, 375] width 47 height 24
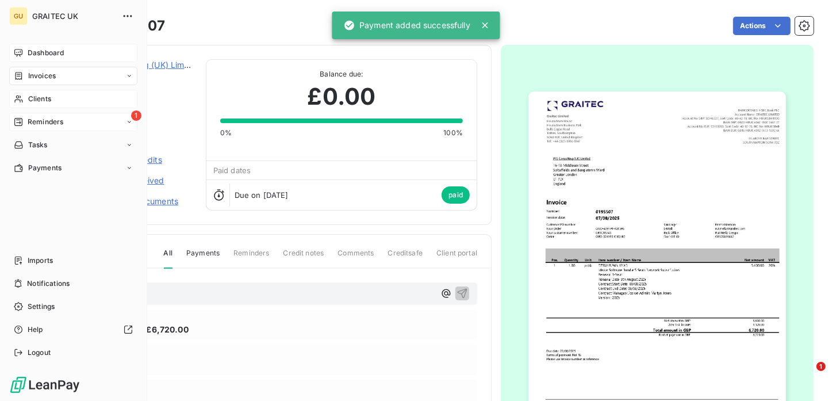
click at [43, 97] on span "Clients" at bounding box center [39, 99] width 23 height 10
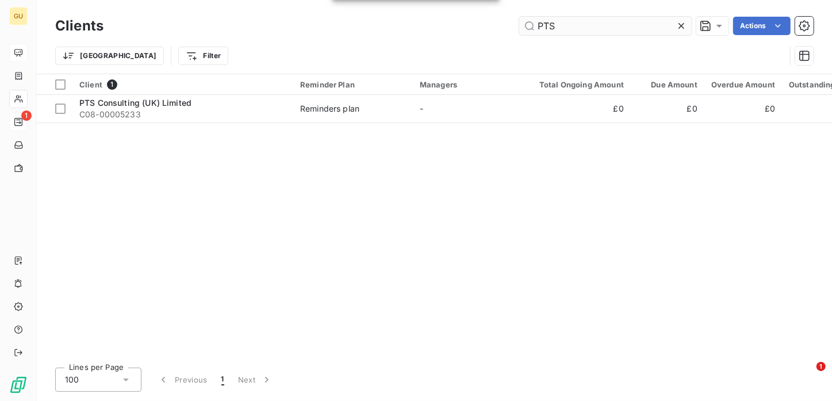
click at [558, 32] on input "PTS" at bounding box center [605, 26] width 172 height 18
drag, startPoint x: 520, startPoint y: 21, endPoint x: 443, endPoint y: 20, distance: 77.0
click at [443, 20] on div "PTS Actions" at bounding box center [465, 26] width 696 height 18
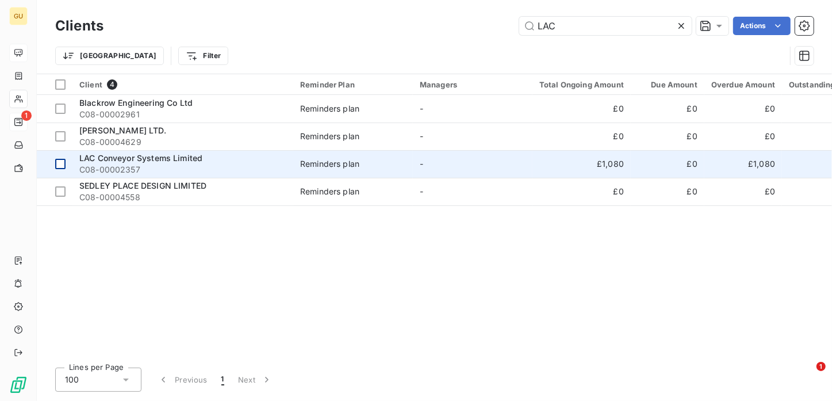
type input "LAC"
click at [62, 160] on div at bounding box center [60, 164] width 10 height 10
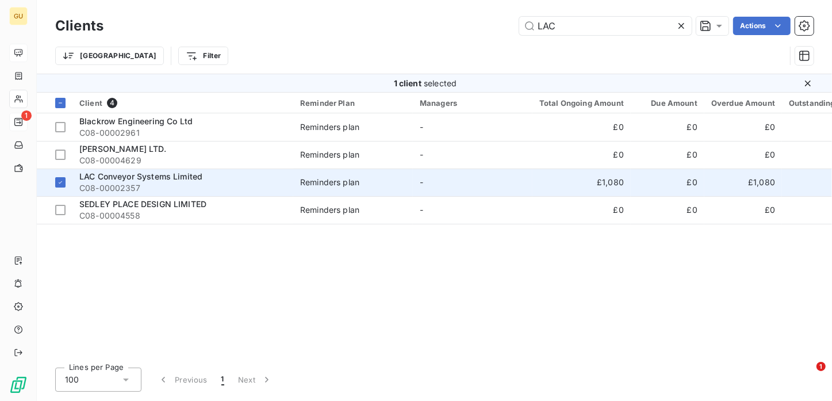
click at [109, 175] on span "LAC Conveyor Systems Limited" at bounding box center [140, 176] width 123 height 10
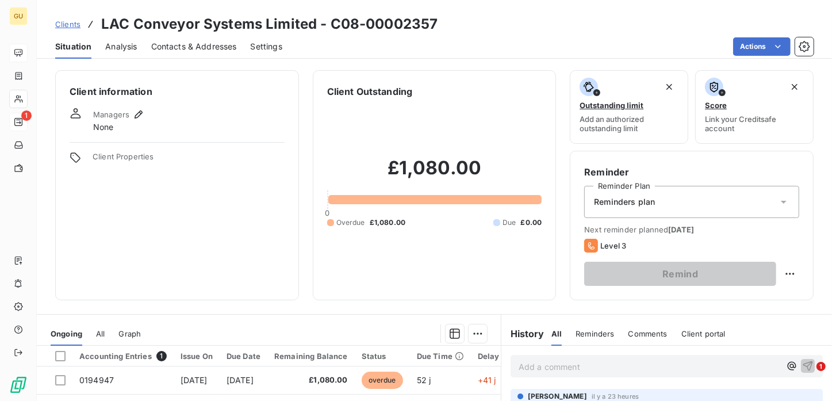
click at [176, 45] on span "Contacts & Addresses" at bounding box center [194, 46] width 86 height 11
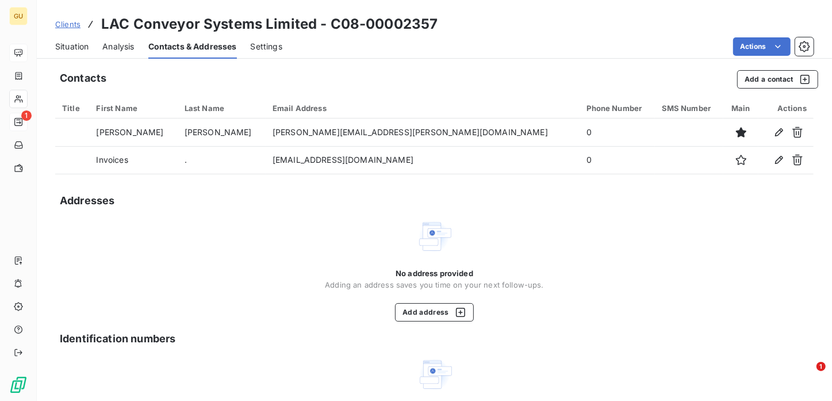
click at [75, 45] on span "Situation" at bounding box center [71, 46] width 33 height 11
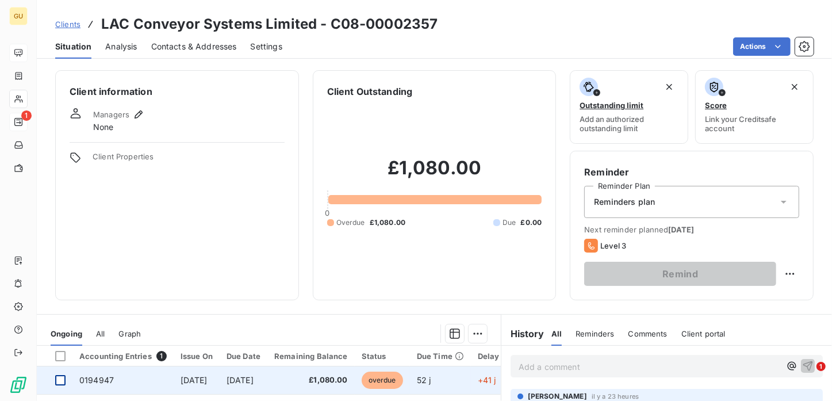
click at [60, 379] on div at bounding box center [60, 380] width 10 height 10
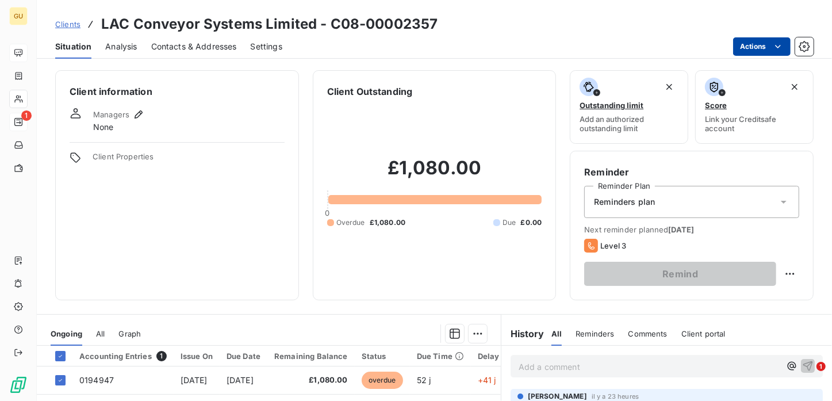
click at [738, 41] on html "GU 1 Clients LAC Conveyor Systems Limited - C08-00002357 Situation Analysis Con…" at bounding box center [416, 200] width 832 height 401
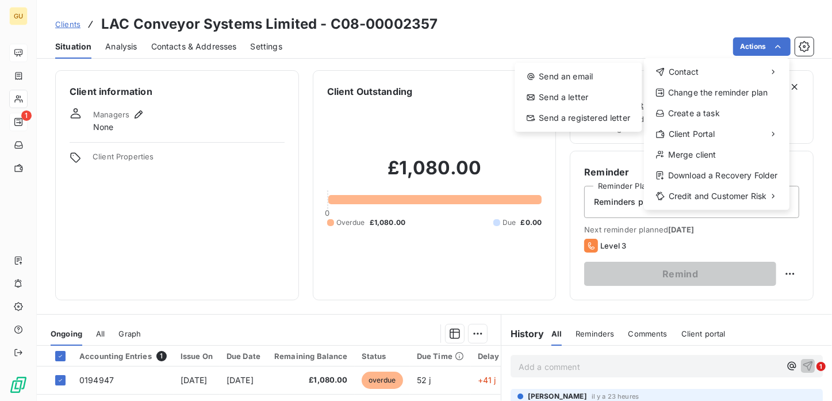
click at [106, 381] on html "GU 1 Clients LAC Conveyor Systems Limited - C08-00002357 Situation Analysis Con…" at bounding box center [416, 200] width 832 height 401
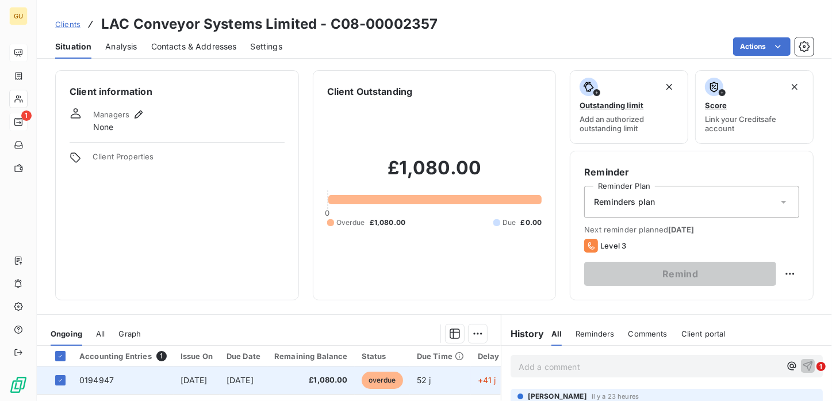
click at [101, 379] on span "0194947" at bounding box center [96, 380] width 34 height 10
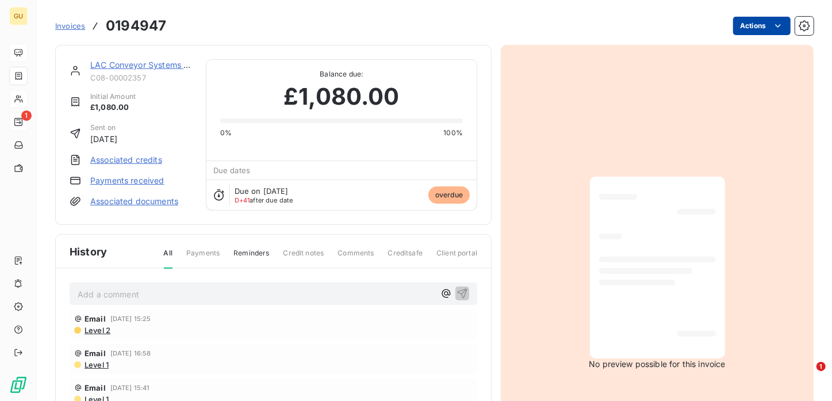
click at [761, 32] on html "GU 1 Invoices 0194947 Actions LAC Conveyor Systems Limited C08-00002357 Initial…" at bounding box center [416, 200] width 832 height 401
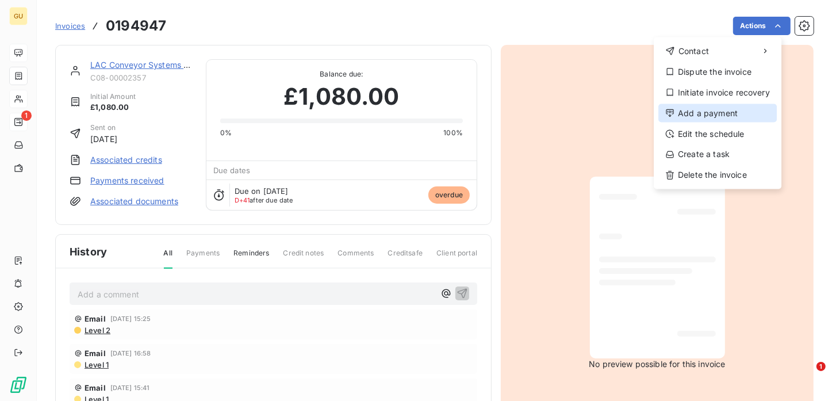
click at [711, 110] on div "Add a payment" at bounding box center [717, 113] width 118 height 18
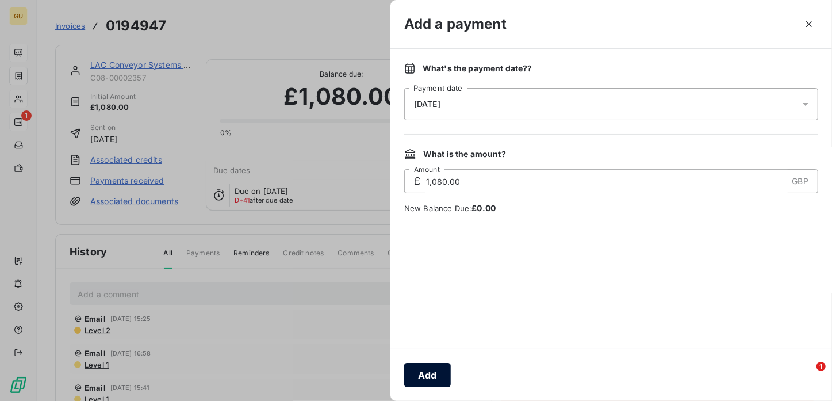
click at [429, 376] on button "Add" at bounding box center [427, 375] width 47 height 24
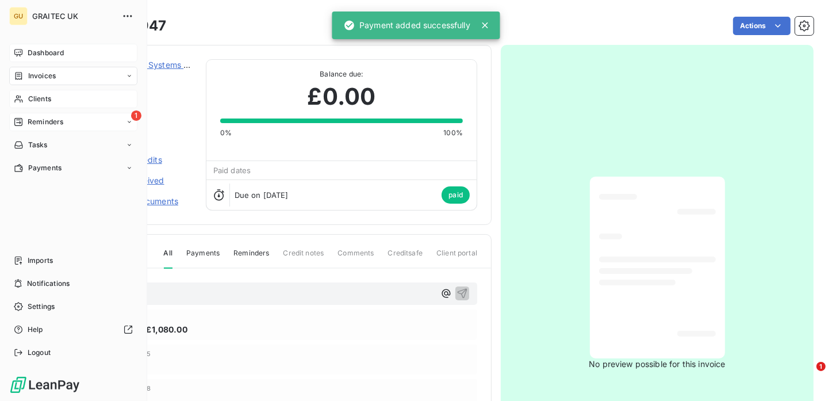
click at [44, 95] on span "Clients" at bounding box center [39, 99] width 23 height 10
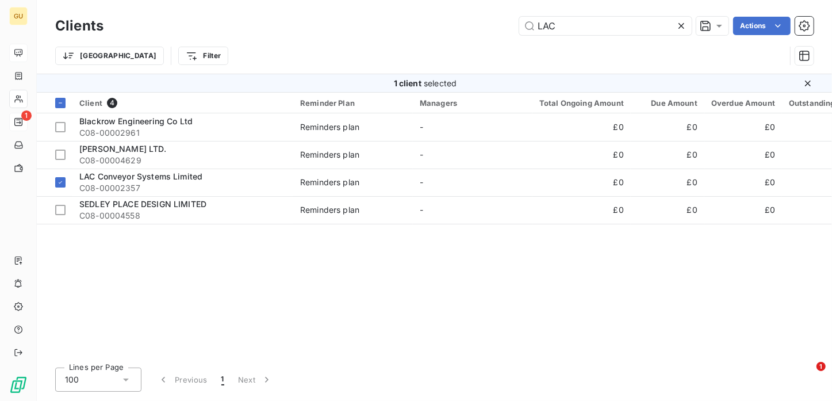
drag, startPoint x: 573, startPoint y: 21, endPoint x: 469, endPoint y: 25, distance: 103.5
click at [469, 25] on div "LAC Actions" at bounding box center [465, 26] width 696 height 18
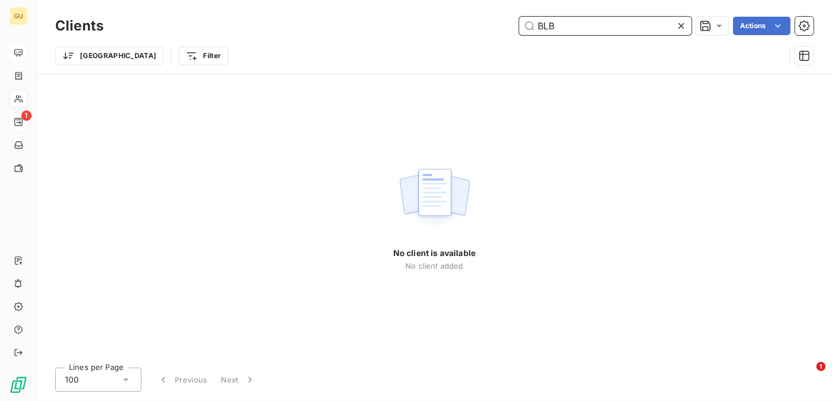
drag, startPoint x: 574, startPoint y: 26, endPoint x: 473, endPoint y: 26, distance: 101.8
click at [473, 26] on div "BLB Actions" at bounding box center [465, 26] width 696 height 18
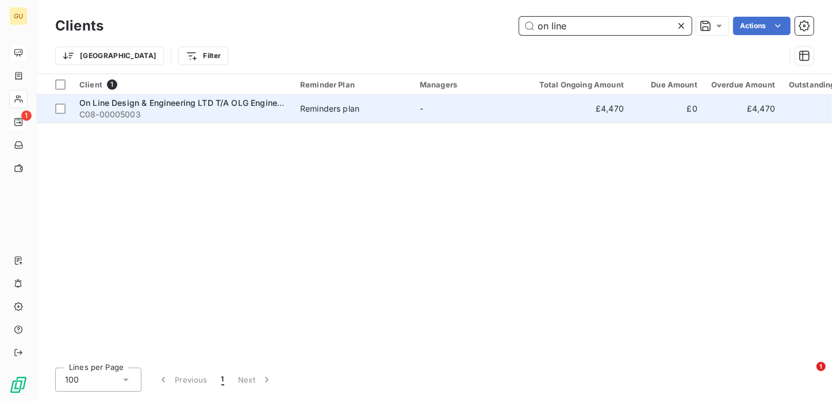
type input "on line"
click at [153, 103] on span "On Line Design & Engineering LTD T/A OLG Engineering" at bounding box center [188, 103] width 218 height 10
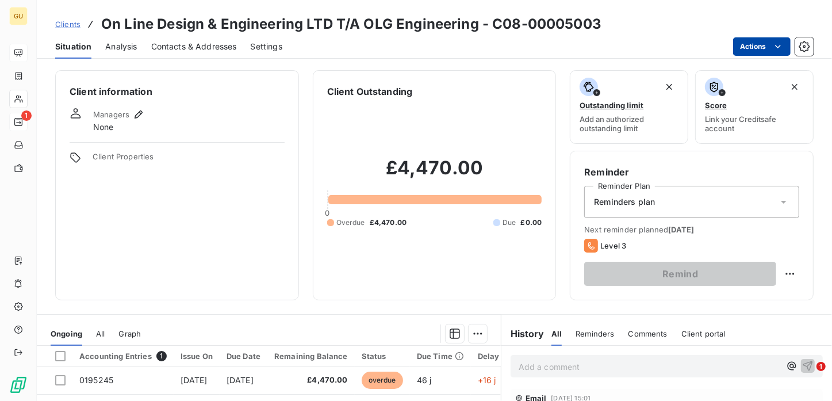
click at [769, 45] on html "GU 1 Clients On Line Design & Engineering LTD T/A OLG Engineering - C08-0000500…" at bounding box center [416, 200] width 832 height 401
click at [58, 381] on html "GU 1 Clients On Line Design & Engineering LTD T/A OLG Engineering - C08-0000500…" at bounding box center [416, 200] width 832 height 401
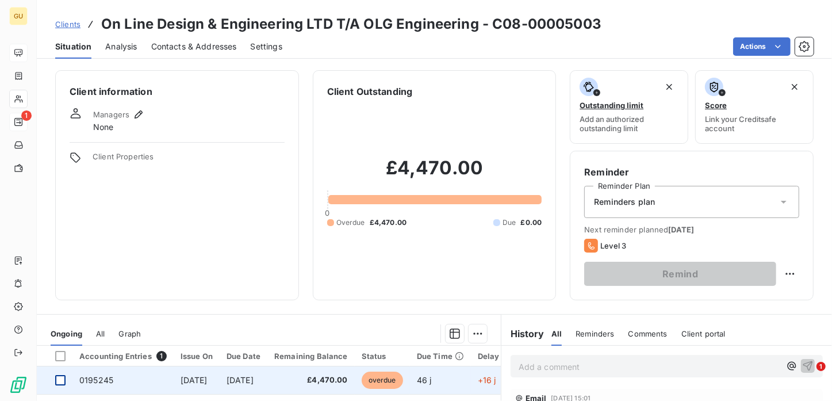
click at [61, 381] on div at bounding box center [60, 380] width 10 height 10
click at [91, 376] on span "0195245" at bounding box center [96, 380] width 34 height 10
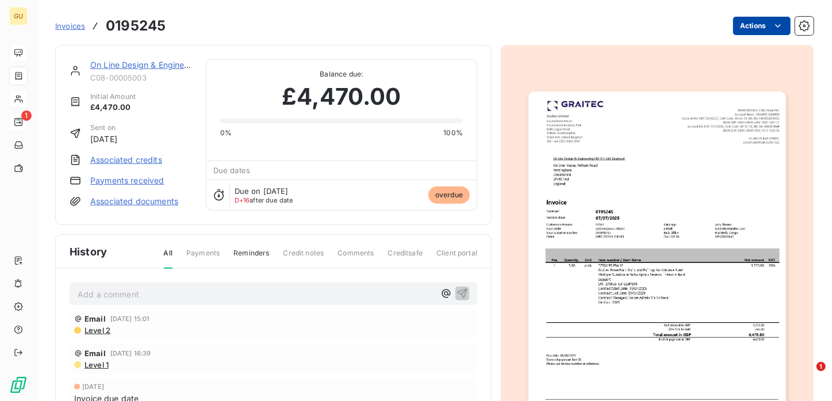
click at [754, 21] on html "GU 1 Invoices 0195245 Actions On Line Design & Engineering LTD T/A OLG Engineer…" at bounding box center [416, 200] width 832 height 401
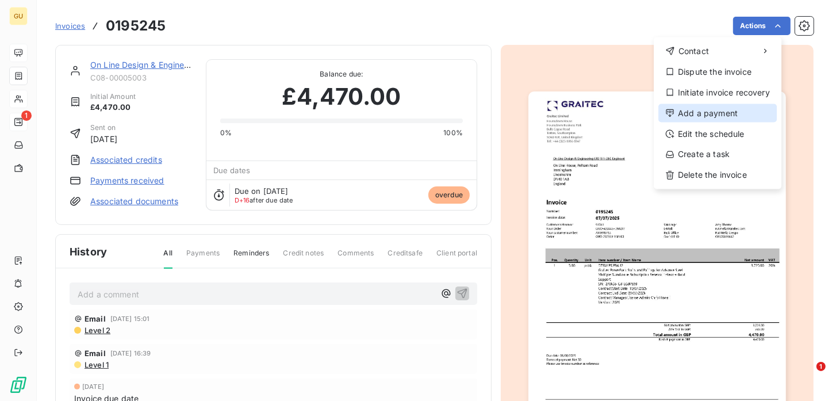
click at [704, 114] on div "Add a payment" at bounding box center [717, 113] width 118 height 18
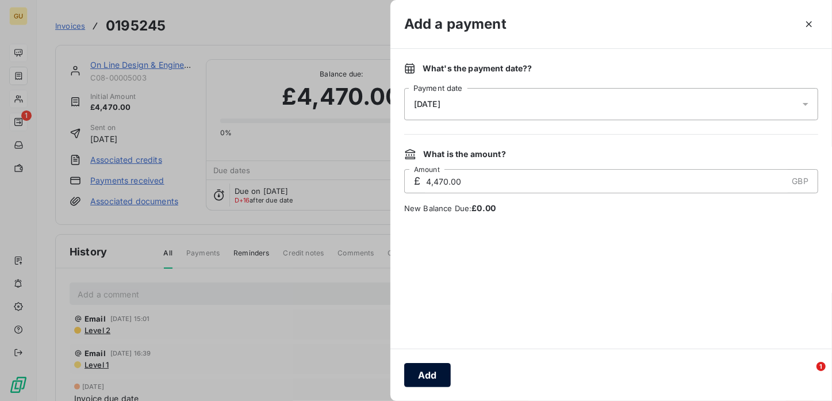
click at [425, 381] on button "Add" at bounding box center [427, 375] width 47 height 24
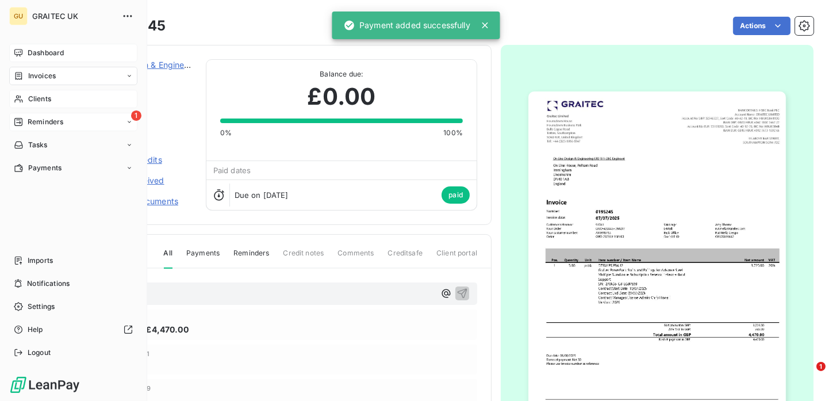
click at [39, 101] on span "Clients" at bounding box center [39, 99] width 23 height 10
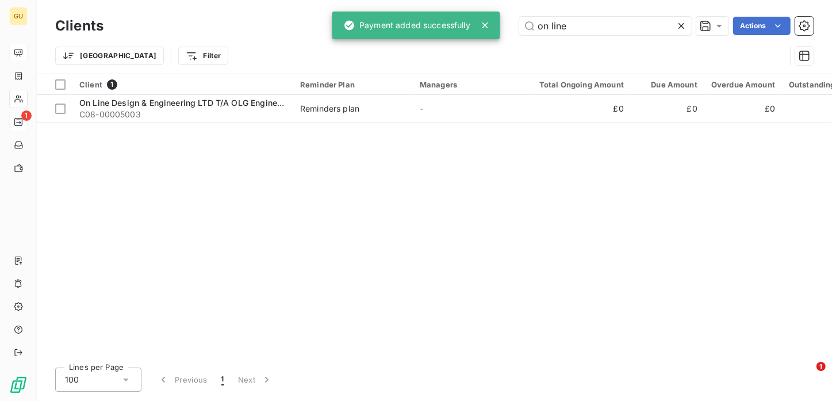
drag, startPoint x: 577, startPoint y: 26, endPoint x: 498, endPoint y: 21, distance: 79.5
click at [498, 21] on div "GU 1 Clients on line Actions [GEOGRAPHIC_DATA] Filter Client 1 Reminder Plan Ma…" at bounding box center [416, 200] width 832 height 401
drag, startPoint x: 581, startPoint y: 23, endPoint x: 532, endPoint y: 18, distance: 49.1
click at [532, 18] on input "on line" at bounding box center [605, 26] width 172 height 18
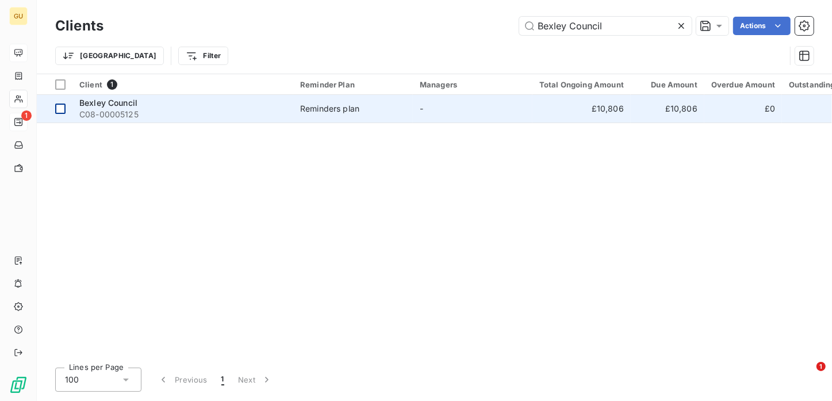
type input "Bexley Council"
click at [62, 108] on div at bounding box center [60, 108] width 10 height 10
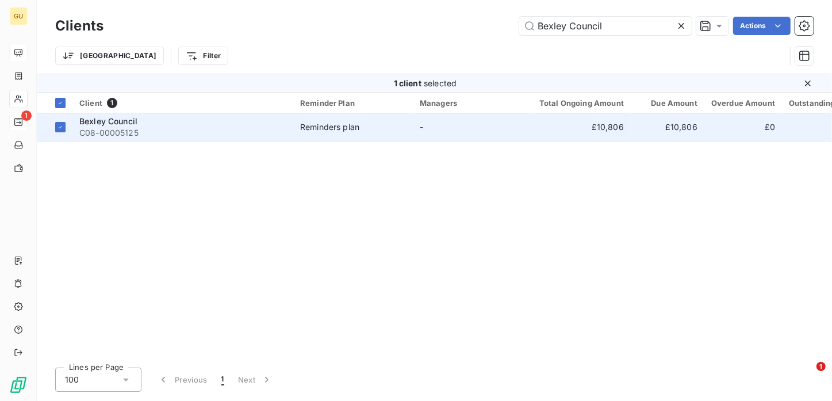
click at [106, 123] on span "Bexley Council" at bounding box center [108, 121] width 58 height 10
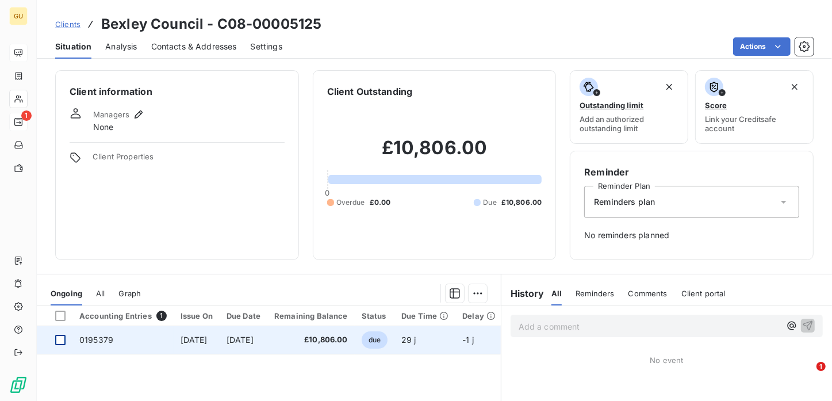
click at [60, 338] on div at bounding box center [60, 340] width 10 height 10
click at [99, 341] on span "0195379" at bounding box center [96, 340] width 34 height 10
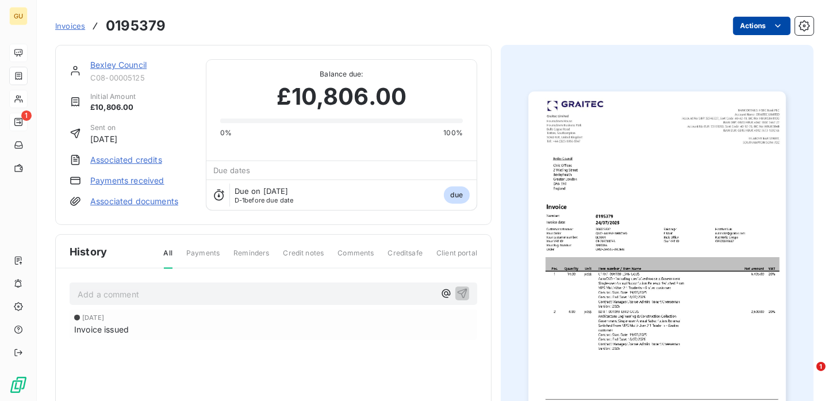
click at [744, 28] on html "GU 1 Invoices 0195379 Actions Bexley Council C08-00005125 Initial Amount £10,80…" at bounding box center [416, 200] width 832 height 401
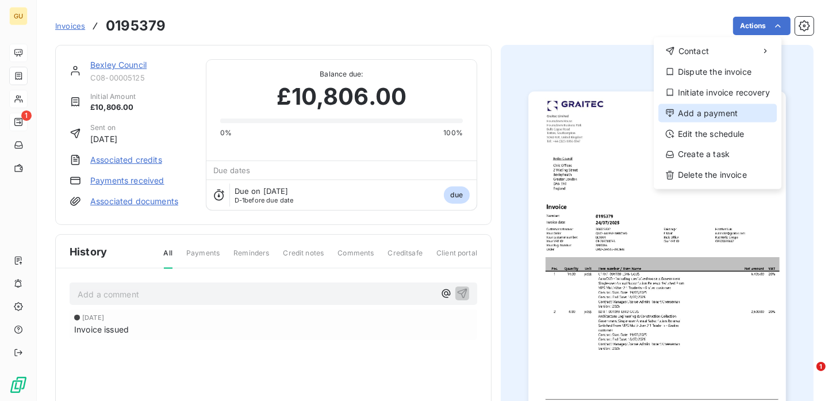
click at [698, 115] on div "Add a payment" at bounding box center [717, 113] width 118 height 18
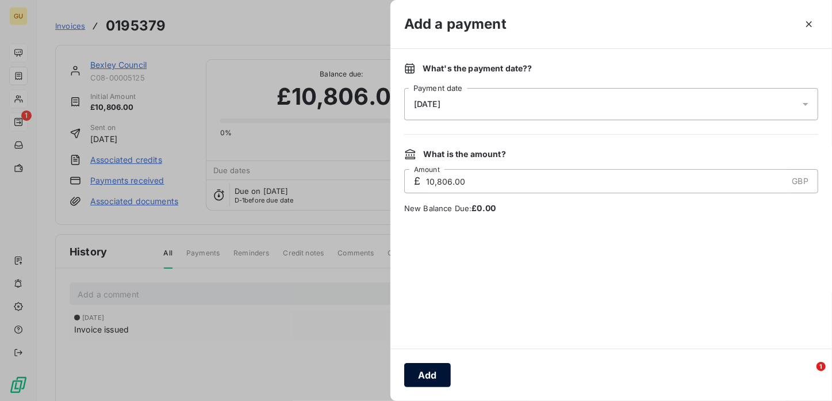
click at [429, 377] on button "Add" at bounding box center [427, 375] width 47 height 24
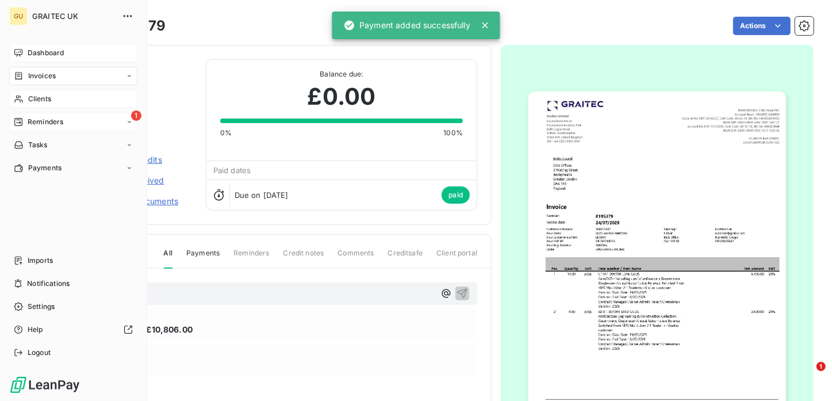
click at [34, 99] on span "Clients" at bounding box center [39, 99] width 23 height 10
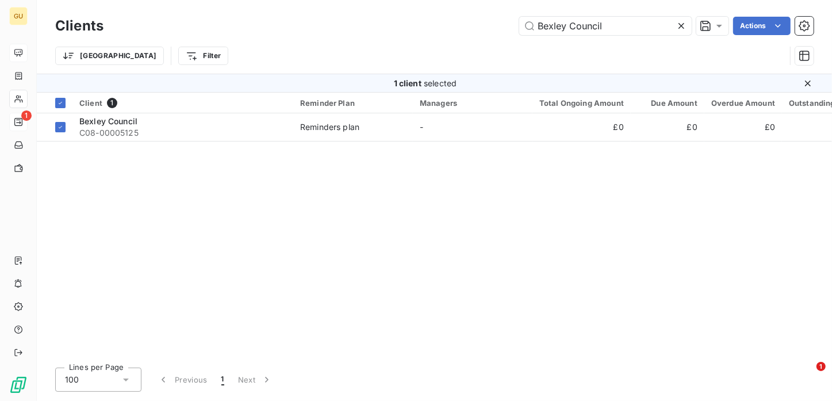
drag, startPoint x: 631, startPoint y: 26, endPoint x: 448, endPoint y: 16, distance: 182.5
click at [448, 17] on div "Bexley Council Actions" at bounding box center [465, 26] width 696 height 18
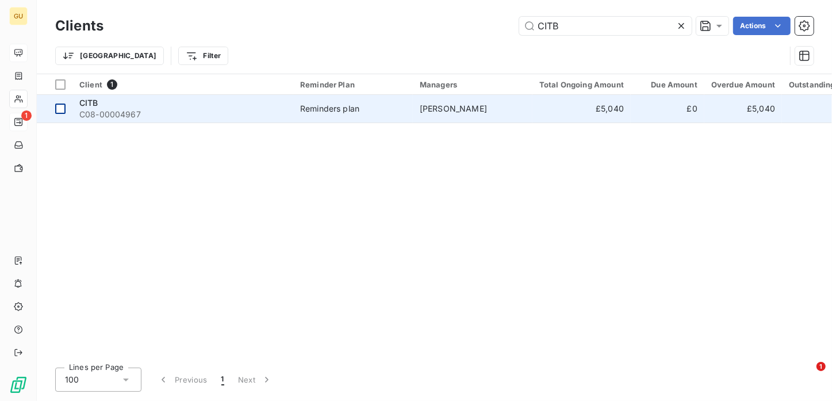
type input "CITB"
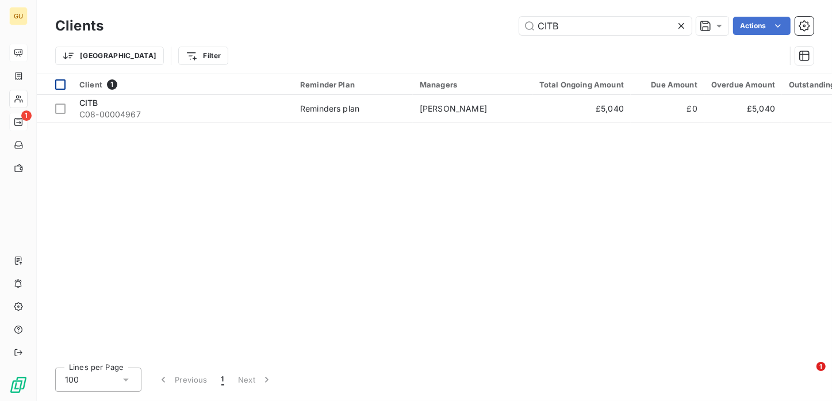
click at [63, 106] on div at bounding box center [60, 108] width 10 height 10
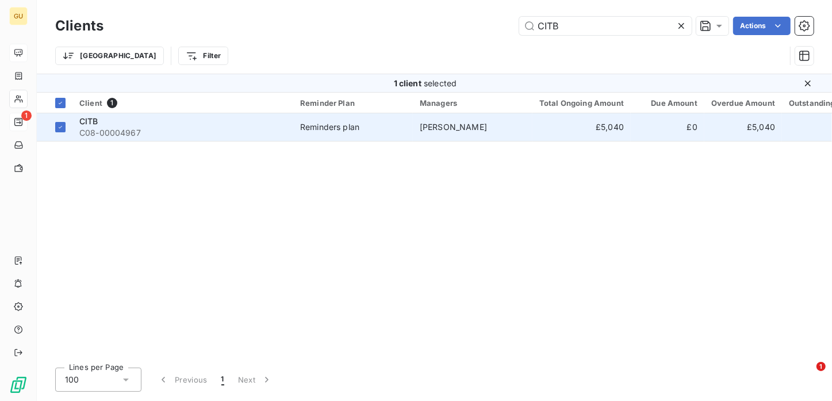
click at [108, 126] on div "CITB" at bounding box center [182, 121] width 207 height 11
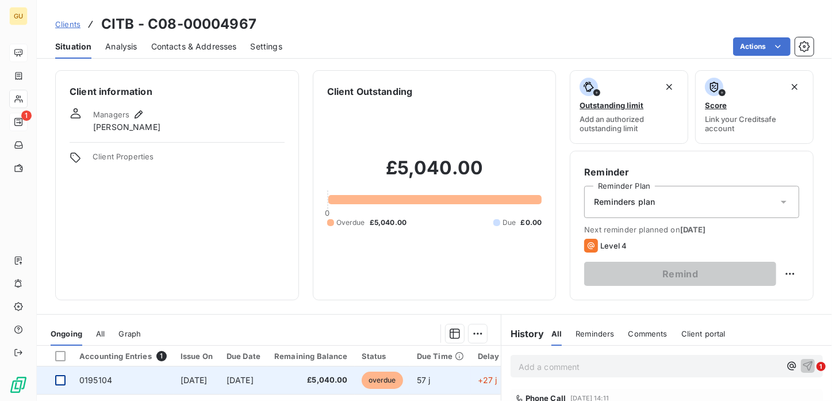
click at [57, 381] on div at bounding box center [60, 380] width 10 height 10
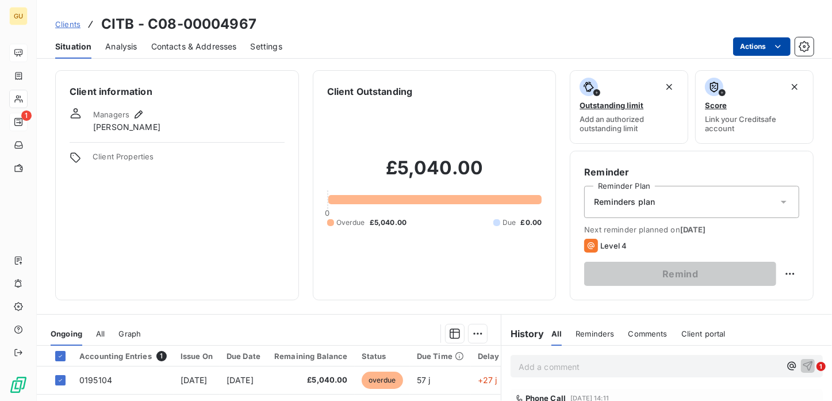
click at [744, 44] on html "GU 1 Clients CITB - C08-00004967 Situation Analysis Contacts & Addresses Settin…" at bounding box center [416, 200] width 832 height 401
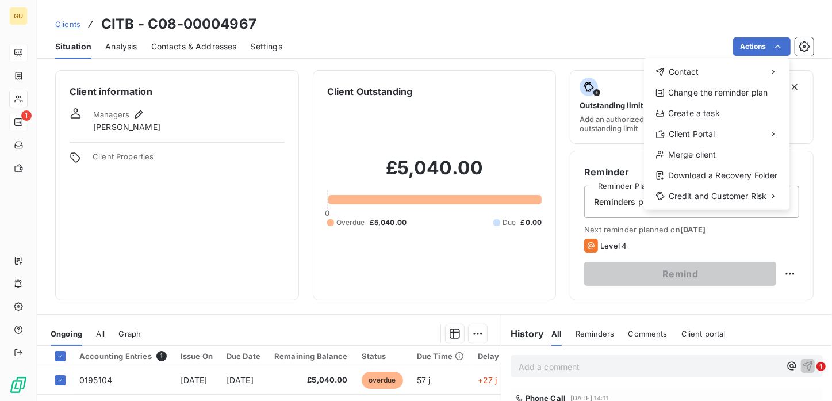
click at [91, 378] on html "GU 1 Clients CITB - C08-00004967 Situation Analysis Contacts & Addresses Settin…" at bounding box center [416, 200] width 832 height 401
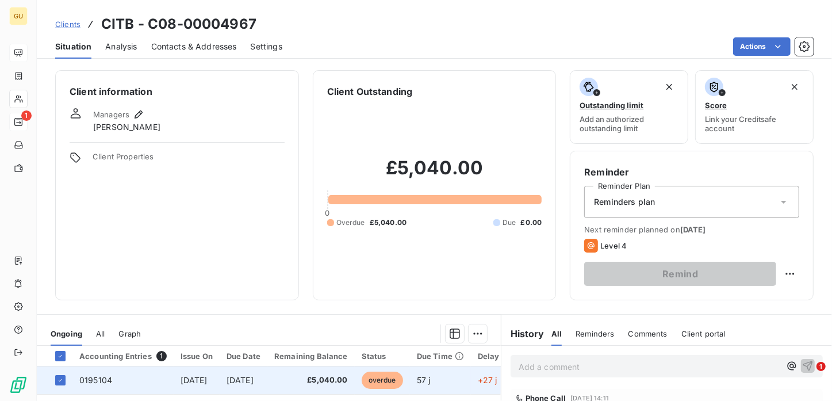
click at [91, 378] on span "0195104" at bounding box center [95, 380] width 33 height 10
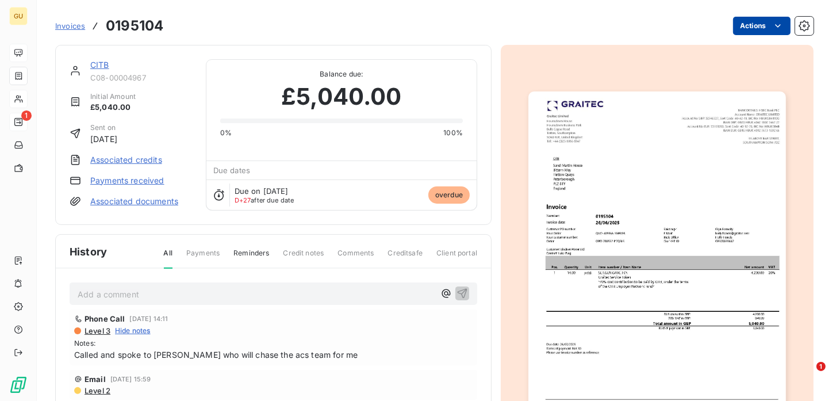
click at [762, 22] on html "GU 1 Invoices 0195104 Actions CITB C08-00004967 Initial Amount £5,040.00 Sent o…" at bounding box center [416, 200] width 832 height 401
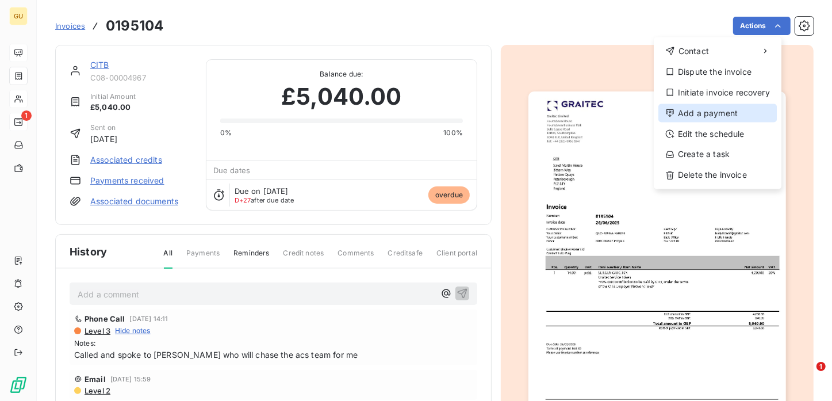
click at [704, 114] on div "Add a payment" at bounding box center [717, 113] width 118 height 18
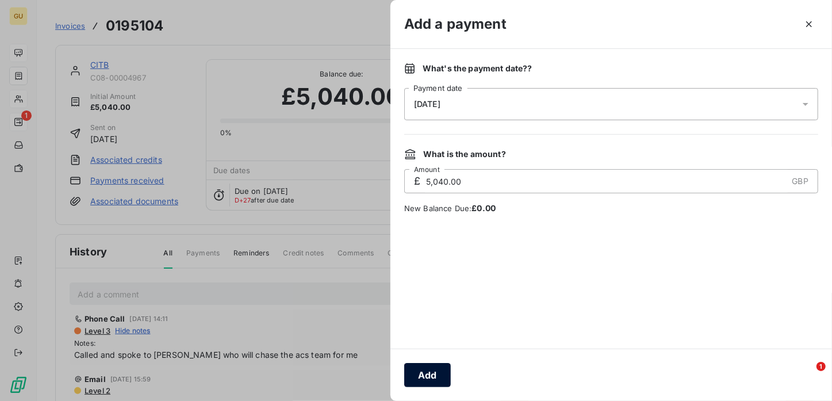
click at [431, 378] on button "Add" at bounding box center [427, 375] width 47 height 24
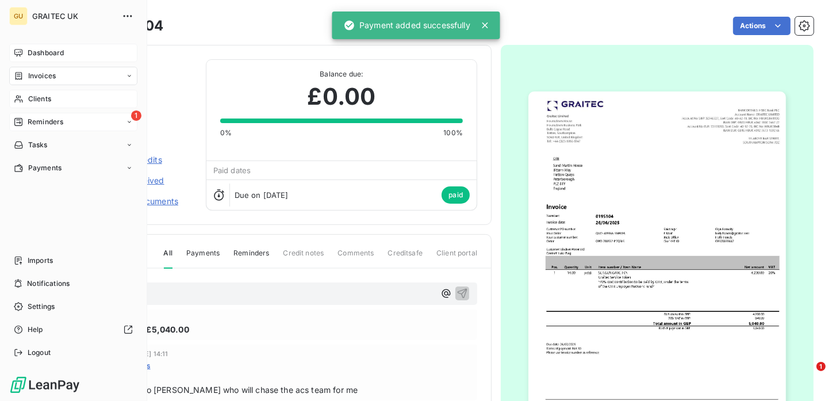
click at [47, 94] on span "Clients" at bounding box center [39, 99] width 23 height 10
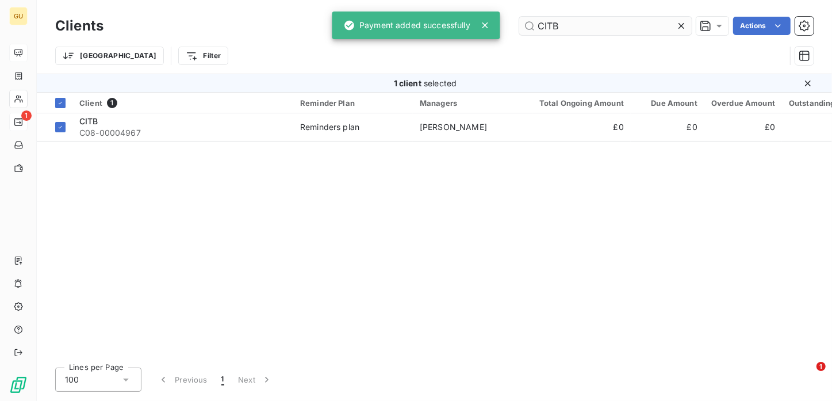
click at [605, 29] on input "CITB" at bounding box center [605, 26] width 172 height 18
drag, startPoint x: 491, startPoint y: 20, endPoint x: 483, endPoint y: 21, distance: 7.6
click at [483, 21] on div "GU 1 Clients CITB Actions Trier Filter 1 client selected Client 1 Reminder Plan…" at bounding box center [416, 200] width 832 height 401
drag, startPoint x: 602, startPoint y: 30, endPoint x: 523, endPoint y: 26, distance: 79.4
click at [523, 26] on input "CITB" at bounding box center [605, 26] width 172 height 18
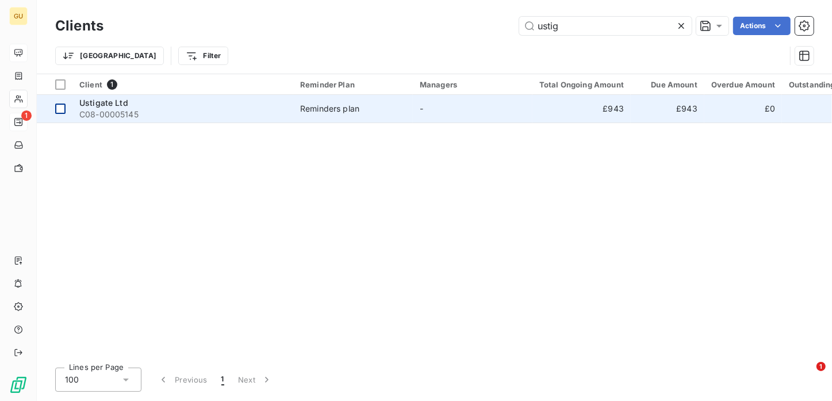
type input "ustig"
click at [59, 109] on div at bounding box center [60, 108] width 10 height 10
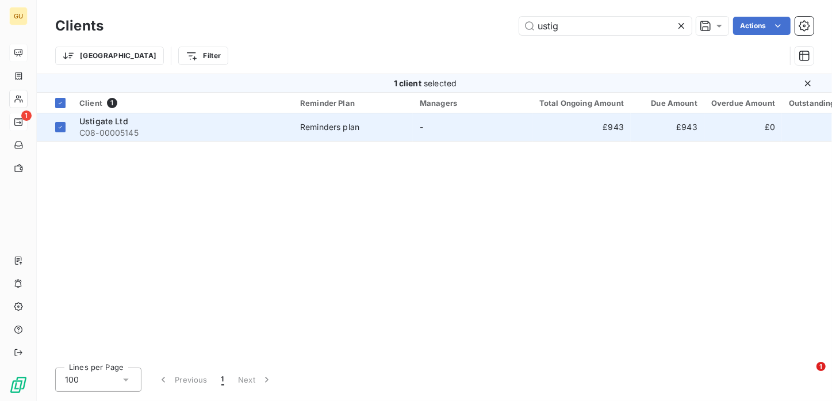
click at [118, 130] on span "C08-00005145" at bounding box center [182, 132] width 207 height 11
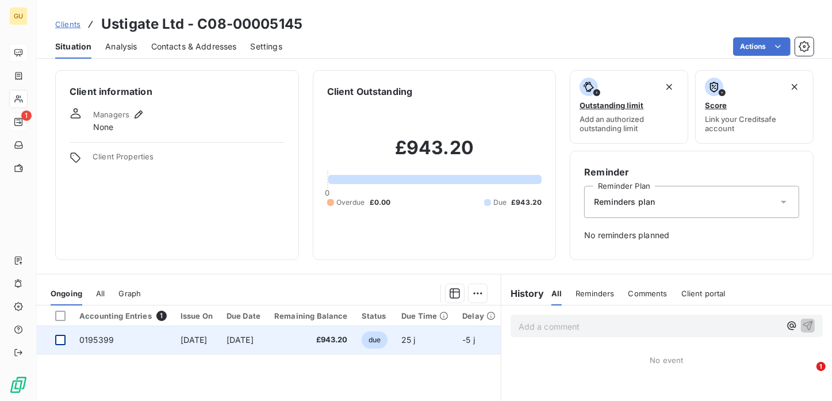
click at [57, 337] on div at bounding box center [60, 340] width 10 height 10
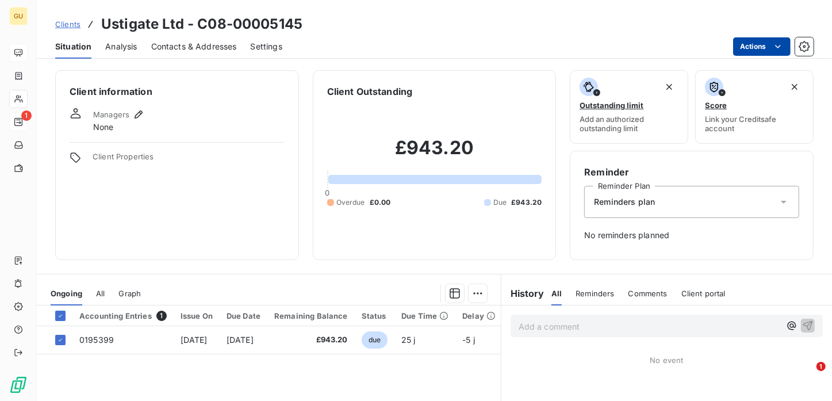
click at [756, 37] on html "GU 1 Clients Ustigate Ltd - C08-00005145 Situation Analysis Contacts & Addresse…" at bounding box center [416, 200] width 832 height 401
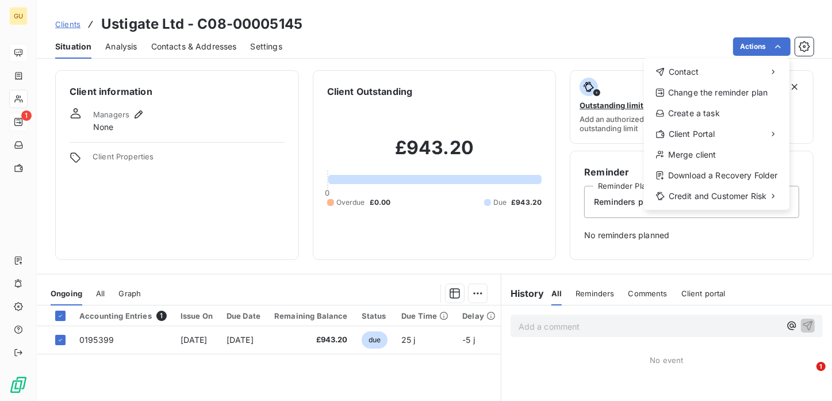
click at [98, 341] on html "GU 1 Clients Ustigate Ltd - C08-00005145 Situation Analysis Contacts & Addresse…" at bounding box center [416, 200] width 832 height 401
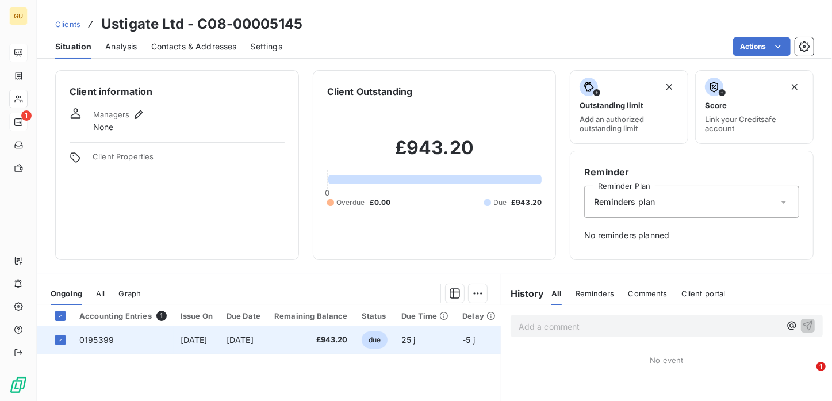
click at [96, 340] on span "0195399" at bounding box center [96, 340] width 34 height 10
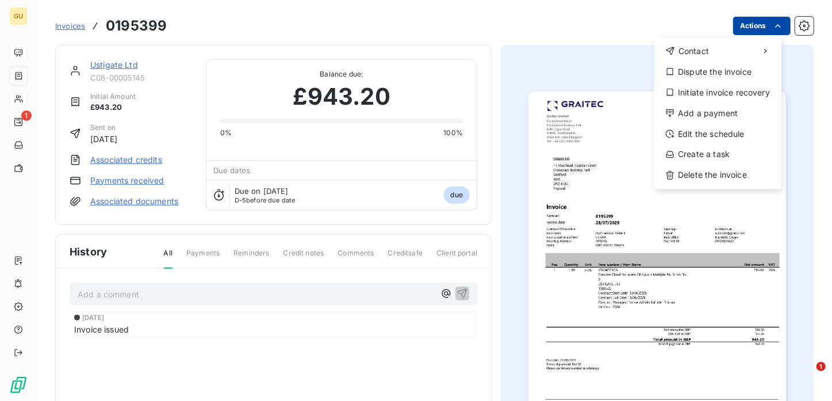
click at [759, 26] on html "GU 1 Invoices 0195399 Actions Contact Dispute the invoice Initiate invoice reco…" at bounding box center [416, 200] width 832 height 401
click at [697, 112] on div "Add a payment" at bounding box center [717, 113] width 118 height 18
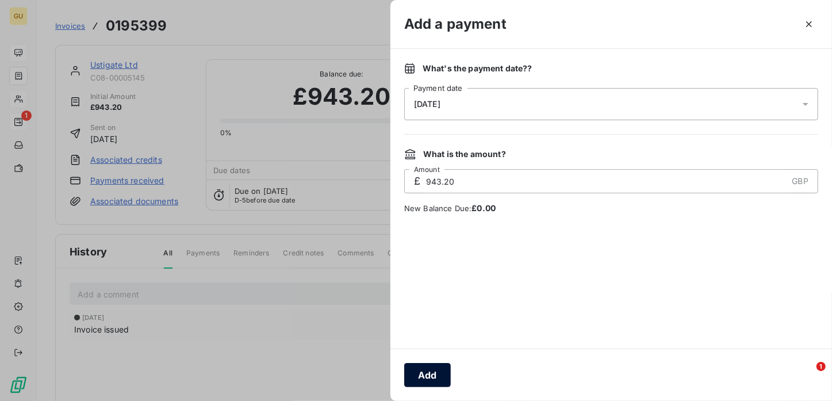
click at [427, 367] on button "Add" at bounding box center [427, 375] width 47 height 24
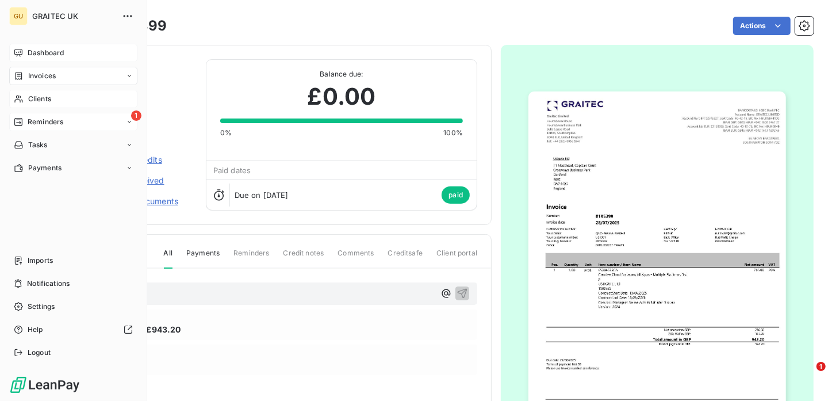
click at [26, 120] on div "Reminders" at bounding box center [38, 122] width 49 height 10
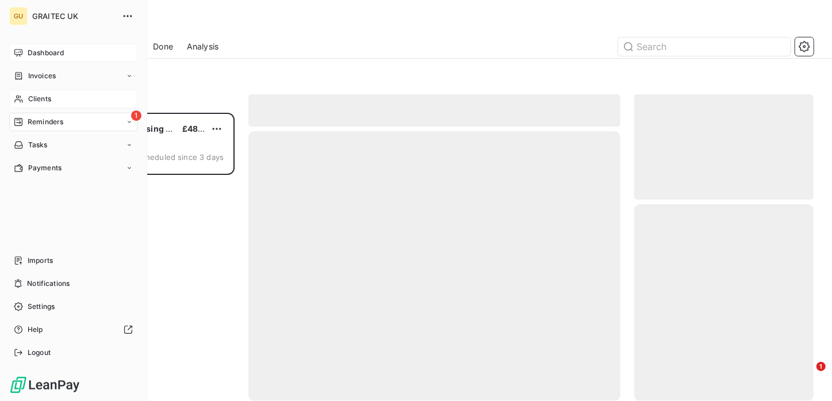
scroll to position [279, 170]
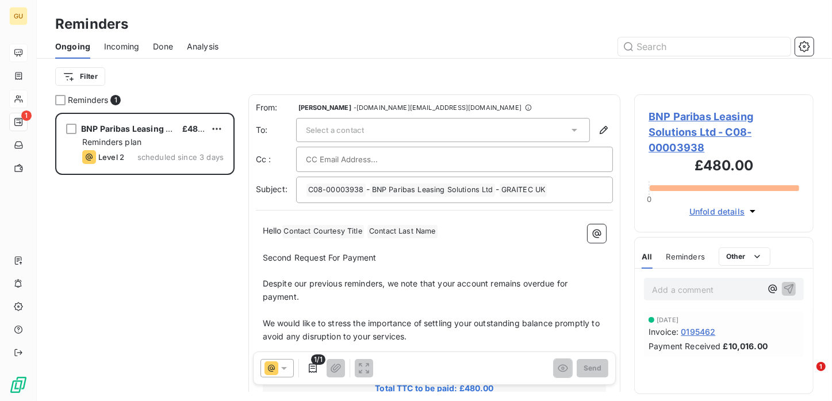
click at [476, 12] on div "Reminders Ongoing Incoming Done Analysis Filter" at bounding box center [434, 47] width 795 height 94
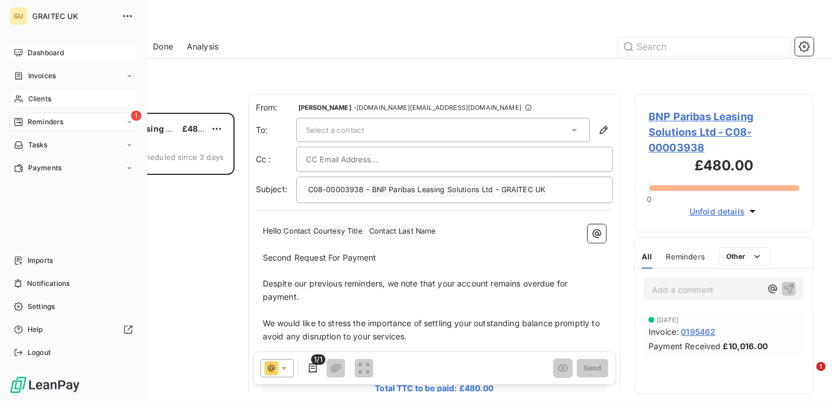
click at [40, 55] on span "Dashboard" at bounding box center [46, 53] width 36 height 10
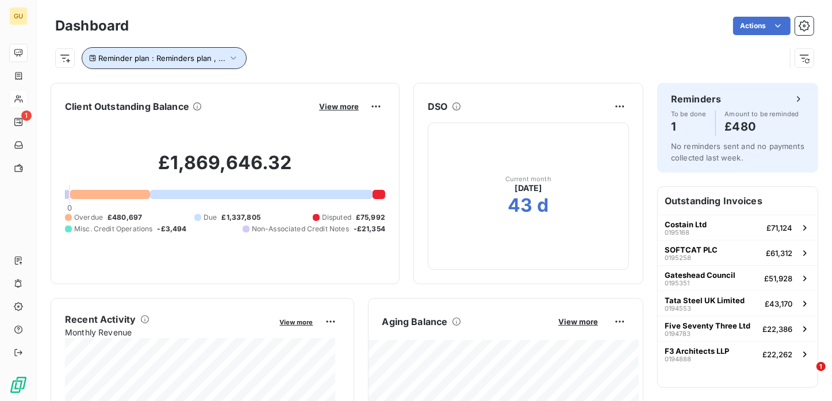
click at [231, 57] on icon "button" at bounding box center [233, 57] width 11 height 11
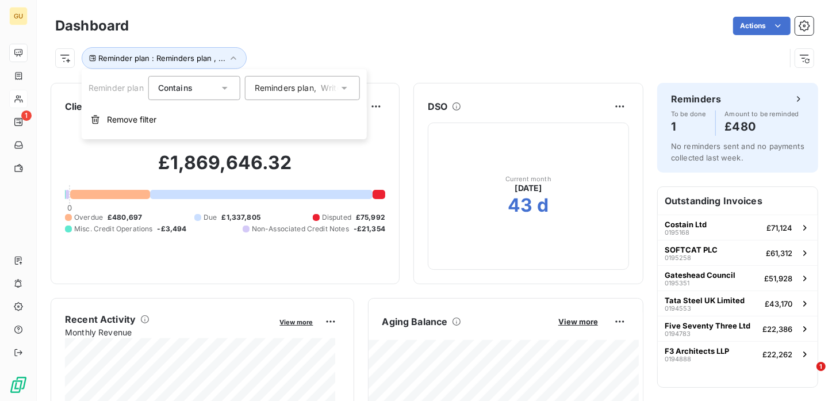
click at [354, 89] on div "Reminders plan , Write offs , Legal Cases , Cash Up front accounts , Queries , …" at bounding box center [302, 88] width 115 height 24
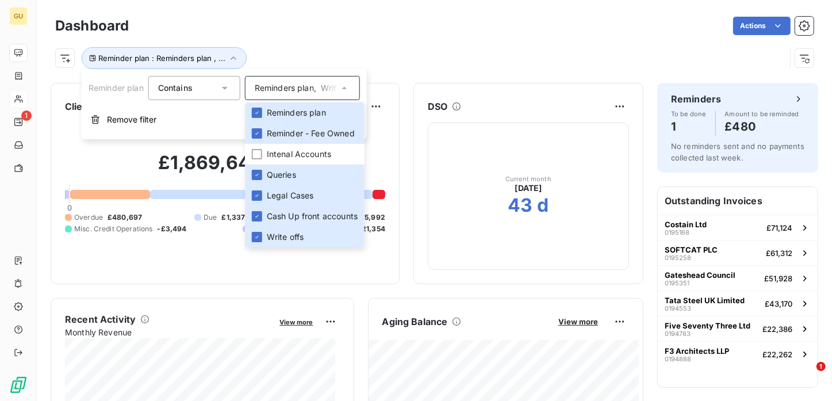
click at [529, 83] on div "DSO Current month [DATE] 43 d" at bounding box center [528, 183] width 230 height 201
